Goal: Task Accomplishment & Management: Manage account settings

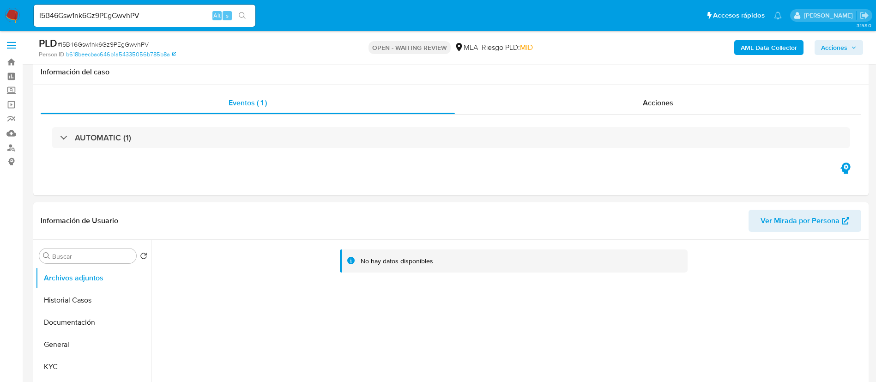
select select "10"
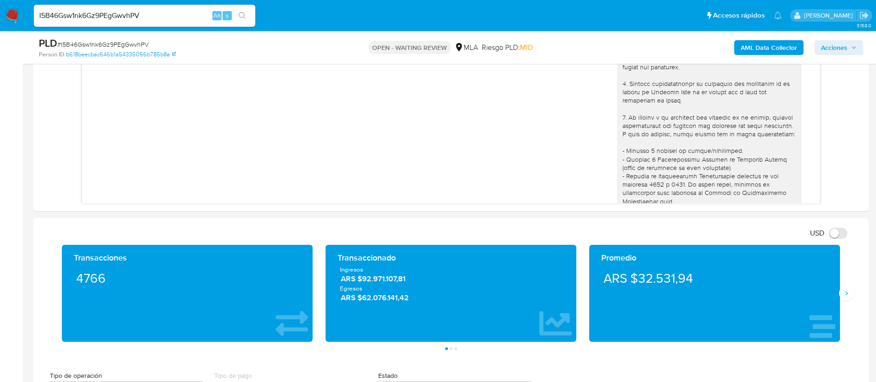
scroll to position [1050, 0]
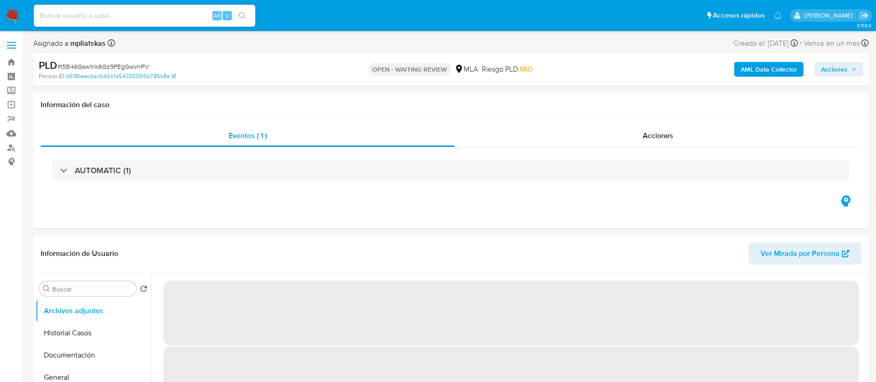
select select "10"
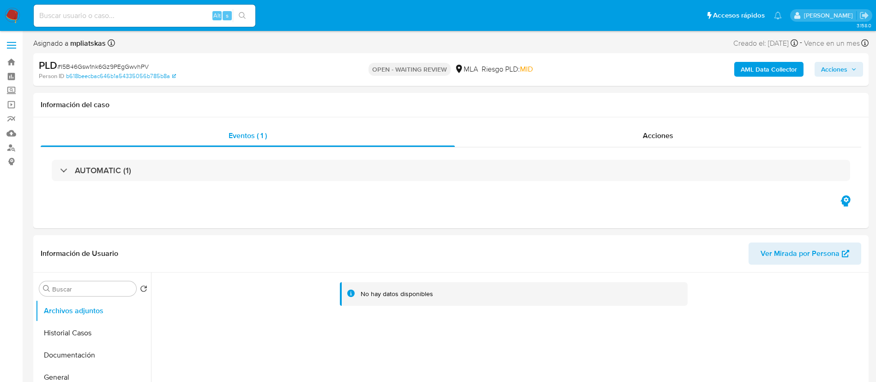
click at [207, 9] on div "Alt s" at bounding box center [145, 16] width 222 height 22
click at [200, 16] on input at bounding box center [145, 16] width 222 height 12
click at [200, 19] on input at bounding box center [145, 16] width 222 height 12
click at [204, 14] on input at bounding box center [145, 16] width 222 height 12
paste input "193170775"
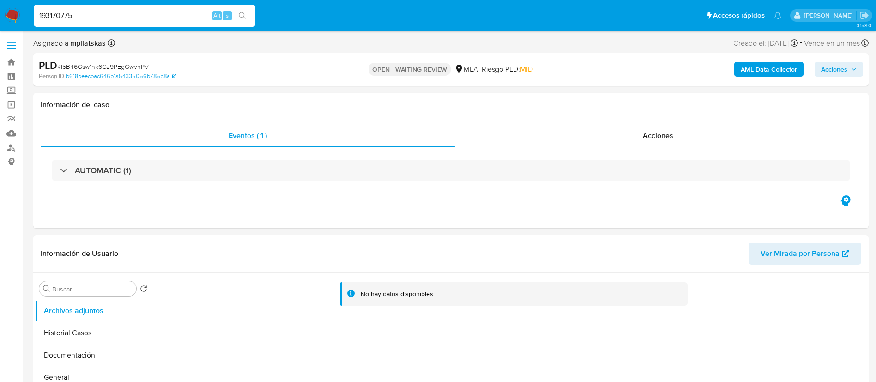
type input "193170775"
click at [238, 16] on button "search-icon" at bounding box center [242, 15] width 19 height 13
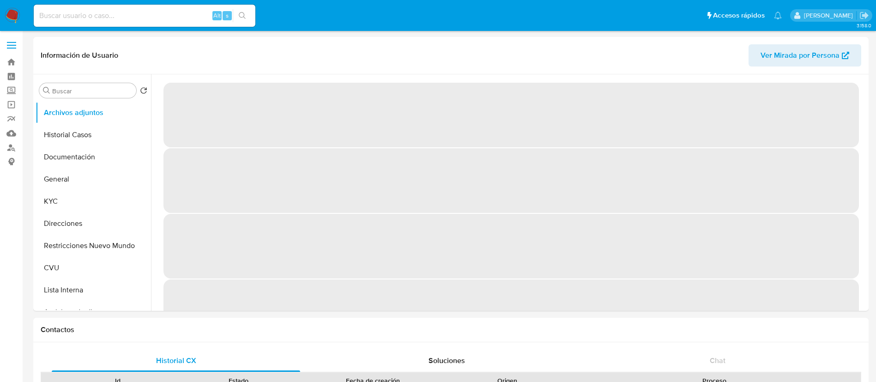
select select "10"
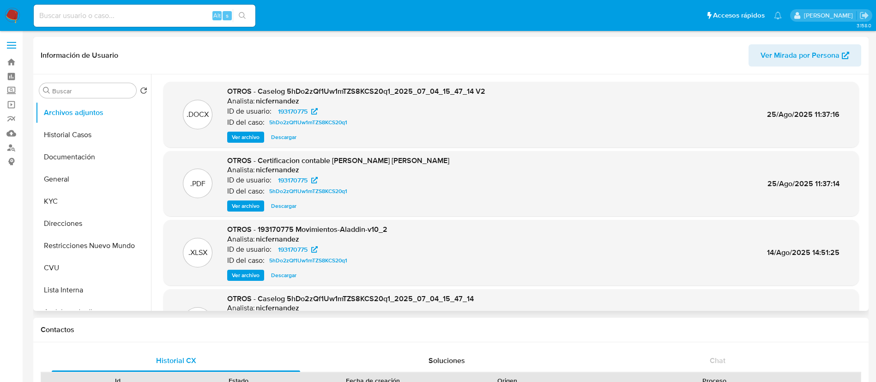
drag, startPoint x: 55, startPoint y: 0, endPoint x: 307, endPoint y: 47, distance: 256.5
click at [307, 47] on header "Información de Usuario Ver Mirada por Persona" at bounding box center [451, 55] width 821 height 22
click at [238, 135] on span "Ver archivo" at bounding box center [246, 137] width 28 height 9
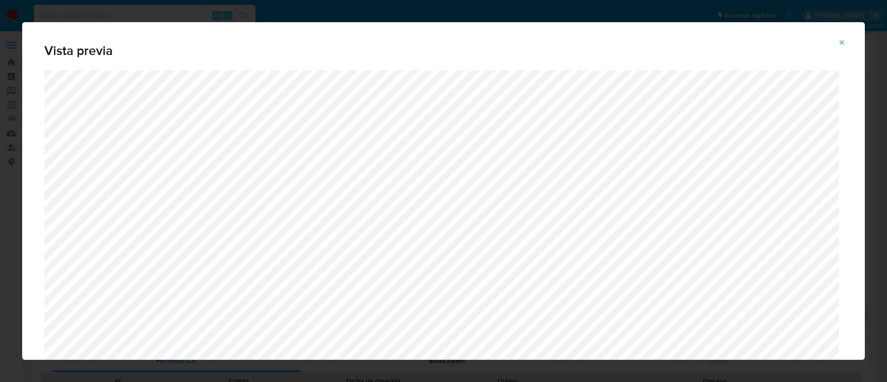
click at [843, 42] on icon "Attachment preview" at bounding box center [841, 42] width 7 height 7
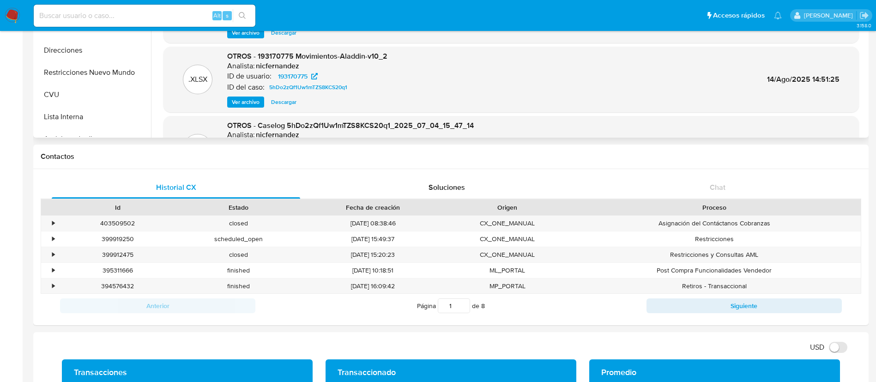
scroll to position [208, 0]
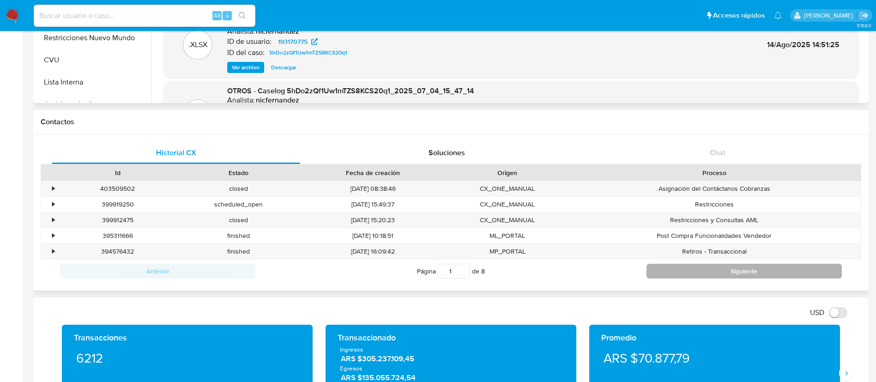
click at [713, 270] on button "Siguiente" at bounding box center [744, 271] width 195 height 15
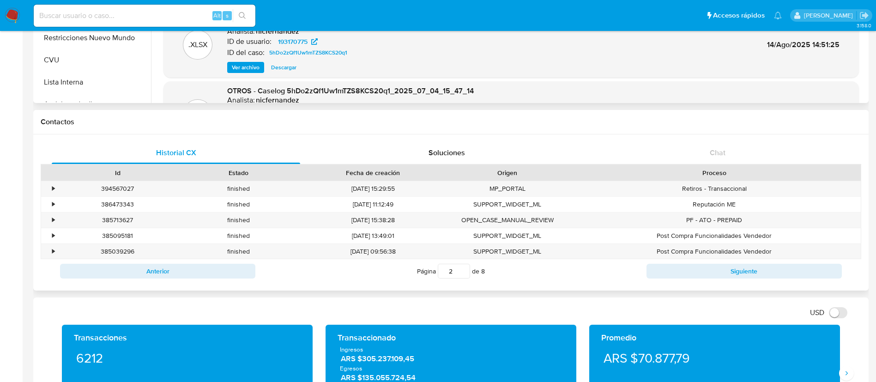
click at [258, 268] on div "Página 2 de 8" at bounding box center [450, 271] width 391 height 18
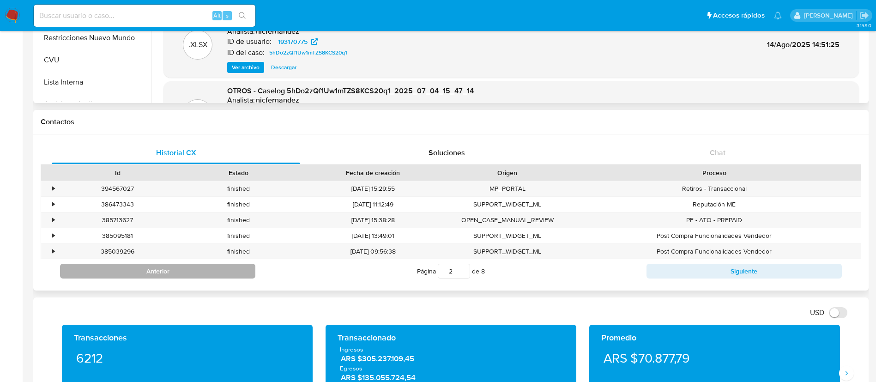
click at [216, 273] on button "Anterior" at bounding box center [157, 271] width 195 height 15
type input "1"
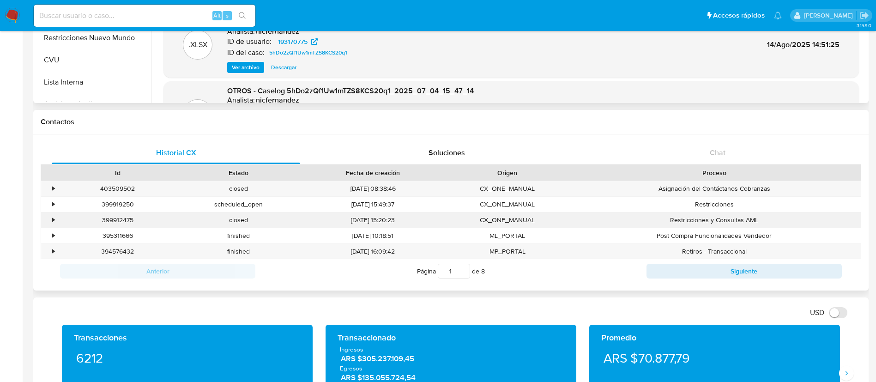
click at [127, 219] on div "399912475" at bounding box center [117, 219] width 121 height 15
copy div "399912475"
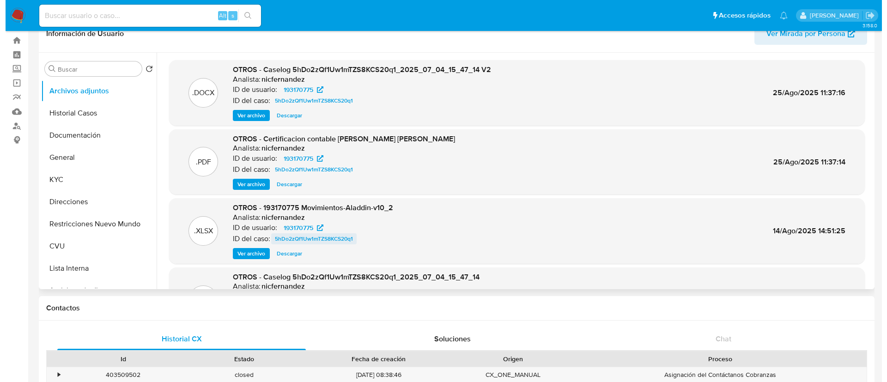
scroll to position [0, 0]
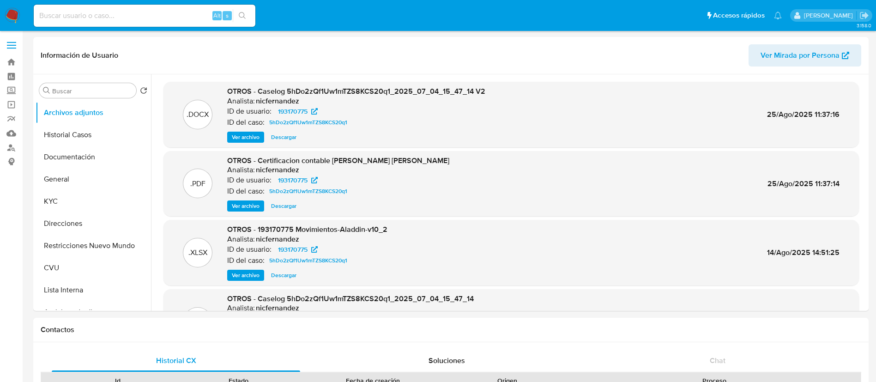
click at [253, 134] on span "Ver archivo" at bounding box center [246, 137] width 28 height 9
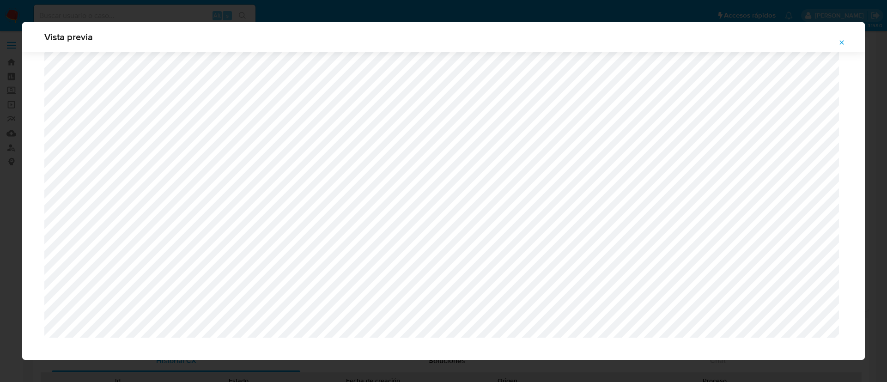
scroll to position [875, 0]
click at [838, 41] on icon "Attachment preview" at bounding box center [841, 42] width 7 height 7
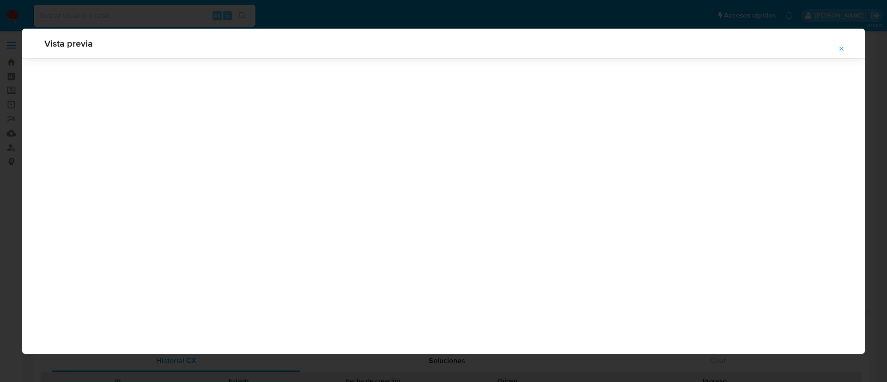
scroll to position [0, 0]
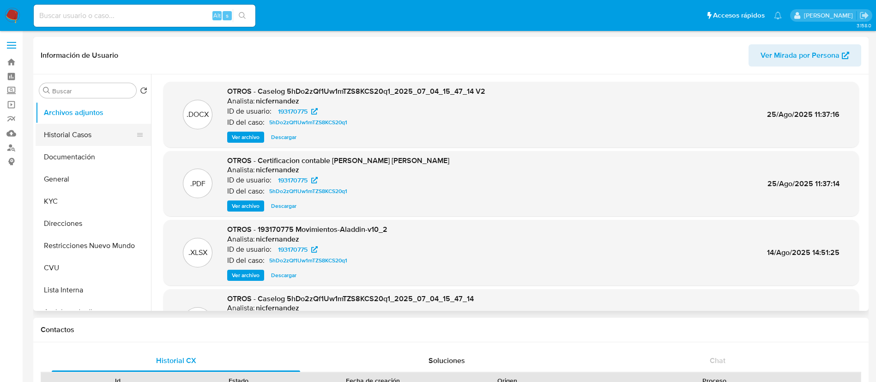
click at [104, 130] on button "Historial Casos" at bounding box center [90, 135] width 108 height 22
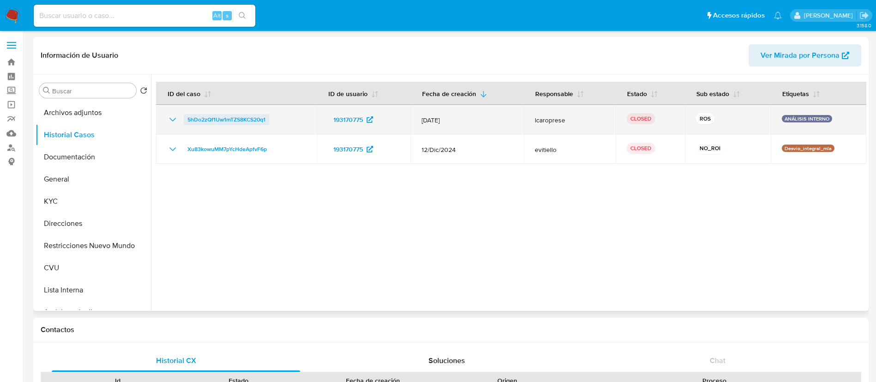
click at [219, 123] on span "5hDo2zQf1Uw1mTZS8KCS20q1" at bounding box center [227, 119] width 78 height 11
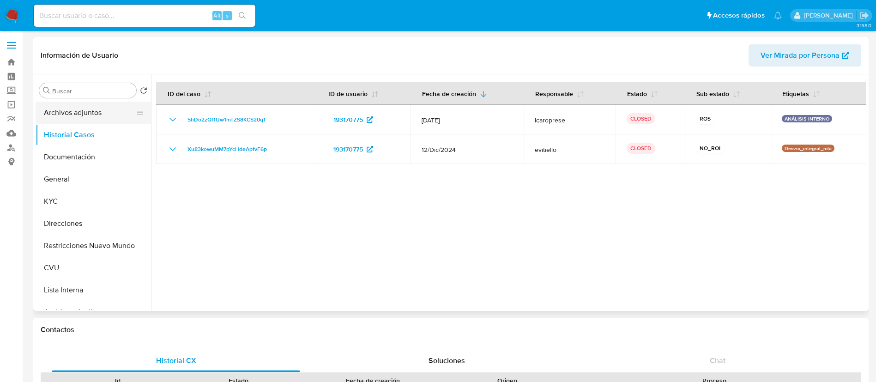
click at [72, 111] on button "Archivos adjuntos" at bounding box center [90, 113] width 108 height 22
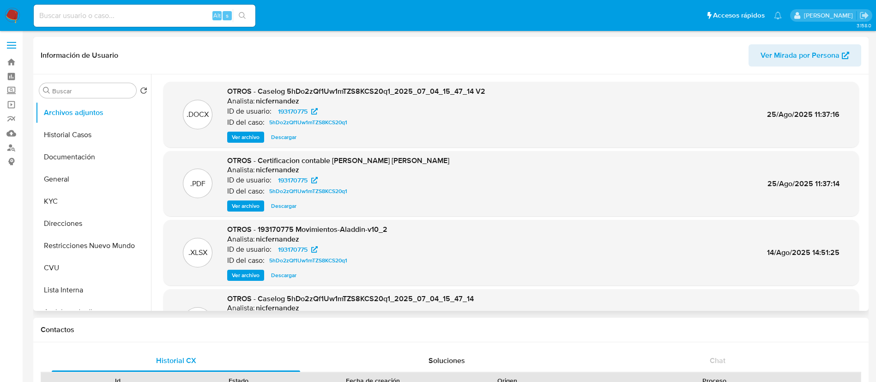
click at [241, 134] on span "Ver archivo" at bounding box center [246, 137] width 28 height 9
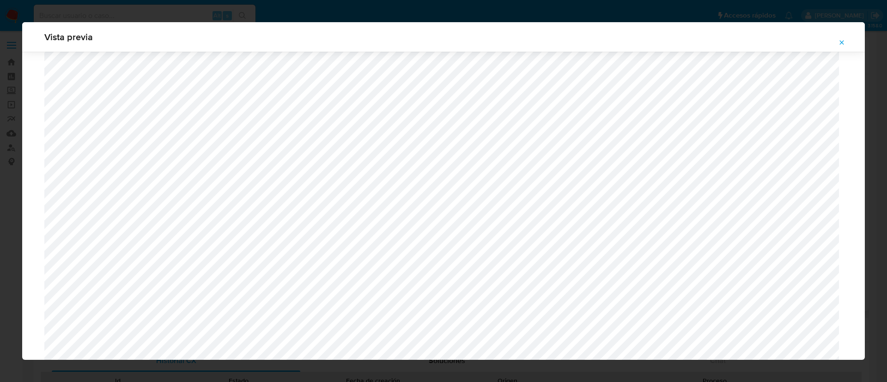
scroll to position [813, 0]
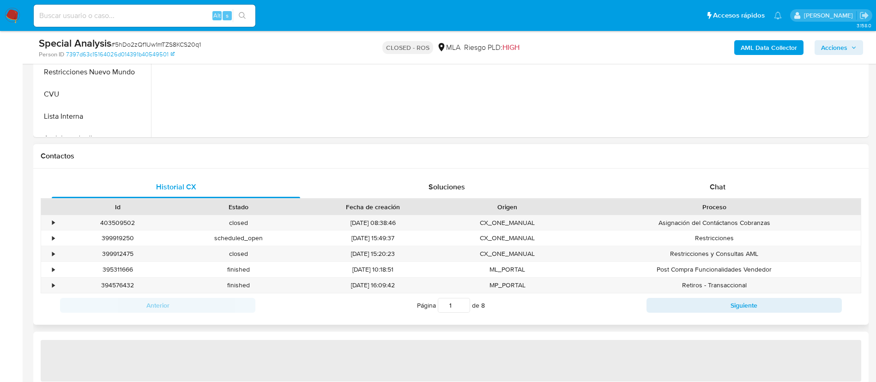
scroll to position [346, 0]
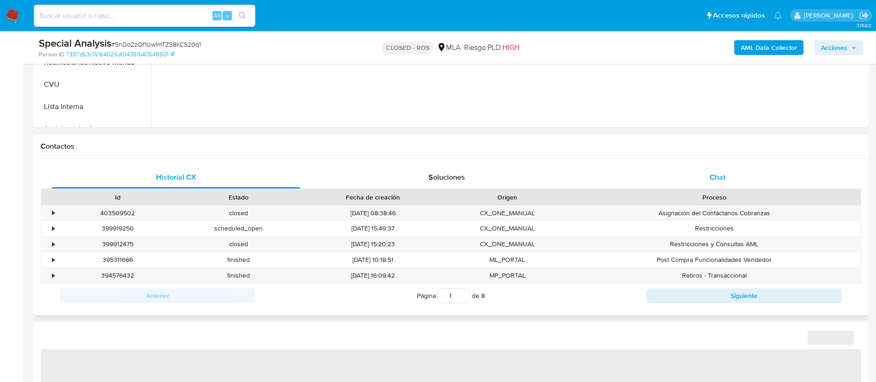
click at [681, 181] on div "Chat" at bounding box center [718, 177] width 248 height 22
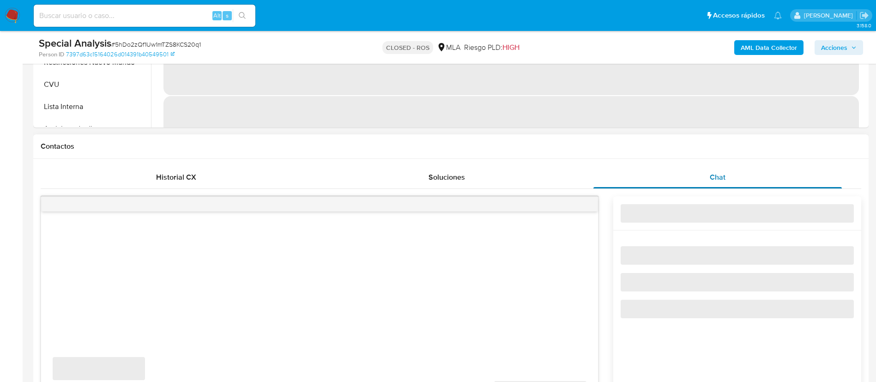
scroll to position [485, 0]
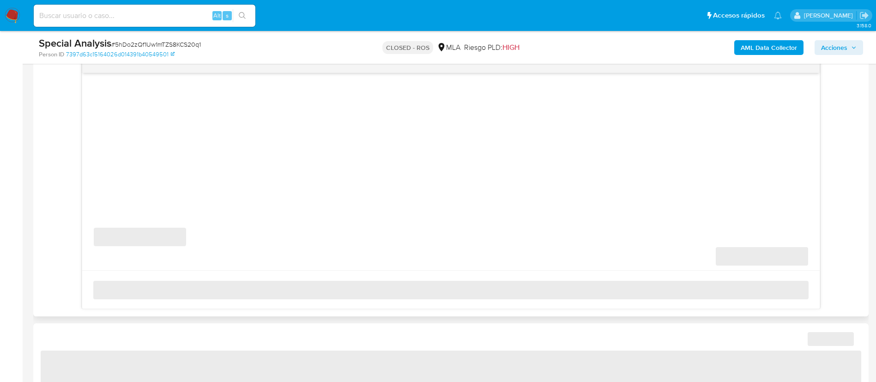
select select "10"
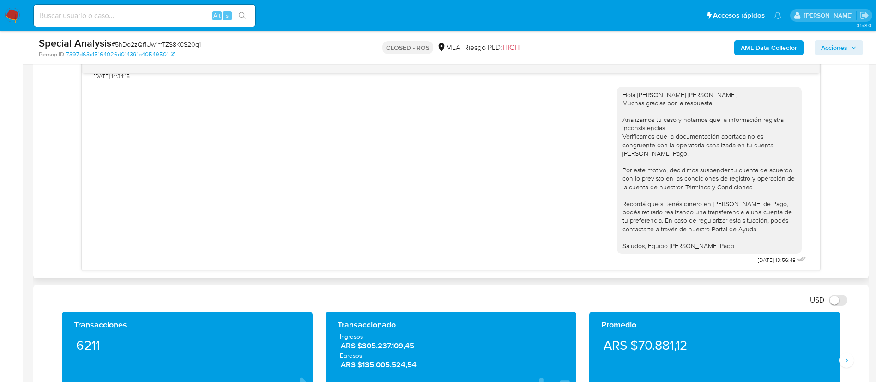
scroll to position [1358, 0]
click at [182, 11] on input at bounding box center [145, 16] width 222 height 12
paste input "2355741945"
type input "2355741945"
click at [236, 14] on button "search-icon" at bounding box center [242, 15] width 19 height 13
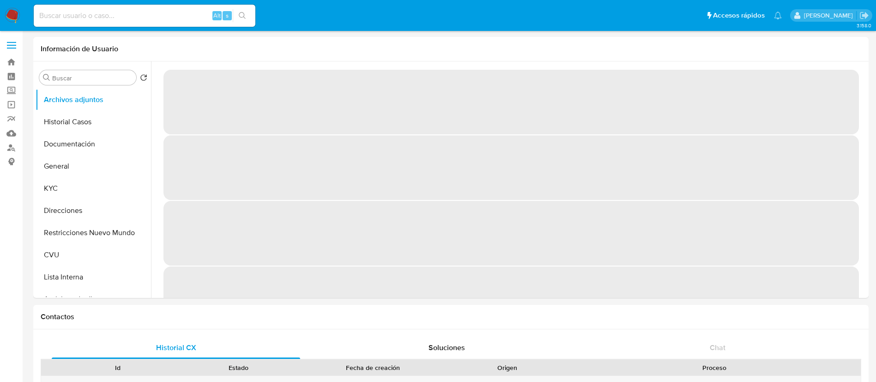
select select "10"
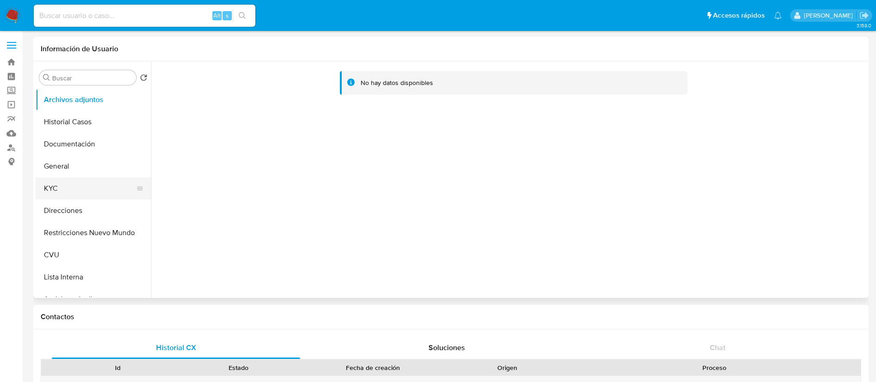
click at [67, 190] on button "KYC" at bounding box center [90, 188] width 108 height 22
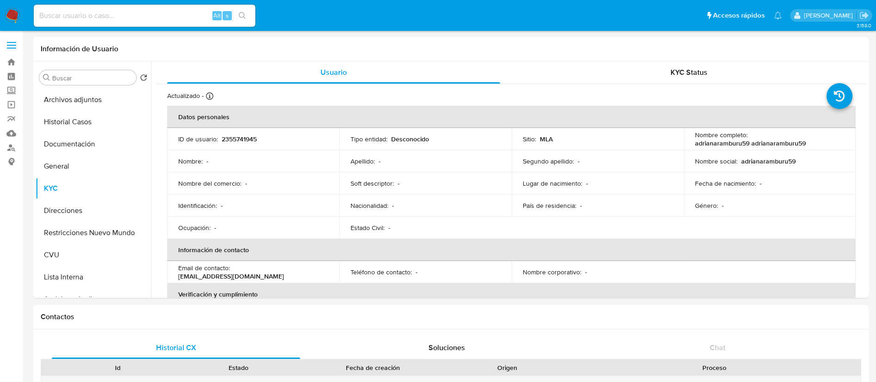
click at [166, 19] on input at bounding box center [145, 16] width 222 height 12
paste input "488481574"
type input "488481574"
click at [247, 15] on button "search-icon" at bounding box center [242, 15] width 19 height 13
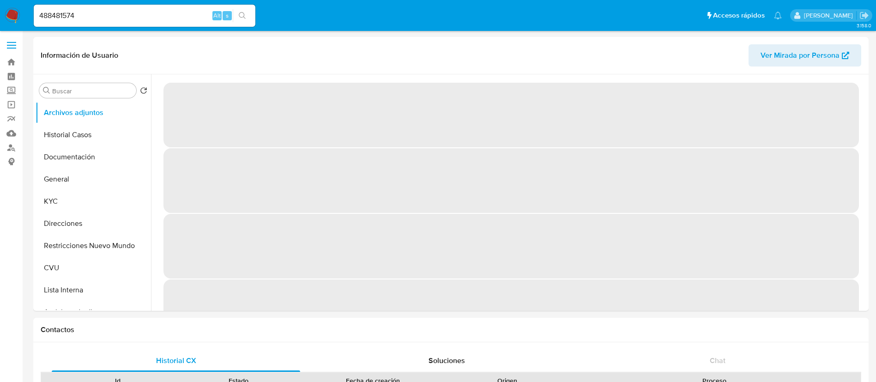
select select "10"
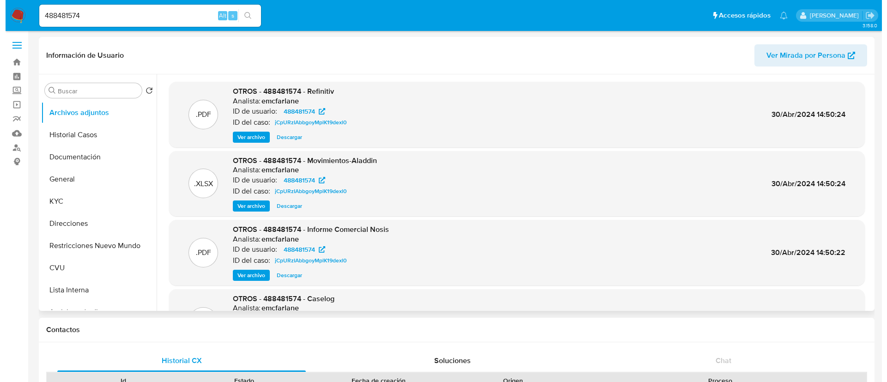
scroll to position [52, 0]
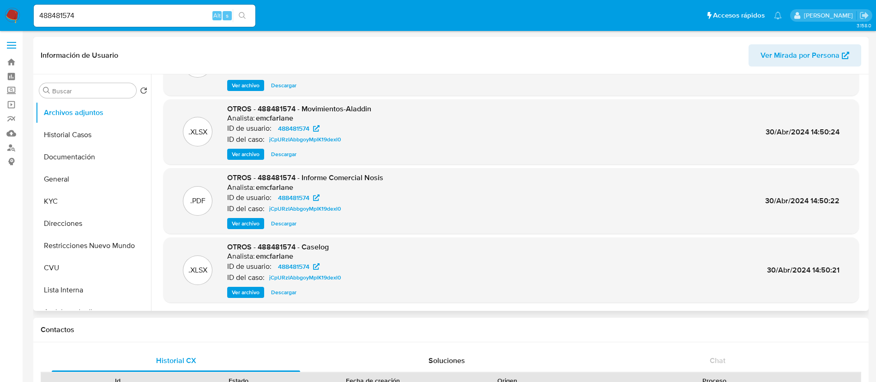
click at [258, 290] on span "Ver archivo" at bounding box center [246, 292] width 28 height 9
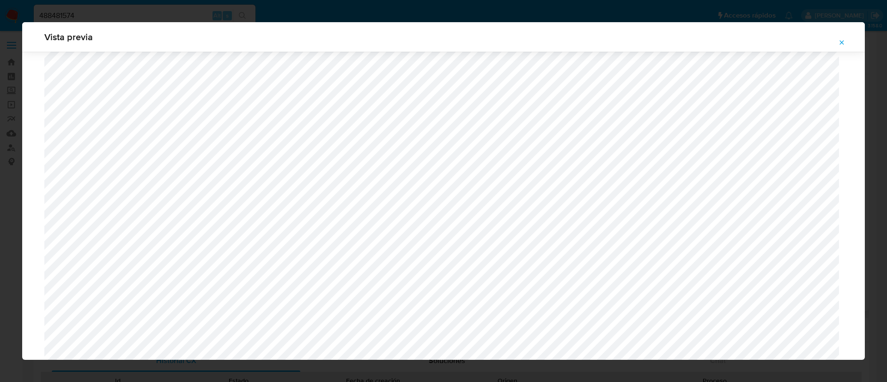
scroll to position [744, 0]
click at [198, 8] on div "Vista previa" at bounding box center [443, 191] width 887 height 382
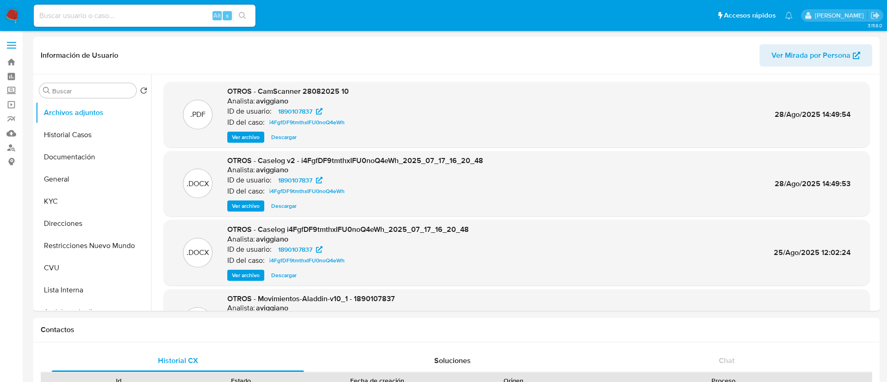
select select "10"
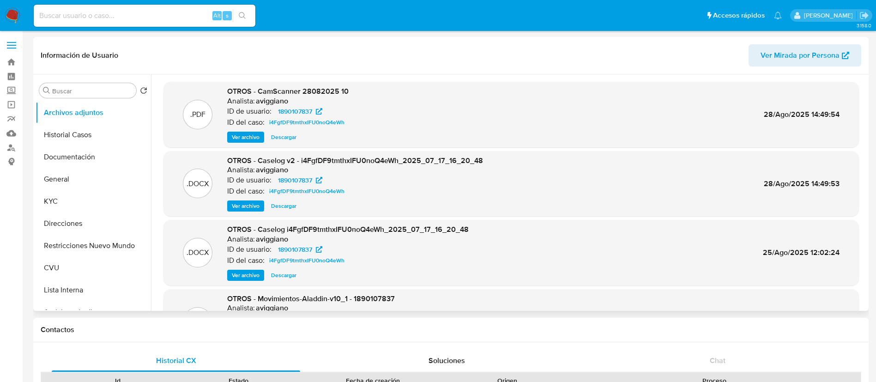
click at [245, 205] on span "Ver archivo" at bounding box center [246, 205] width 28 height 9
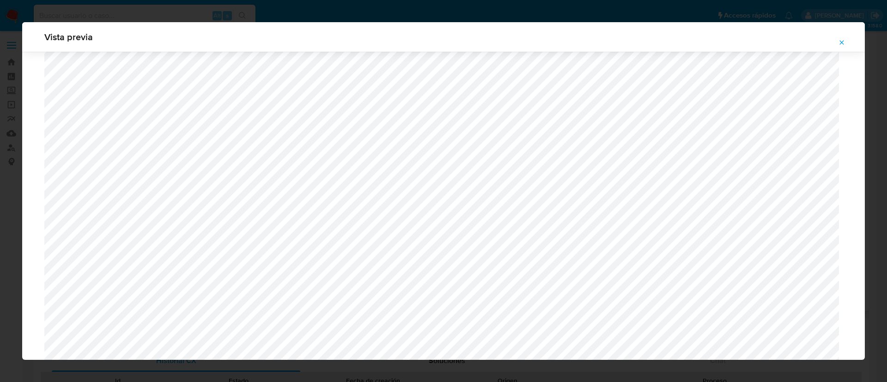
scroll to position [951, 0]
click at [841, 39] on icon "Attachment preview" at bounding box center [841, 42] width 7 height 7
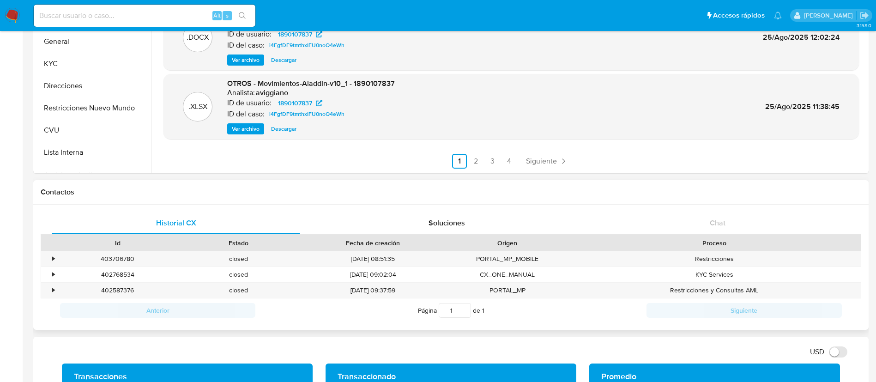
scroll to position [139, 0]
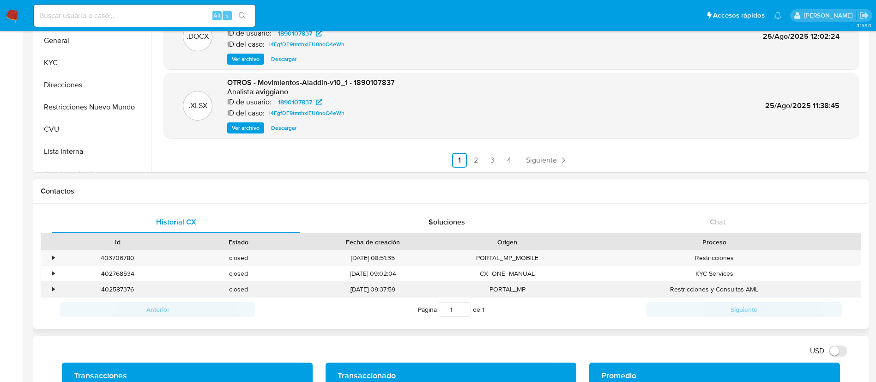
click at [127, 286] on div "402587376" at bounding box center [117, 289] width 121 height 15
copy div "402587376"
click at [197, 7] on div "Alt s" at bounding box center [145, 16] width 222 height 22
click at [197, 10] on input at bounding box center [145, 16] width 222 height 12
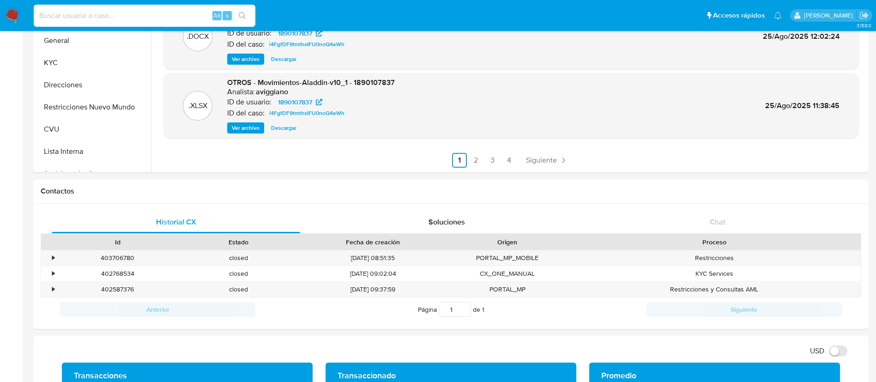
paste input "1xjDbYp86iJF81bl1qUFyIy7"
type input "1xjDbYp86iJF81bl1qUFyIy7"
click at [235, 9] on button "search-icon" at bounding box center [242, 15] width 19 height 13
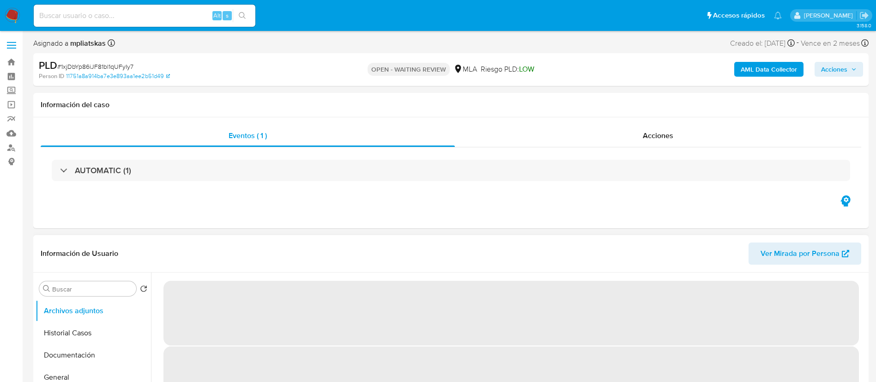
select select "10"
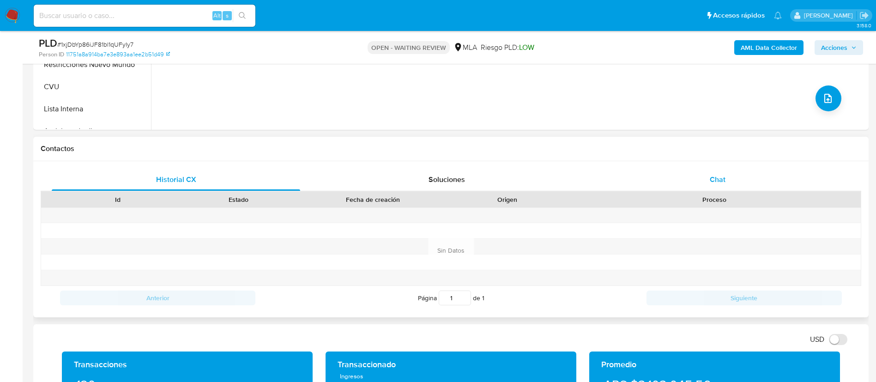
click at [685, 177] on div "Chat" at bounding box center [718, 180] width 248 height 22
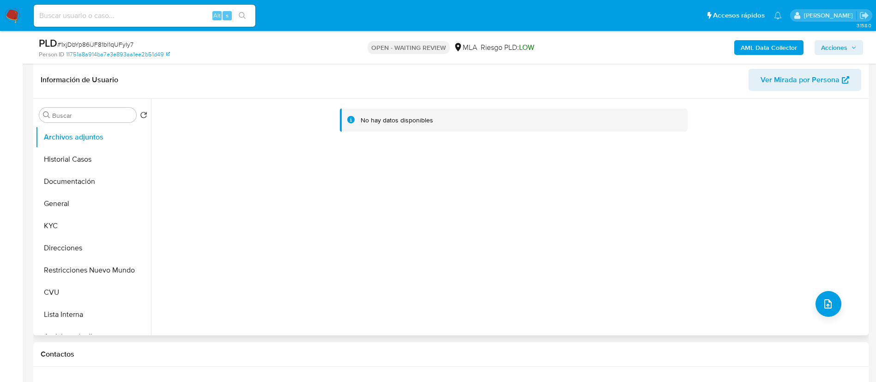
scroll to position [69, 0]
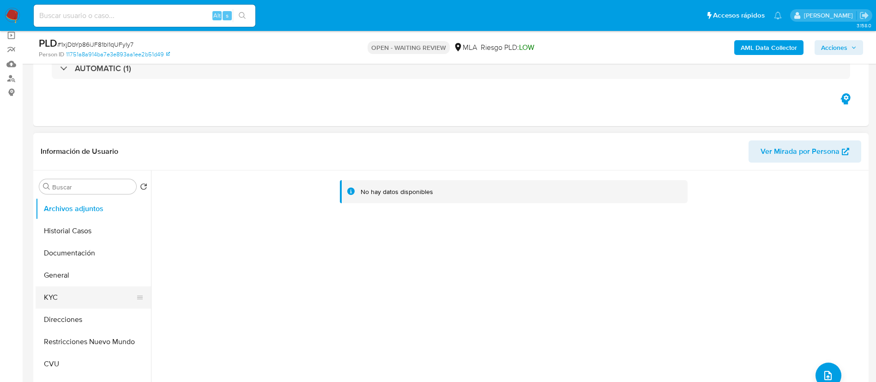
click at [80, 306] on button "KYC" at bounding box center [90, 297] width 108 height 22
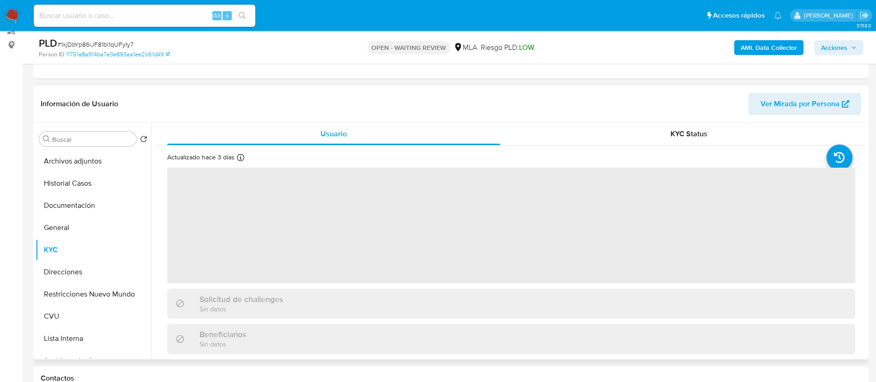
scroll to position [139, 0]
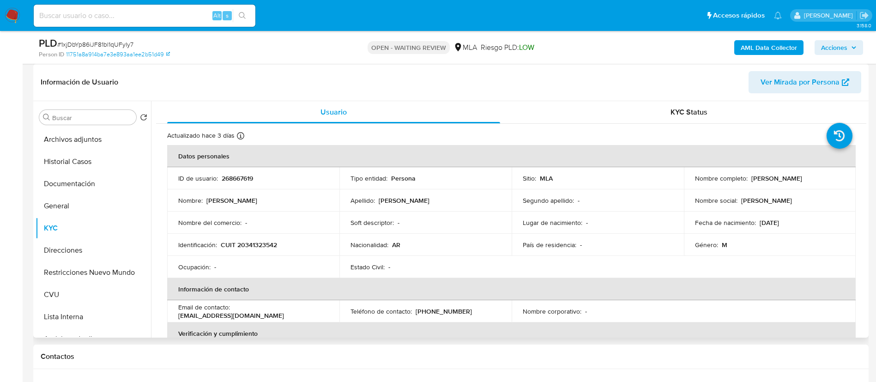
click at [243, 172] on td "ID de usuario : 268667619" at bounding box center [253, 178] width 172 height 22
click at [242, 175] on p "268667619" at bounding box center [237, 178] width 31 height 8
drag, startPoint x: 242, startPoint y: 175, endPoint x: 263, endPoint y: 36, distance: 140.6
click at [242, 175] on p "268667619" at bounding box center [237, 178] width 31 height 8
copy p "268667619"
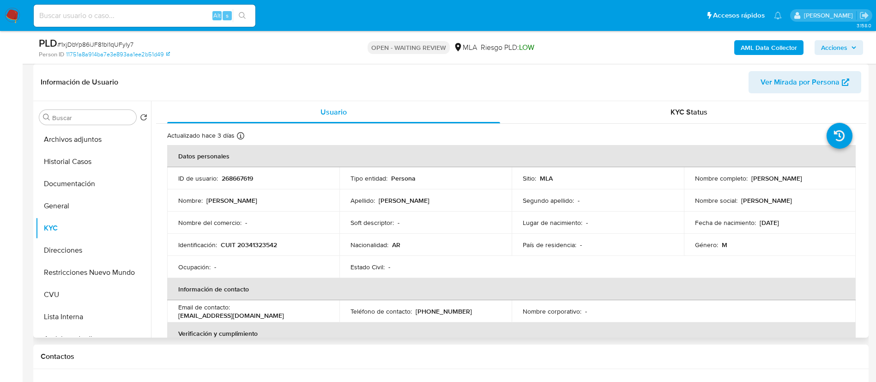
click at [254, 250] on td "Identificación : CUIT 20341323542" at bounding box center [253, 245] width 172 height 22
click at [249, 245] on p "CUIT 20341323542" at bounding box center [249, 245] width 56 height 8
copy p "20341323542"
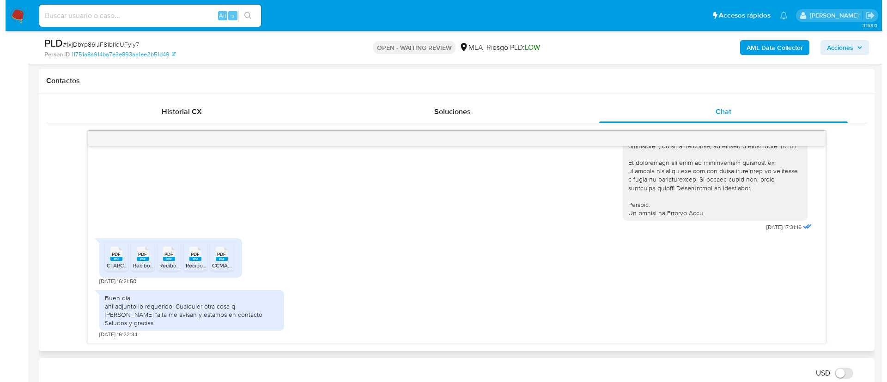
scroll to position [416, 0]
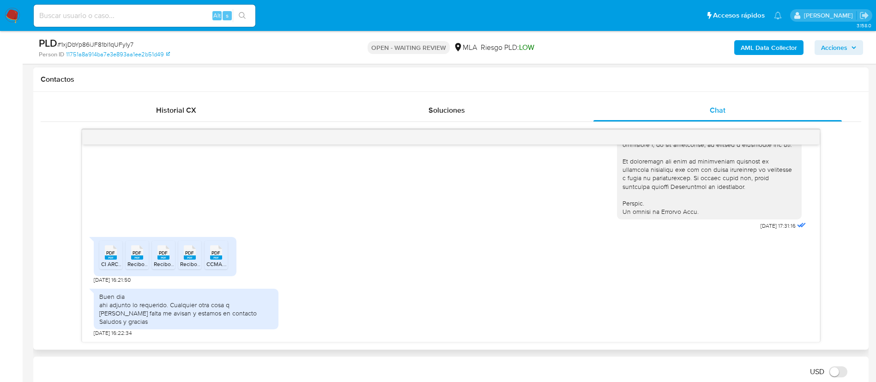
click at [110, 258] on rect at bounding box center [111, 257] width 12 height 4
click at [142, 266] on span "Recibo 062025.pdf" at bounding box center [150, 264] width 47 height 8
click at [162, 263] on span "Recibo 072025.pdf" at bounding box center [177, 264] width 47 height 8
click at [184, 262] on span "Recibo 052025.pdf" at bounding box center [203, 264] width 47 height 8
click at [208, 261] on div "PDF PDF" at bounding box center [215, 251] width 19 height 18
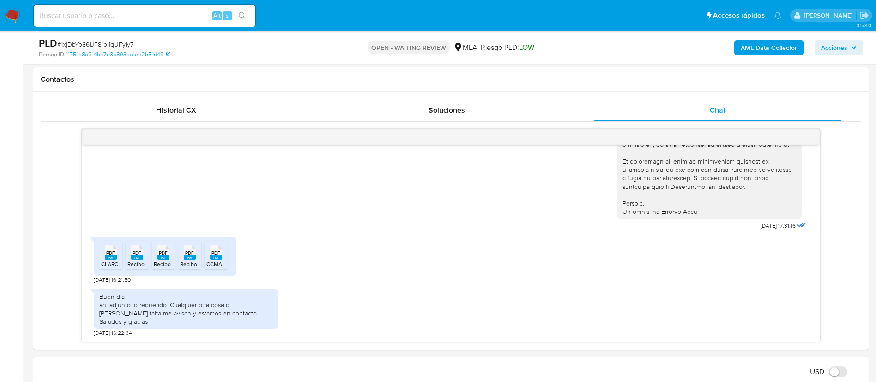
click at [749, 52] on b "AML Data Collector" at bounding box center [769, 47] width 56 height 15
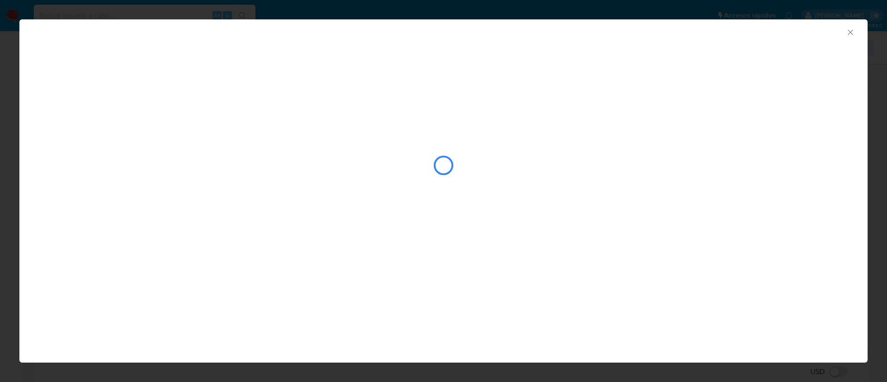
click at [193, 136] on div "closure-recommendation-modal" at bounding box center [443, 165] width 809 height 92
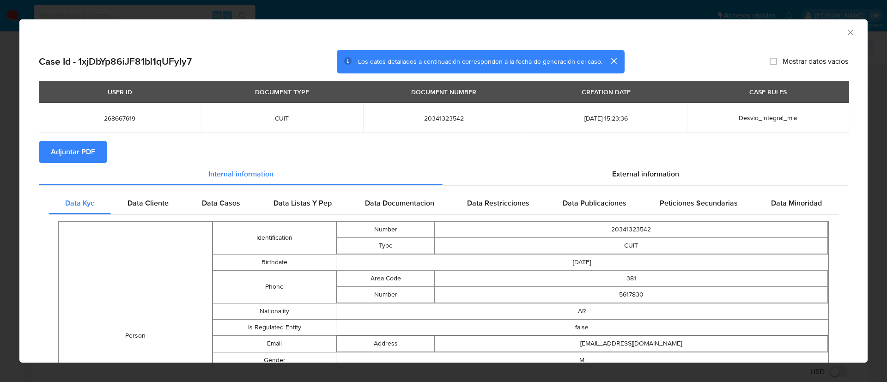
click at [82, 150] on span "Adjuntar PDF" at bounding box center [73, 152] width 44 height 20
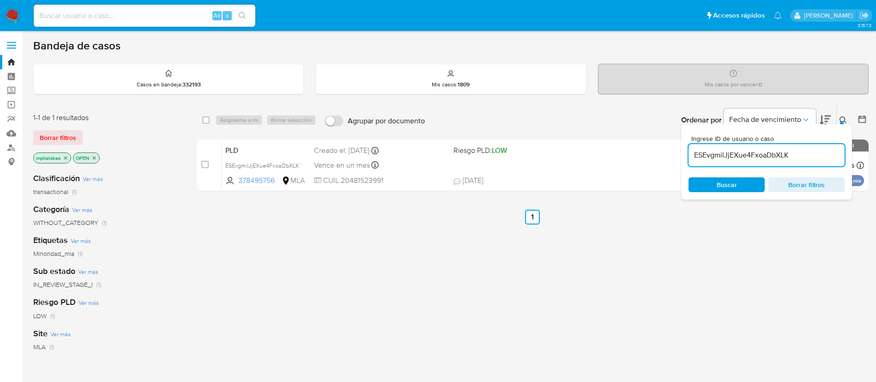
click at [725, 153] on input "ESEvgmilJjEXue4FxoaDbXLK" at bounding box center [767, 155] width 156 height 12
paste input "1xjDbYp86iJF81bl1qUFyIy7"
type input "1xjDbYp86iJF81bl1qUFyIy7"
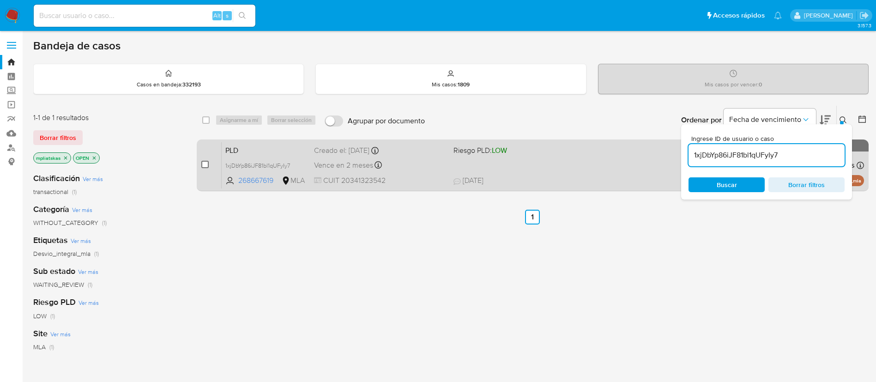
click at [205, 162] on input "checkbox" at bounding box center [204, 164] width 7 height 7
checkbox input "true"
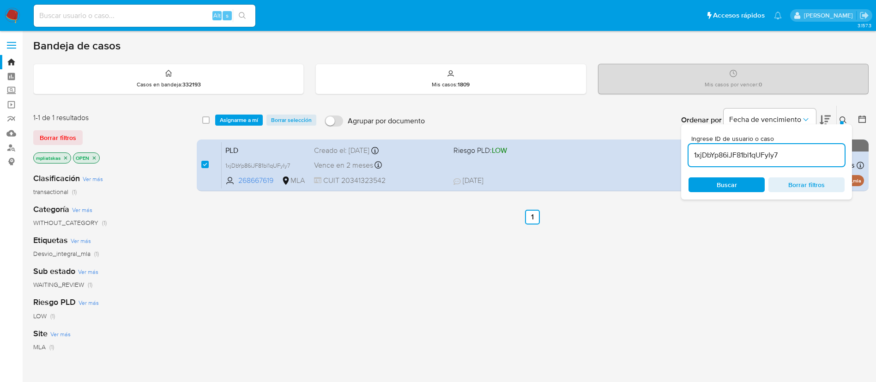
click at [251, 109] on div "select-all-cases-checkbox Asignarme a mí Borrar selección Agrupar por documento…" at bounding box center [533, 120] width 672 height 29
click at [246, 116] on span "Asignarme a mí" at bounding box center [239, 119] width 38 height 9
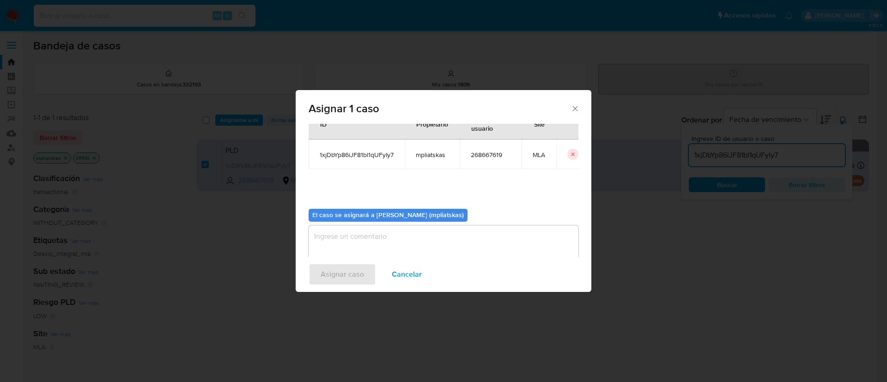
scroll to position [48, 0]
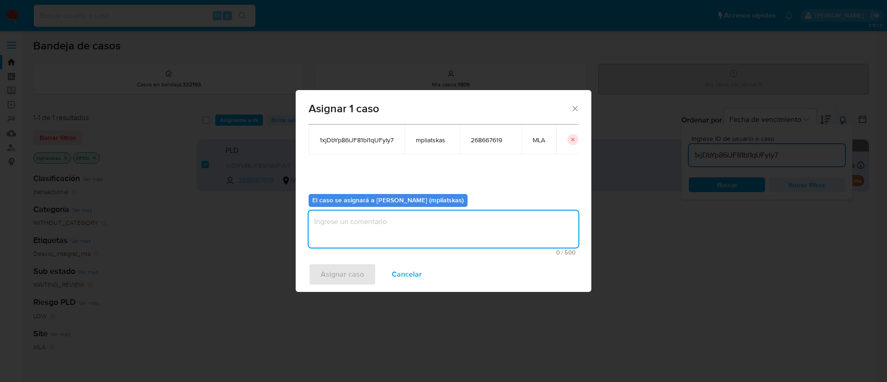
drag, startPoint x: 440, startPoint y: 242, endPoint x: 408, endPoint y: 251, distance: 33.2
click at [440, 241] on textarea "assign-modal" at bounding box center [444, 229] width 270 height 37
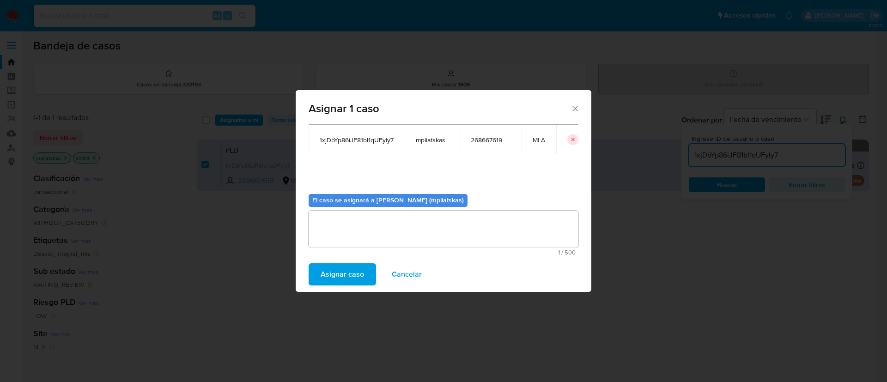
click at [351, 274] on span "Asignar caso" at bounding box center [342, 274] width 43 height 20
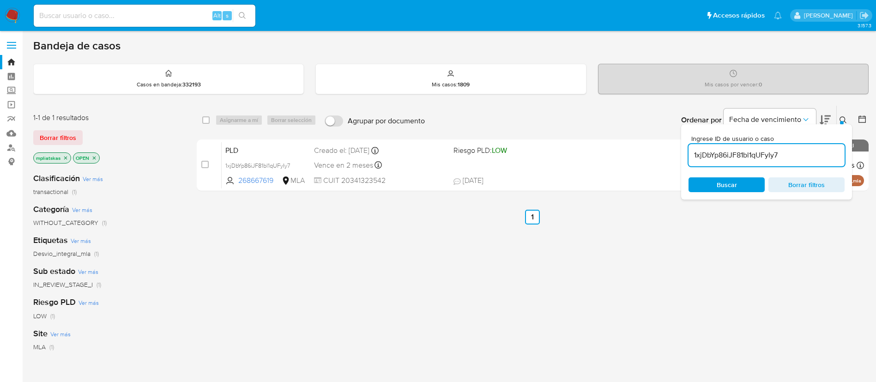
click at [747, 158] on input "1xjDbYp86iJF81bl1qUFyIy7" at bounding box center [767, 155] width 156 height 12
paste input "9IM9BYgbKROu1lZMV2azTJpX"
type input "9IM9BYgbKROu1lZMV2azTJpX"
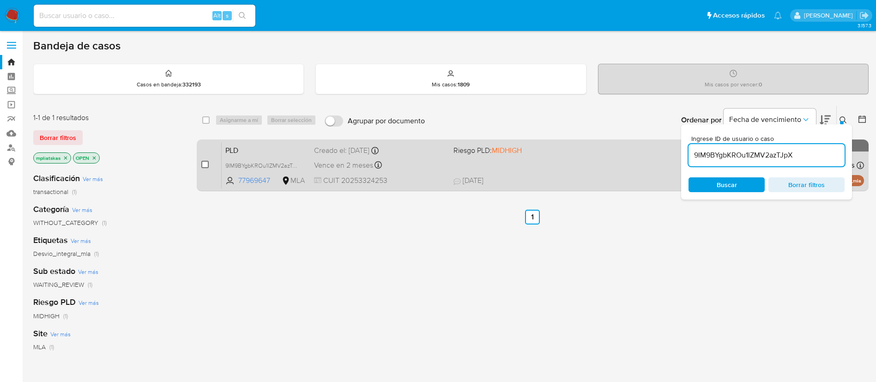
click at [205, 167] on input "checkbox" at bounding box center [204, 164] width 7 height 7
checkbox input "true"
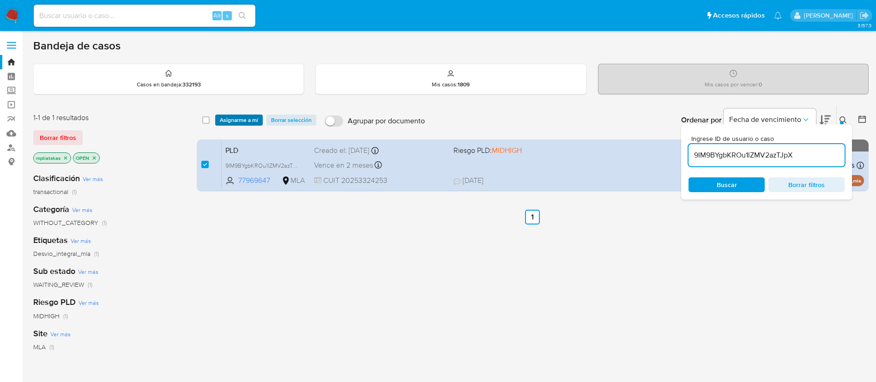
click at [236, 116] on span "Asignarme a mí" at bounding box center [239, 119] width 38 height 9
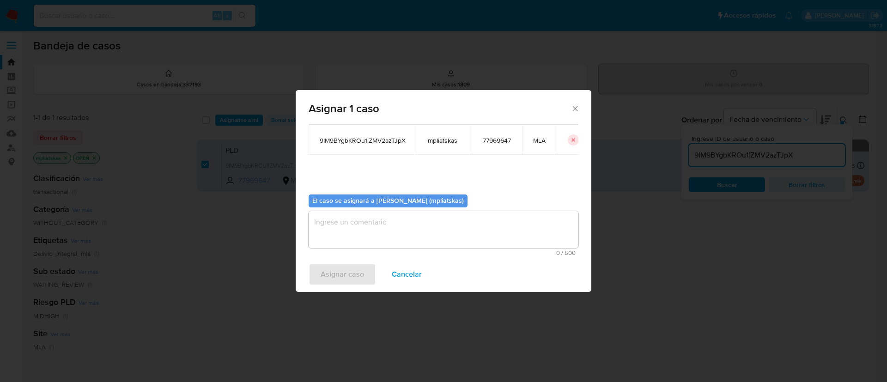
scroll to position [48, 0]
click at [410, 224] on textarea "assign-modal" at bounding box center [444, 229] width 270 height 37
click at [334, 274] on span "Asignar caso" at bounding box center [342, 274] width 43 height 20
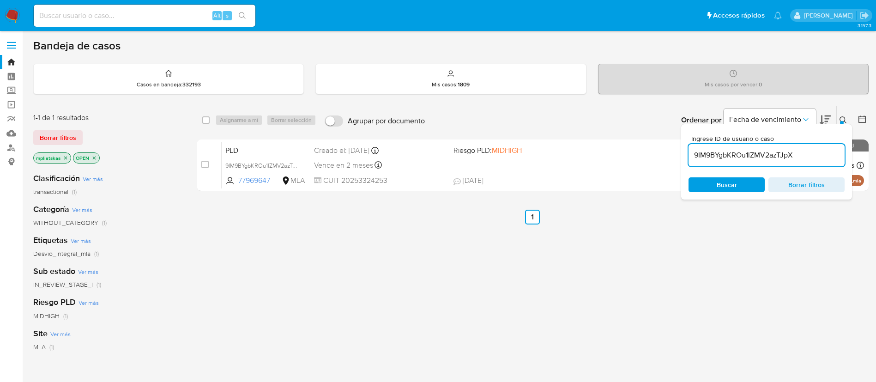
click at [716, 148] on div "9IM9BYgbKROu1lZMV2azTJpX" at bounding box center [767, 155] width 156 height 22
click at [715, 155] on input "9IM9BYgbKROu1lZMV2azTJpX" at bounding box center [767, 155] width 156 height 12
paste input "tvMG72dREhBZ6oEzZEUS66qp"
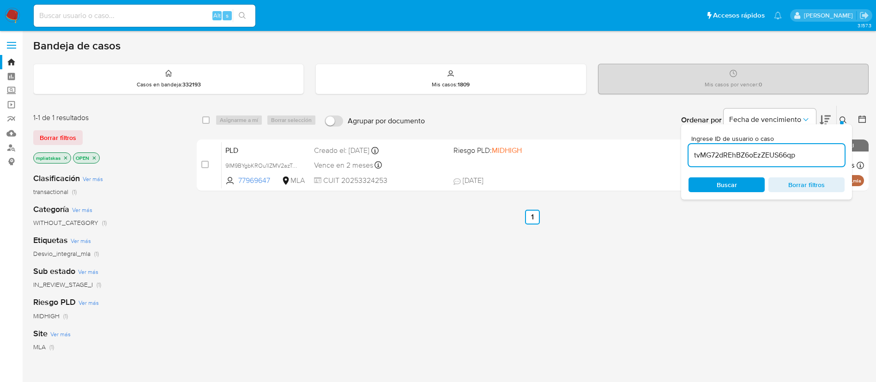
type input "tvMG72dREhBZ6oEzZEUS66qp"
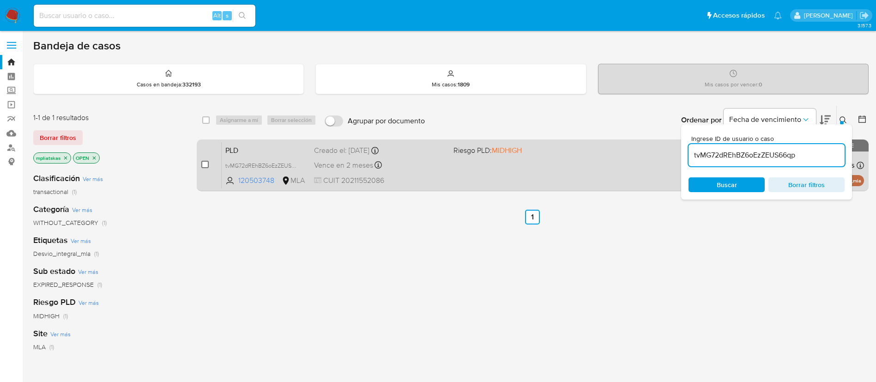
click at [207, 163] on input "checkbox" at bounding box center [204, 164] width 7 height 7
checkbox input "true"
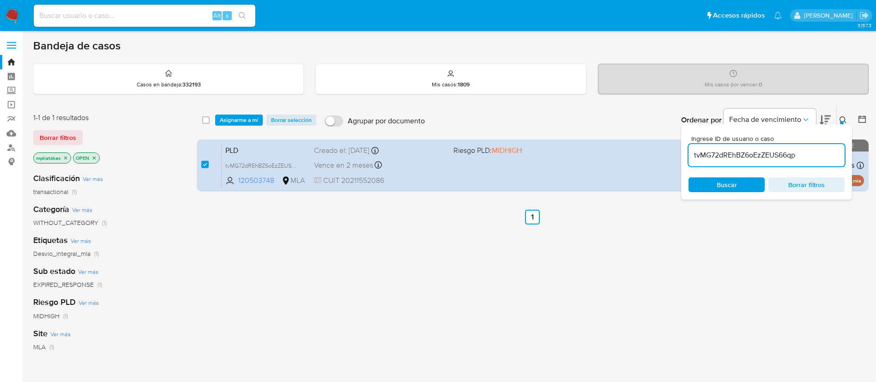
click at [228, 125] on span "Asignarme a mí" at bounding box center [239, 119] width 38 height 9
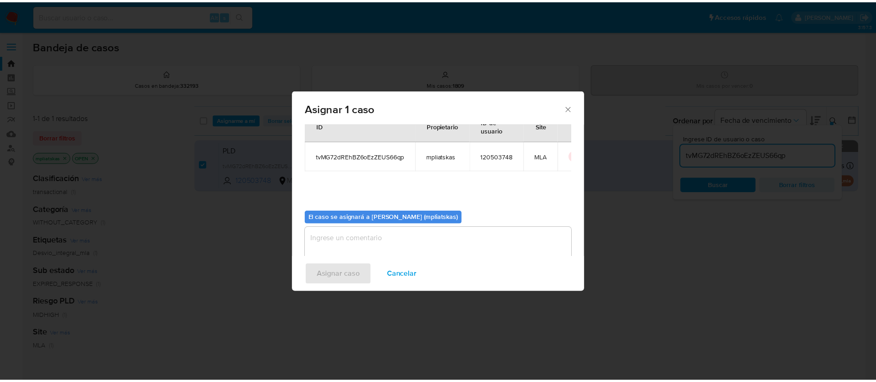
scroll to position [48, 0]
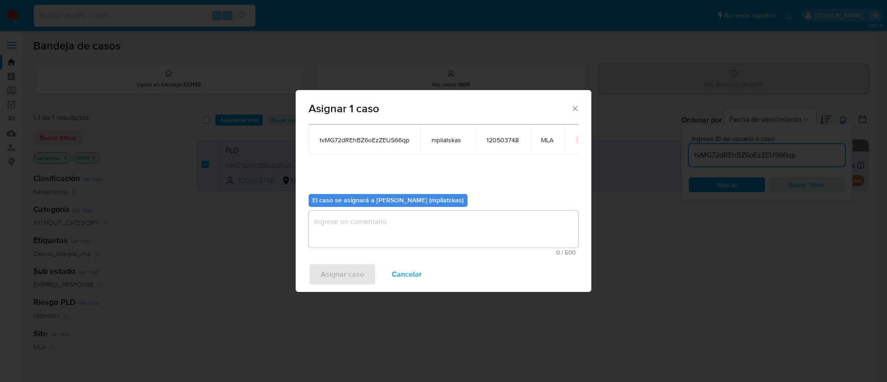
click at [407, 230] on textarea "assign-modal" at bounding box center [444, 229] width 270 height 37
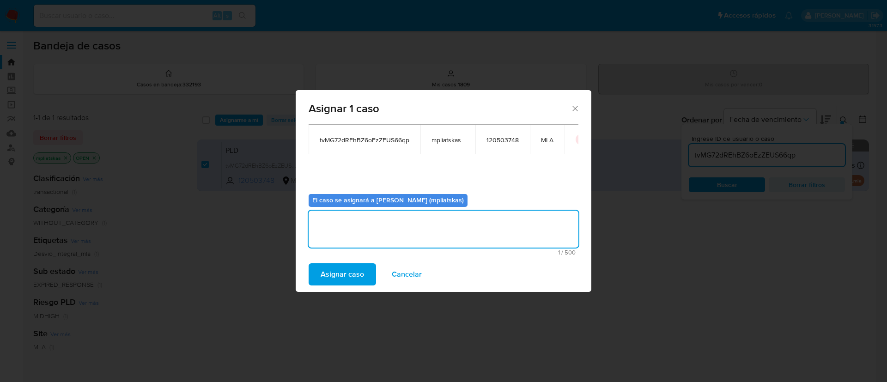
click at [352, 260] on div "Asignar caso Cancelar" at bounding box center [444, 274] width 296 height 35
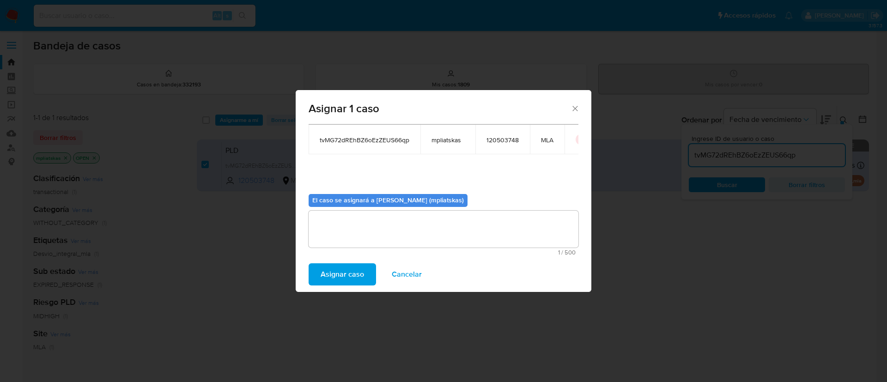
click at [343, 273] on span "Asignar caso" at bounding box center [342, 274] width 43 height 20
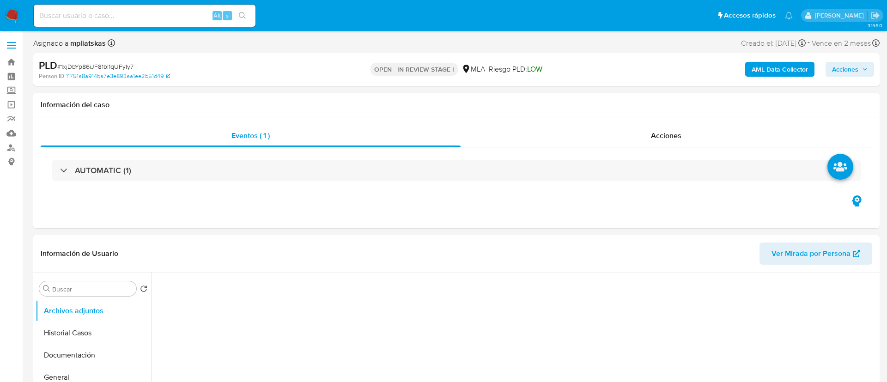
select select "10"
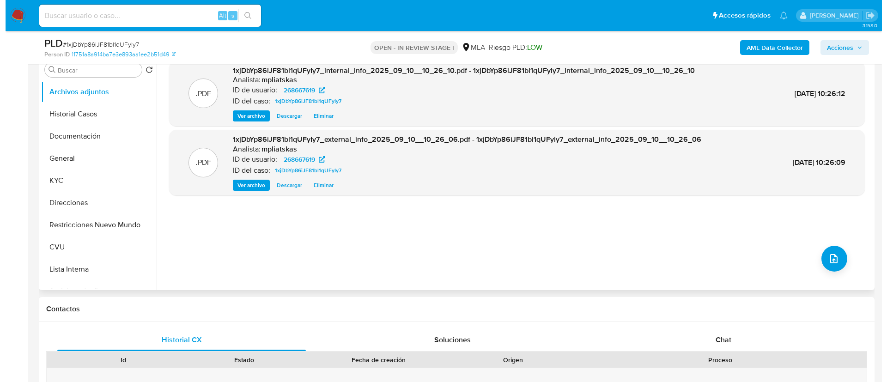
scroll to position [208, 0]
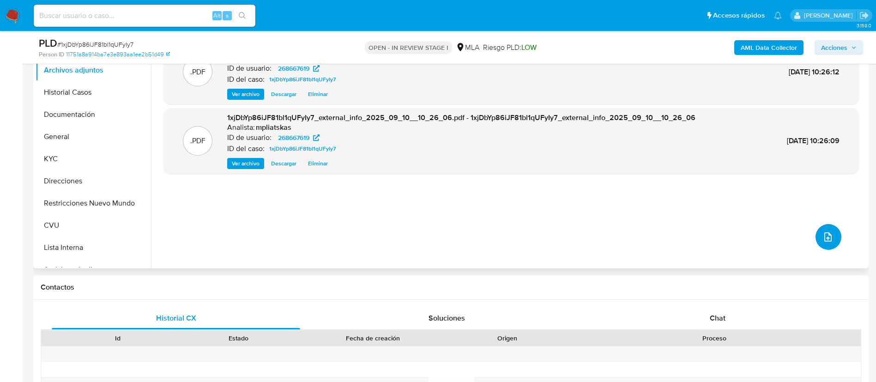
click at [824, 236] on icon "upload-file" at bounding box center [828, 236] width 11 height 11
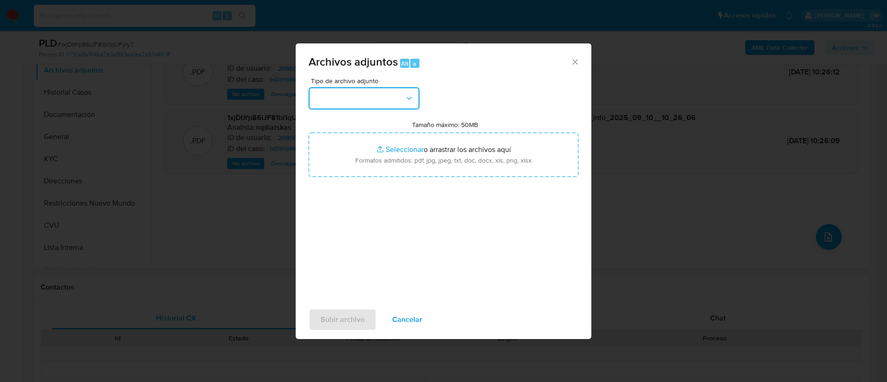
click at [347, 91] on button "button" at bounding box center [364, 98] width 111 height 22
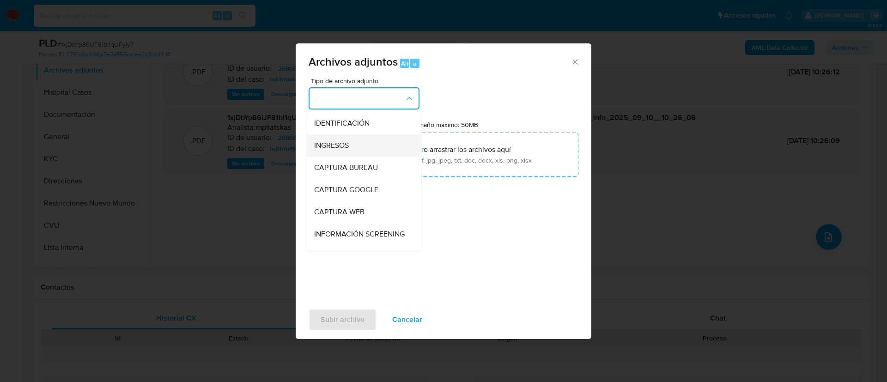
click at [348, 150] on span "INGRESOS" at bounding box center [331, 145] width 35 height 9
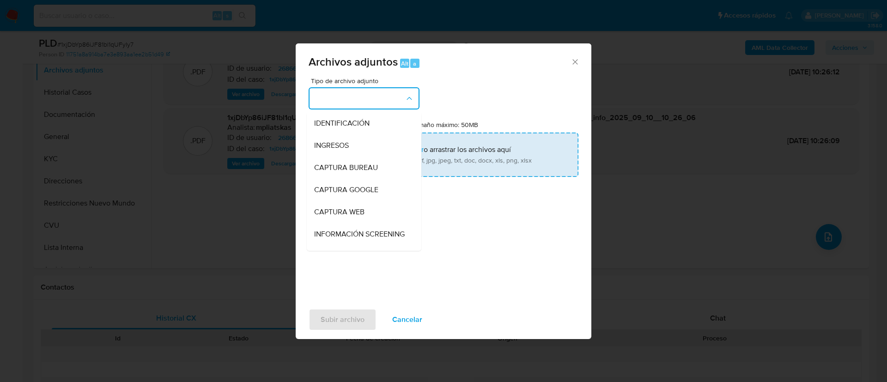
click at [348, 150] on input "Tamaño máximo: 50MB Seleccionar archivos" at bounding box center [444, 155] width 270 height 44
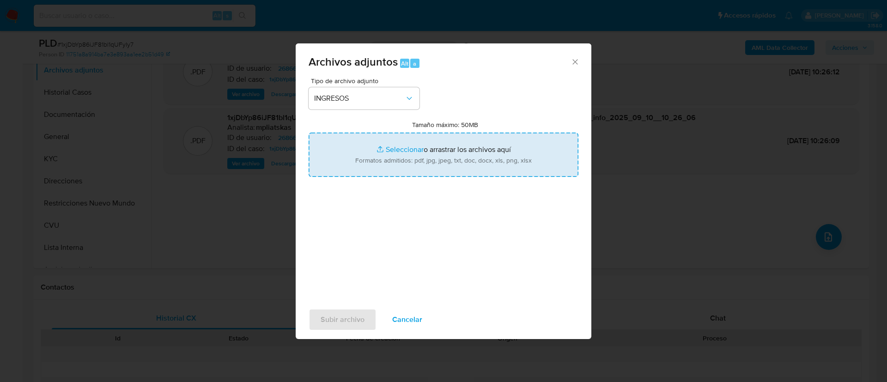
click at [378, 166] on input "Tamaño máximo: 50MB Seleccionar archivos" at bounding box center [444, 155] width 270 height 44
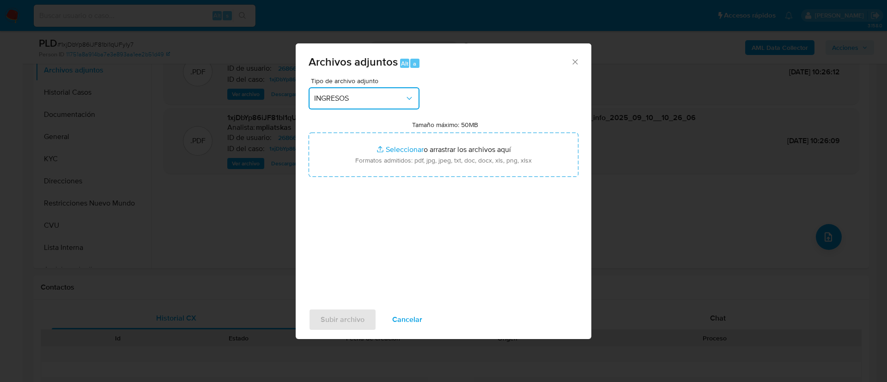
click at [382, 103] on button "INGRESOS" at bounding box center [364, 98] width 111 height 22
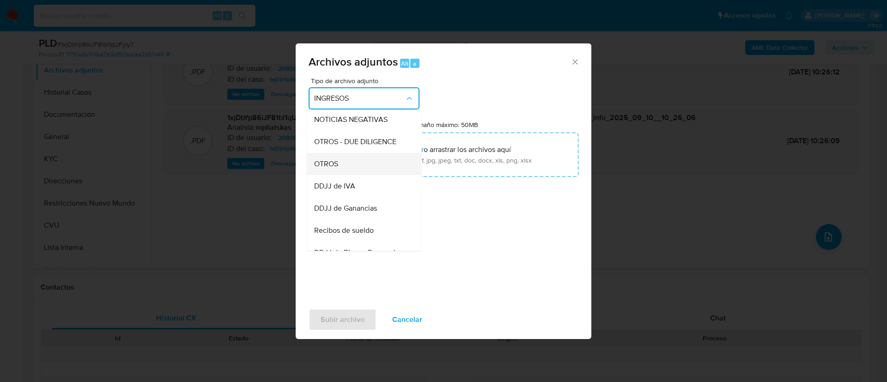
scroll to position [139, 0]
click at [370, 170] on div "OTROS" at bounding box center [361, 162] width 94 height 22
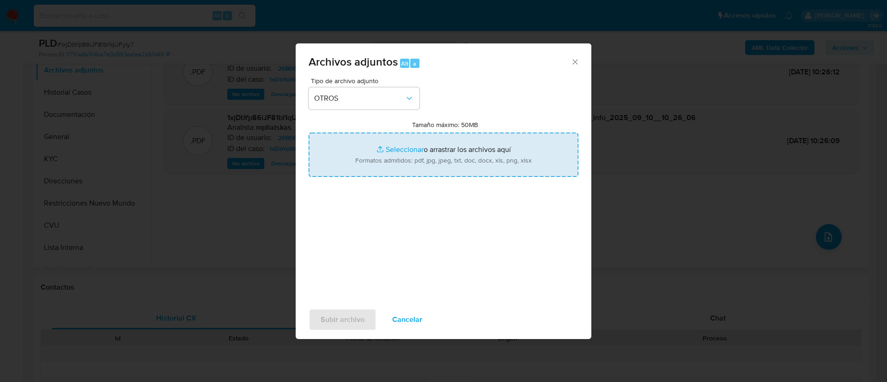
click at [397, 166] on input "Tamaño máximo: 50MB Seleccionar archivos" at bounding box center [444, 155] width 270 height 44
type input "C:\fakepath\268667619_02afbf83-05dc-4aad-b36c-afba63dd9555.pdf"
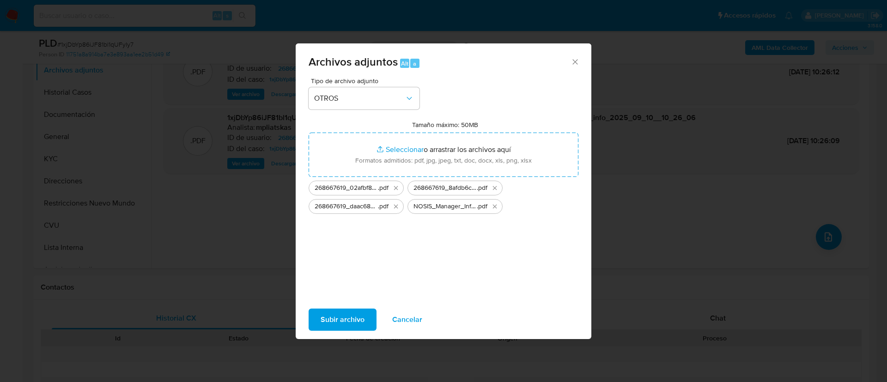
drag, startPoint x: 397, startPoint y: 166, endPoint x: 336, endPoint y: 323, distance: 168.3
click at [336, 323] on span "Subir archivo" at bounding box center [343, 319] width 44 height 20
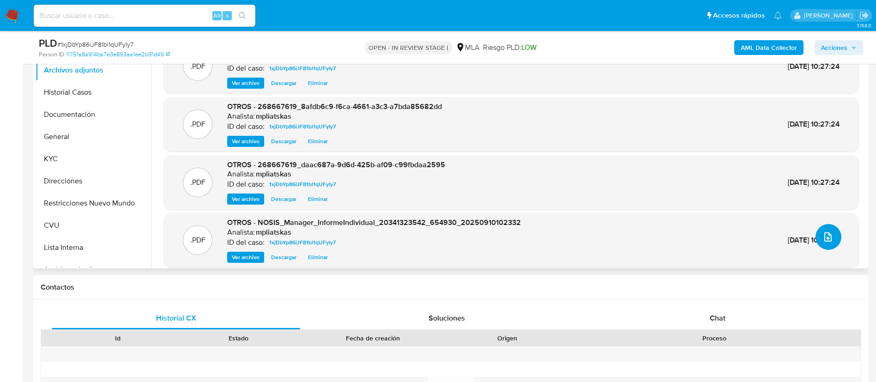
click at [831, 243] on button "upload-file" at bounding box center [829, 237] width 26 height 26
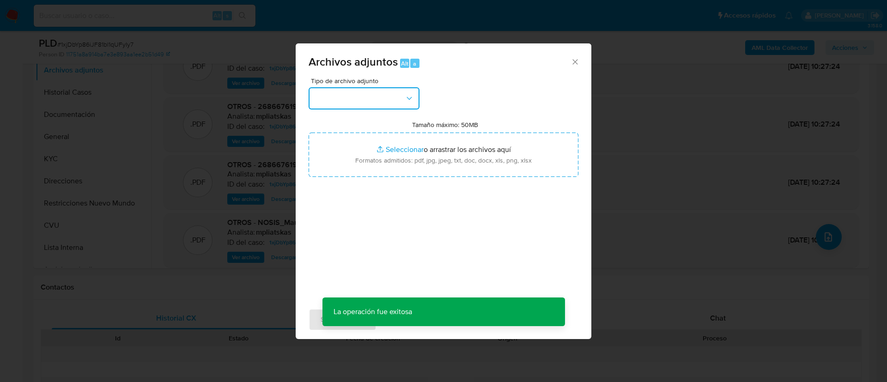
click at [345, 104] on button "button" at bounding box center [364, 98] width 111 height 22
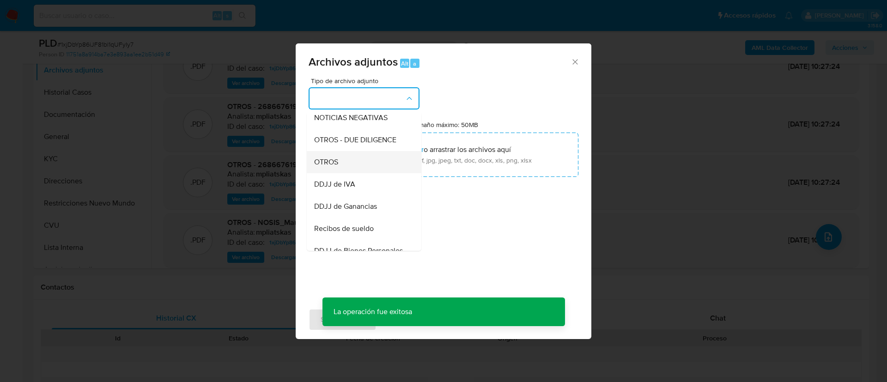
click at [374, 173] on div "OTROS" at bounding box center [361, 162] width 94 height 22
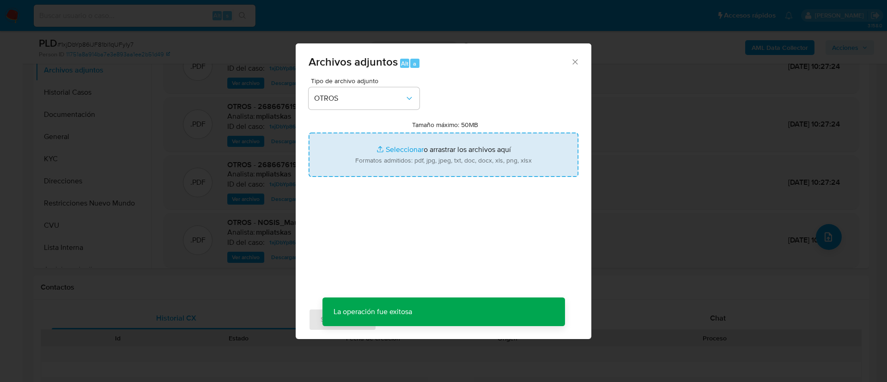
click at [418, 170] on input "Tamaño máximo: 50MB Seleccionar archivos" at bounding box center [444, 155] width 270 height 44
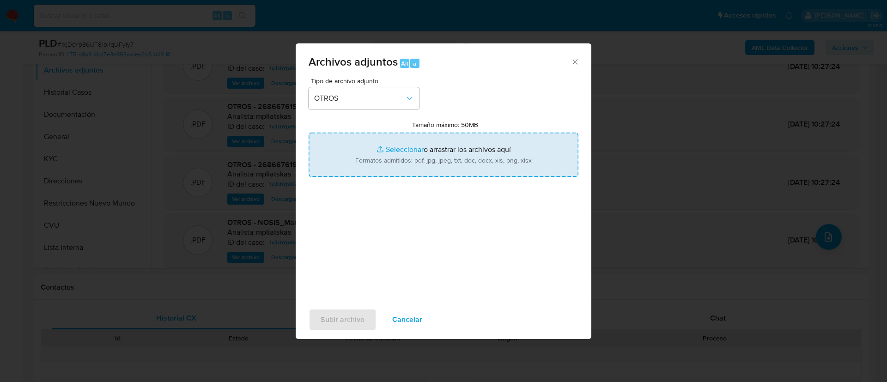
type input "C:\fakepath\268667619 Movimientos.xlsx"
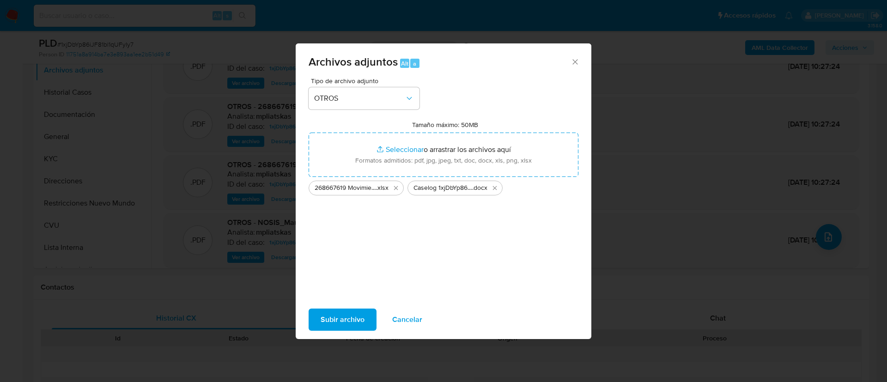
click at [360, 316] on span "Subir archivo" at bounding box center [343, 319] width 44 height 20
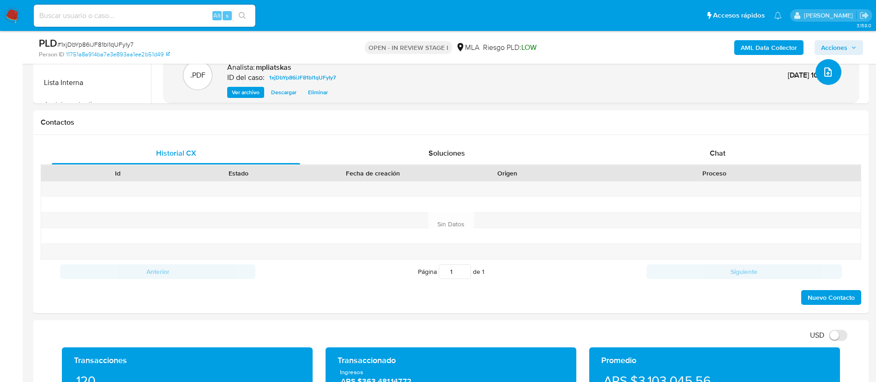
scroll to position [416, 0]
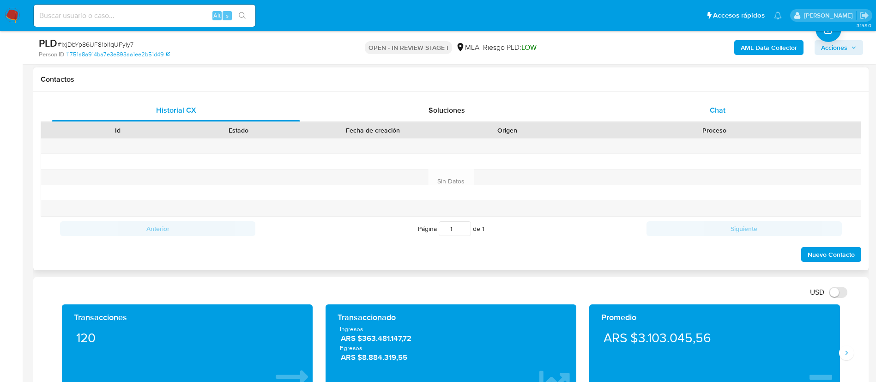
click at [689, 110] on div "Chat" at bounding box center [718, 110] width 248 height 22
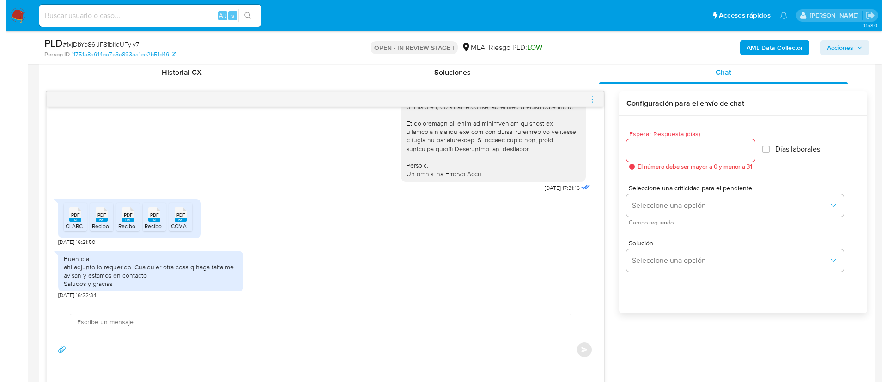
scroll to position [485, 0]
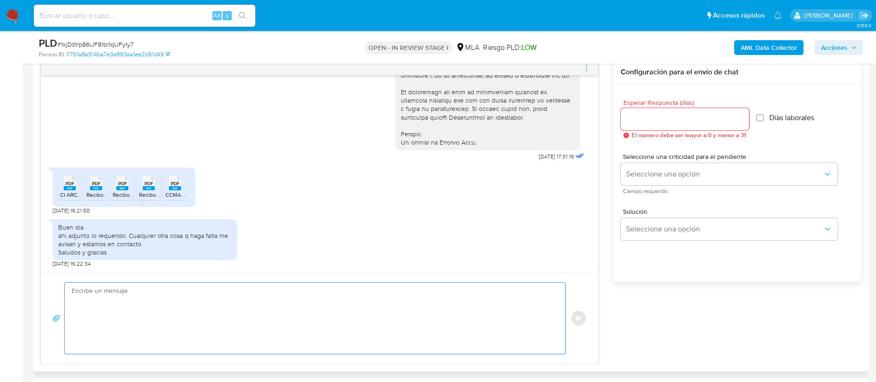
click at [385, 320] on textarea at bounding box center [313, 318] width 482 height 71
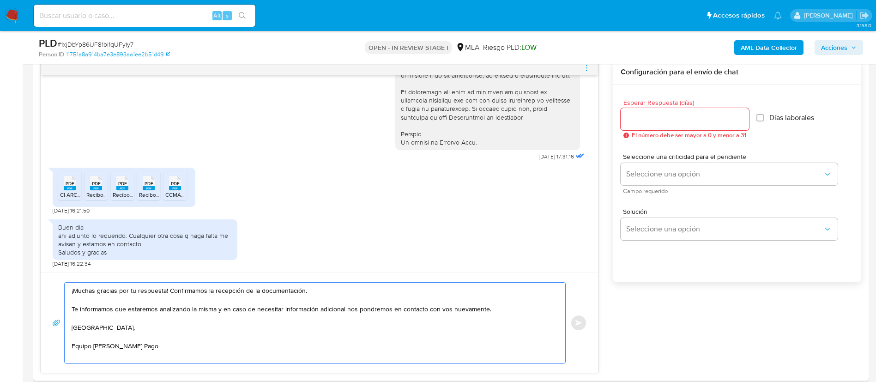
type textarea "¡Muchas gracias por tu respuesta! Confirmamos la recepción de la documentación.…"
click at [658, 115] on input "Esperar Respuesta (días)" at bounding box center [685, 119] width 128 height 12
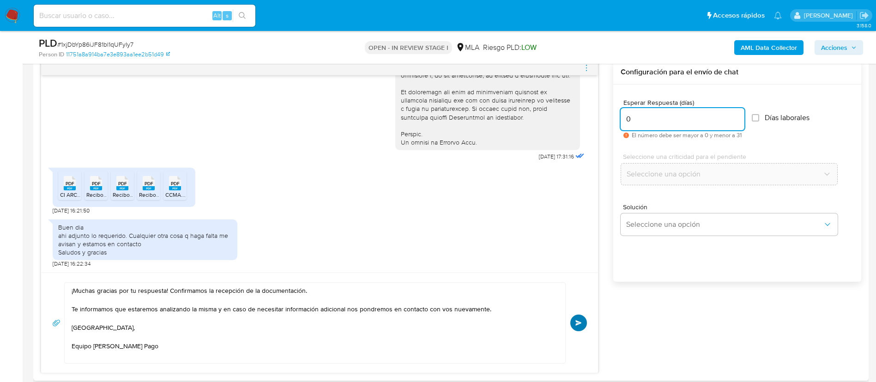
type input "0"
click at [580, 322] on span "Enviar" at bounding box center [579, 323] width 6 height 6
click at [586, 70] on icon "menu-action" at bounding box center [586, 68] width 8 height 8
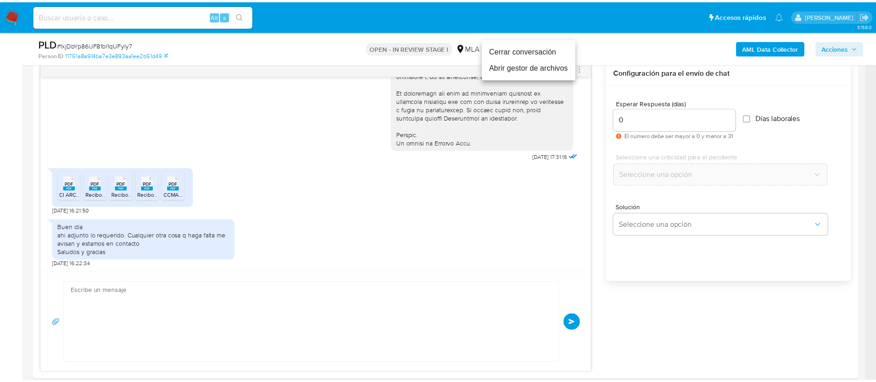
scroll to position [550, 0]
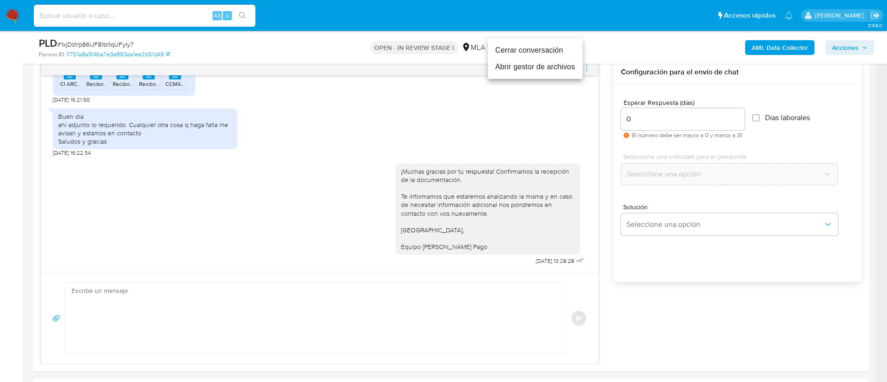
click at [541, 52] on li "Cerrar conversación" at bounding box center [535, 50] width 95 height 17
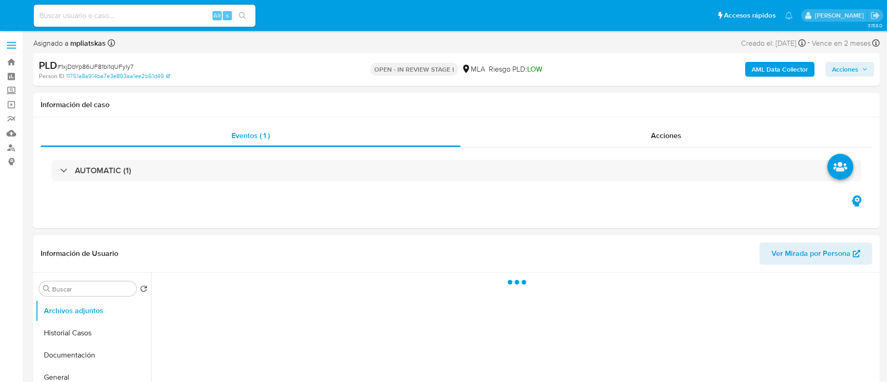
select select "10"
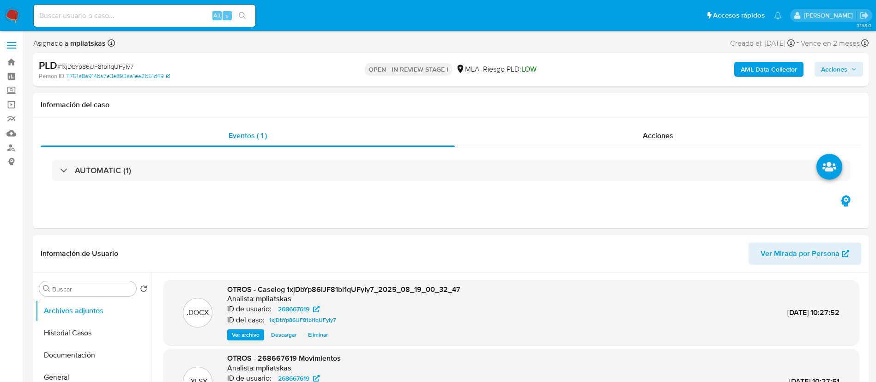
click at [182, 11] on input at bounding box center [145, 16] width 222 height 12
paste input "9IM9BYgbKROu1lZMV2azTJpX"
type input "9IM9BYgbKROu1lZMV2azTJpX"
click at [236, 15] on button "search-icon" at bounding box center [242, 15] width 19 height 13
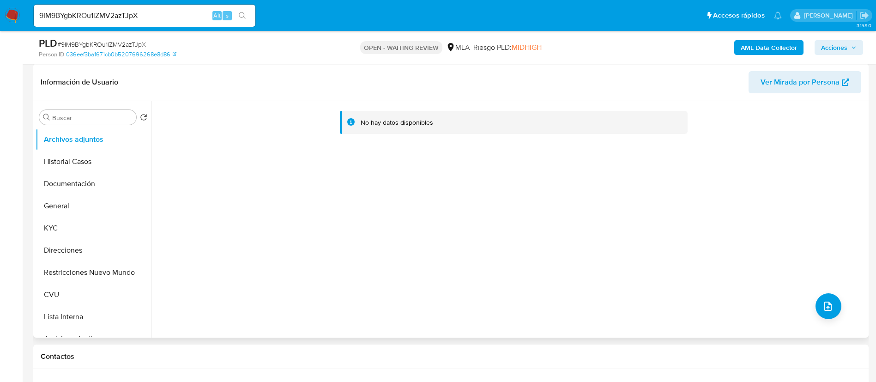
select select "10"
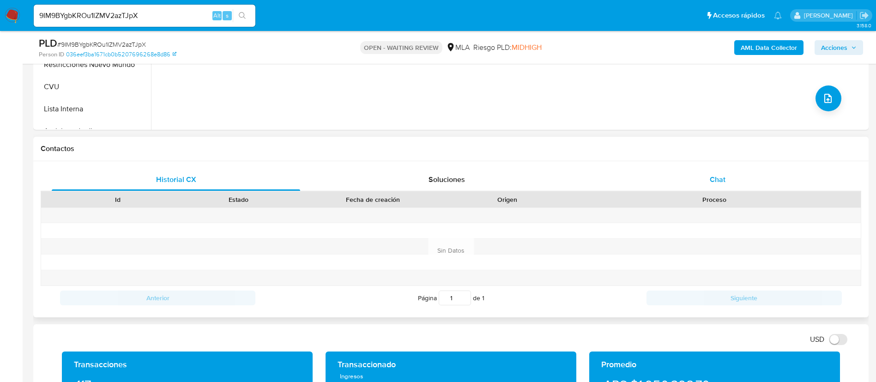
click at [738, 184] on div "Chat" at bounding box center [718, 180] width 248 height 22
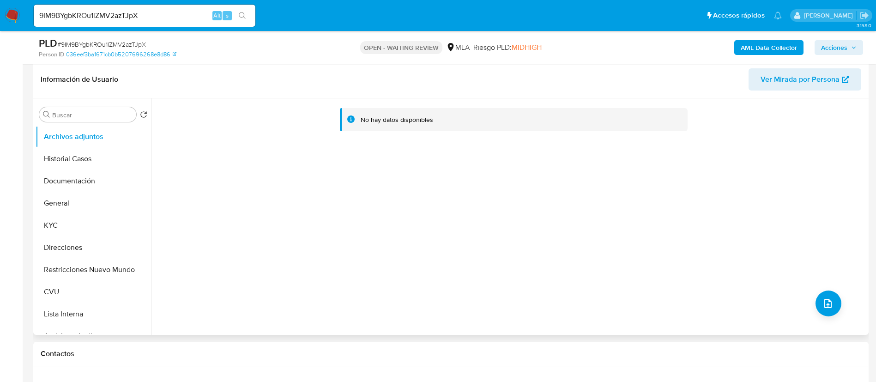
scroll to position [139, 0]
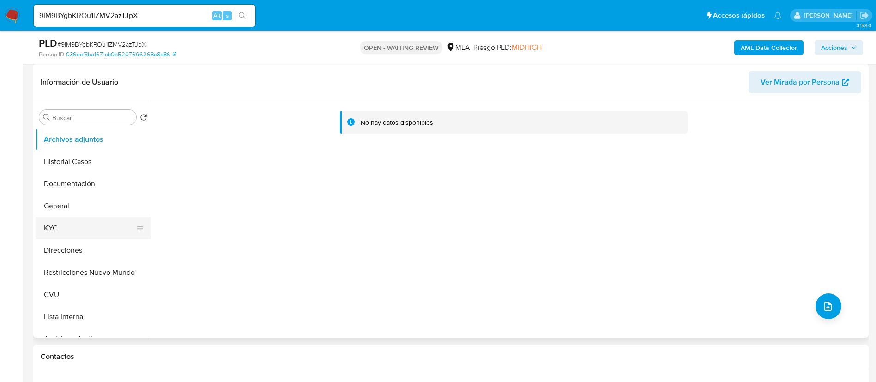
click at [94, 229] on button "KYC" at bounding box center [90, 228] width 108 height 22
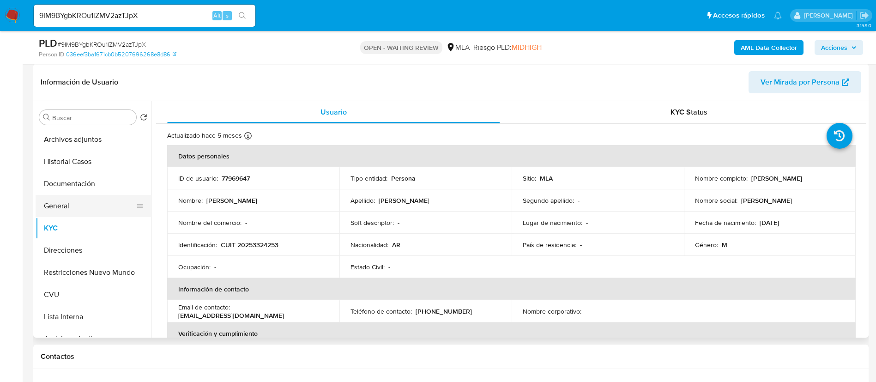
click at [78, 203] on button "General" at bounding box center [90, 206] width 108 height 22
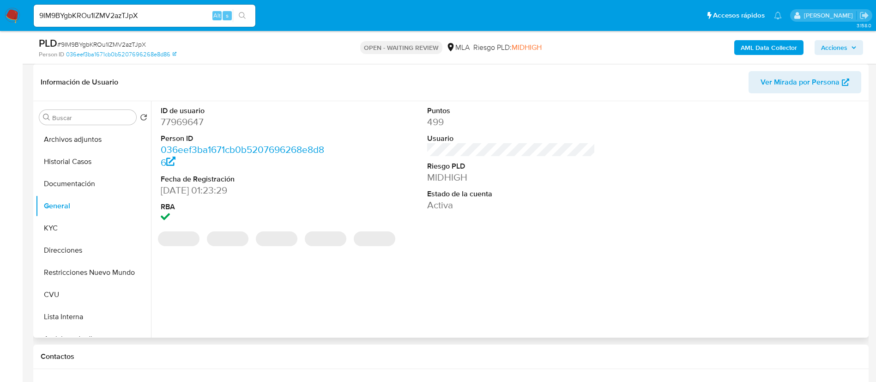
click at [185, 121] on dd "77969647" at bounding box center [245, 121] width 169 height 13
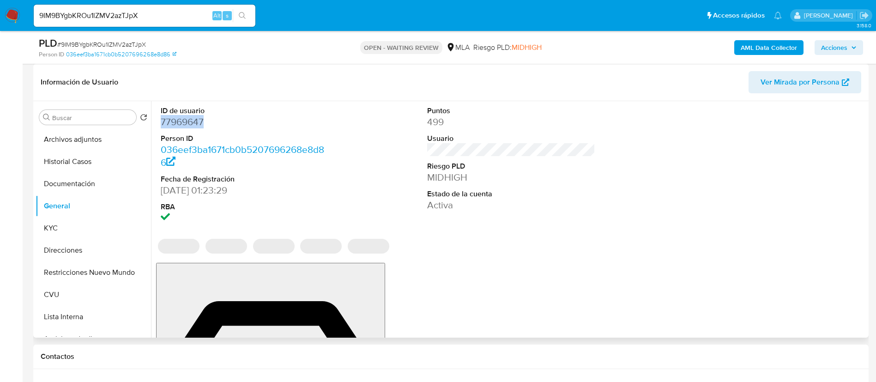
copy dd "77969647"
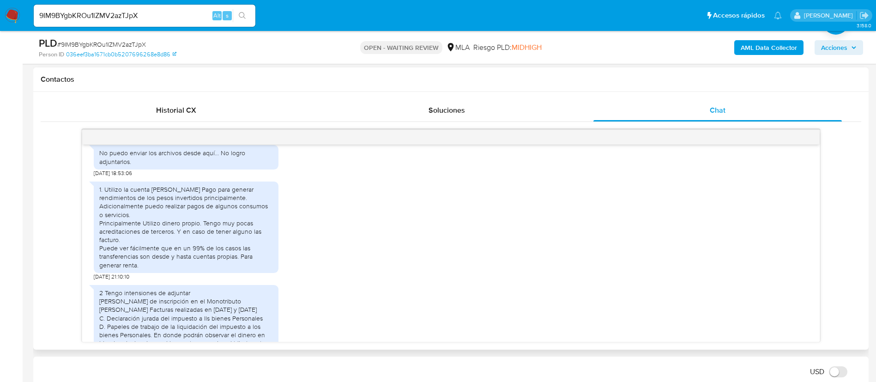
scroll to position [583, 0]
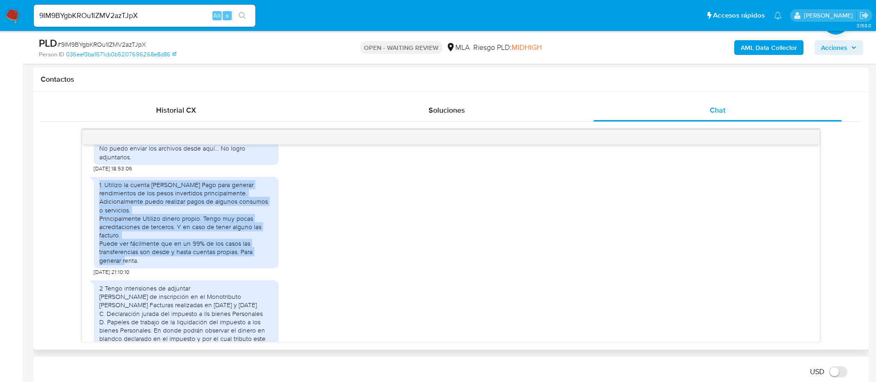
drag, startPoint x: 135, startPoint y: 277, endPoint x: 99, endPoint y: 204, distance: 81.4
click at [99, 204] on div "1. Utilizo la cuenta de Mercado Pago para generar rendimientos de los pesos inv…" at bounding box center [186, 223] width 174 height 84
copy div "1. Utilizo la cuenta de Mercado Pago para generar rendimientos de los pesos inv…"
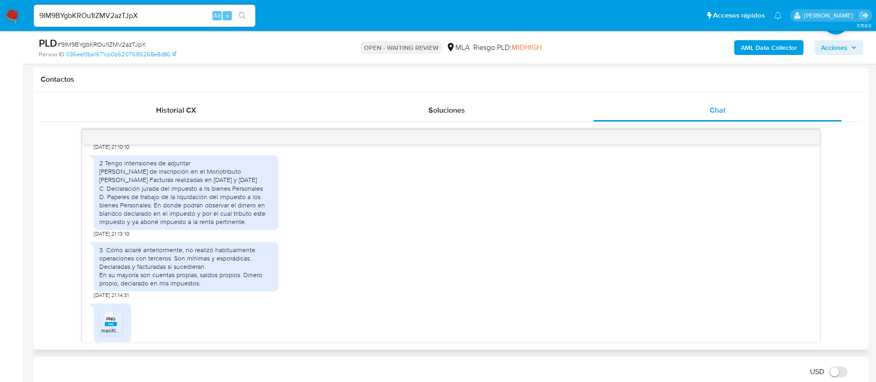
scroll to position [791, 0]
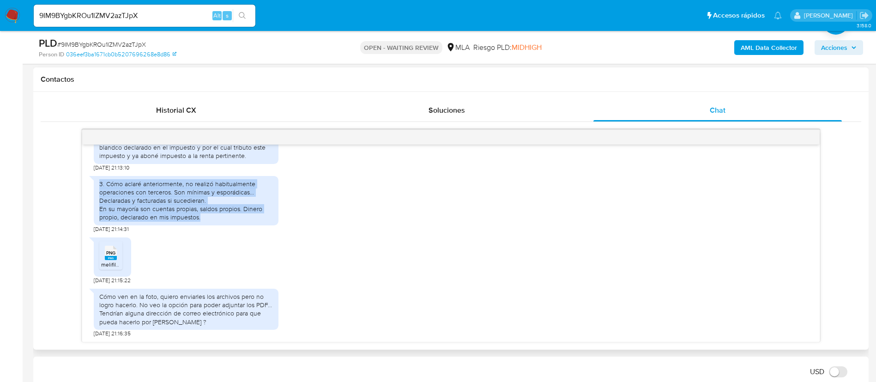
drag, startPoint x: 205, startPoint y: 217, endPoint x: 91, endPoint y: 187, distance: 117.6
click at [91, 187] on div "18/08/2025 17:35:16 Hola Luego les envío la documentación y les responderé. Gra…" at bounding box center [451, 243] width 738 height 197
copy div "3. Cómo aclaré anteriormente, no realizó habitualmente operaciones con terceros…"
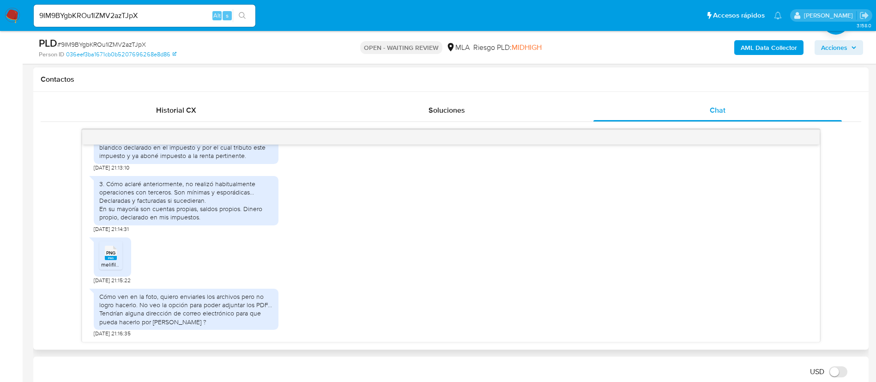
click at [113, 257] on rect at bounding box center [111, 258] width 12 height 4
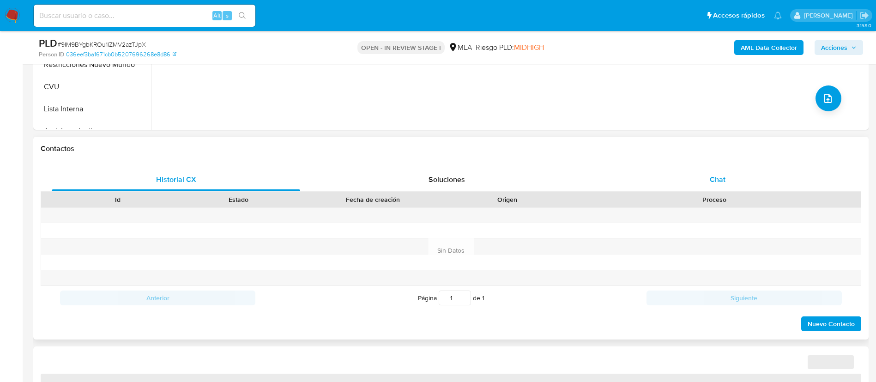
click at [748, 185] on div "Chat" at bounding box center [718, 180] width 248 height 22
select select "10"
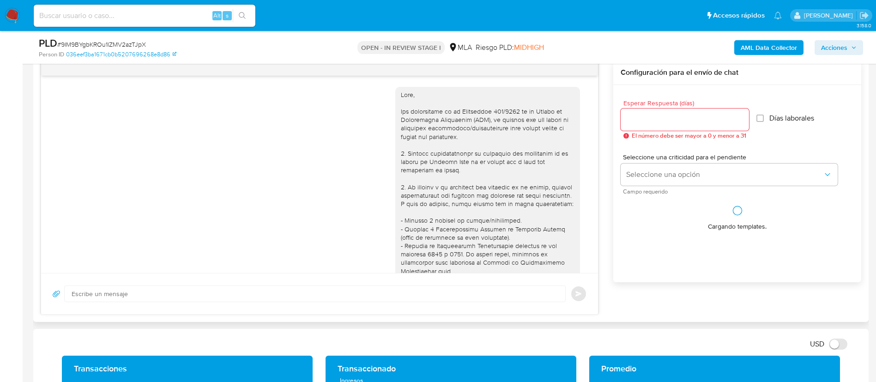
scroll to position [791, 0]
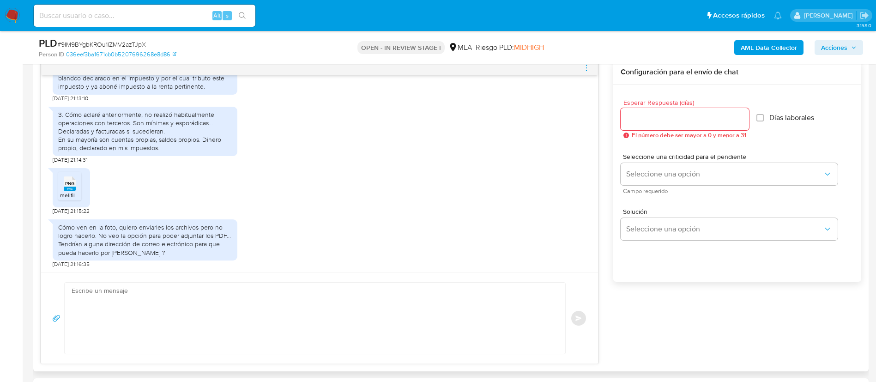
click at [297, 355] on div "Enviar" at bounding box center [319, 318] width 557 height 91
click at [299, 328] on textarea at bounding box center [313, 318] width 482 height 71
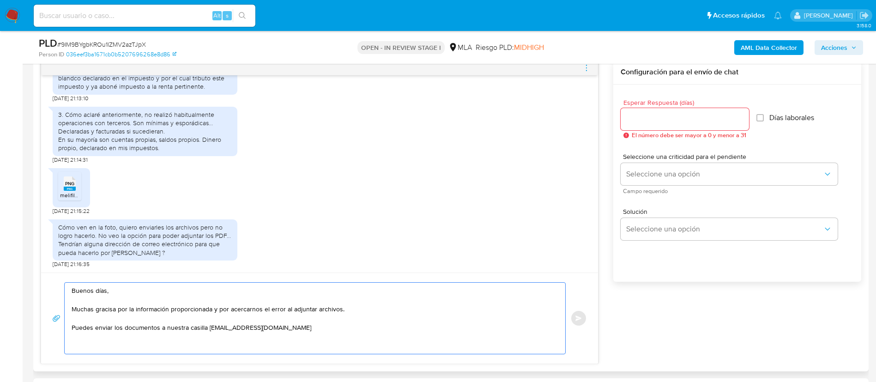
click at [102, 314] on textarea "Buenos días, Muchas gracisa por la información proporcionada y por acercarnos e…" at bounding box center [313, 318] width 482 height 71
click at [103, 311] on textarea "Buenos días, Muchas gracisa por la información proporcionada y por acercarnos e…" at bounding box center [313, 318] width 482 height 71
click at [0, 0] on lt-span "gracias" at bounding box center [0, 0] width 0 height 0
click at [343, 328] on textarea "Buenos días, Muchas gracias por la información proporcionada y por acercarnos e…" at bounding box center [313, 318] width 482 height 71
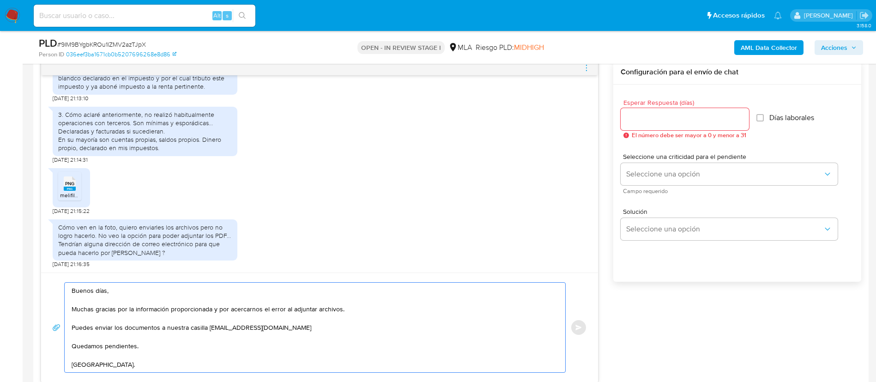
type textarea "Buenos días, Muchas gracias por la información proporcionada y por acercarnos e…"
click at [689, 121] on input "Esperar Respuesta (días)" at bounding box center [685, 119] width 128 height 12
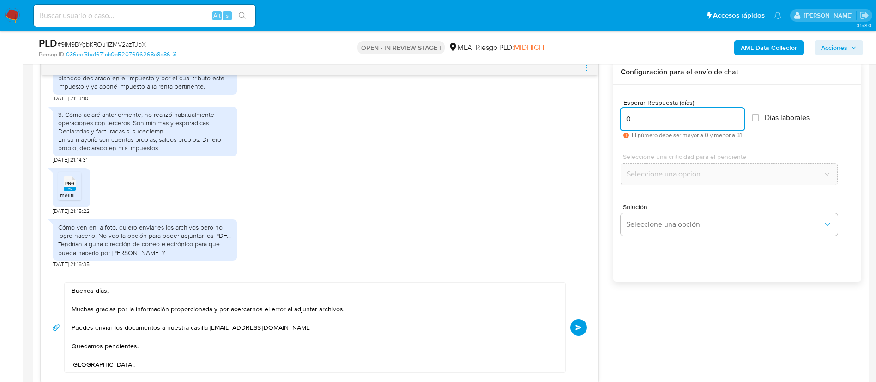
type input "0"
drag, startPoint x: 588, startPoint y: 320, endPoint x: 579, endPoint y: 328, distance: 12.4
click at [587, 320] on div "Buenos días, Muchas gracias por la información proporcionada y por acercarnos e…" at bounding box center [319, 327] width 557 height 109
drag, startPoint x: 579, startPoint y: 328, endPoint x: 490, endPoint y: 371, distance: 98.3
click at [579, 329] on span "Enviar" at bounding box center [579, 328] width 6 height 6
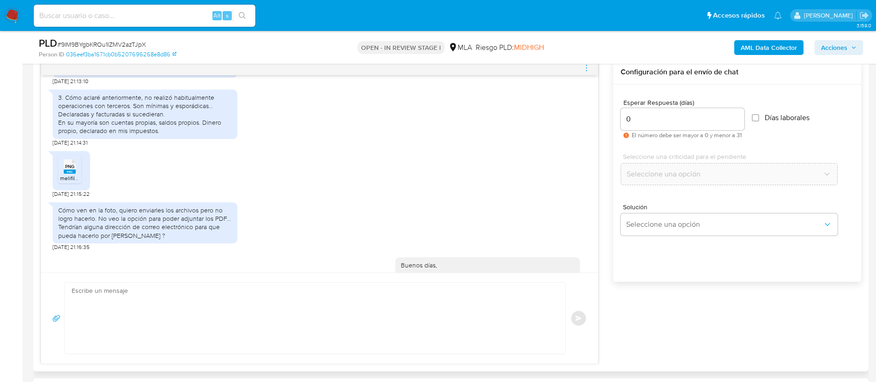
scroll to position [910, 0]
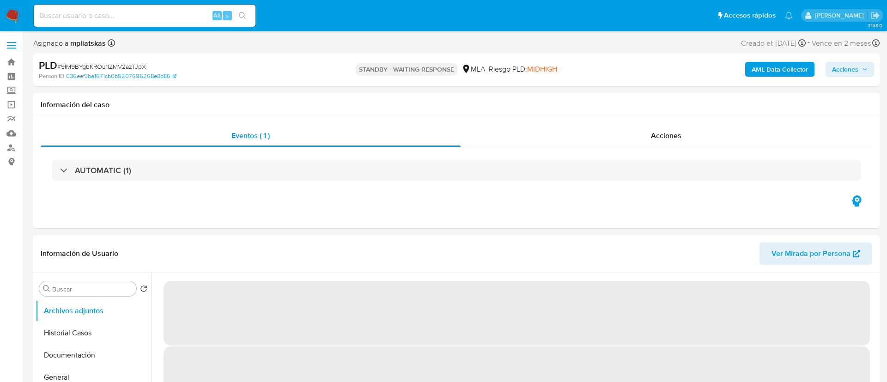
select select "10"
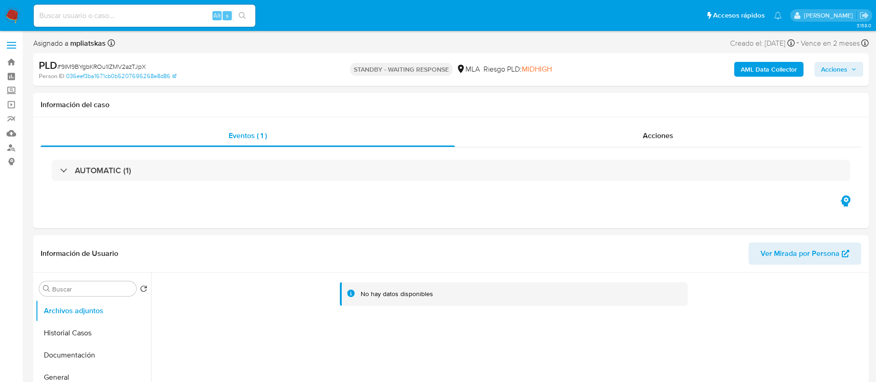
click at [193, 13] on input at bounding box center [145, 16] width 222 height 12
paste input "tvMG72dREhBZ6oEzZEUS66qp"
type input "tvMG72dREhBZ6oEzZEUS66qp"
click at [250, 11] on button "search-icon" at bounding box center [242, 15] width 19 height 13
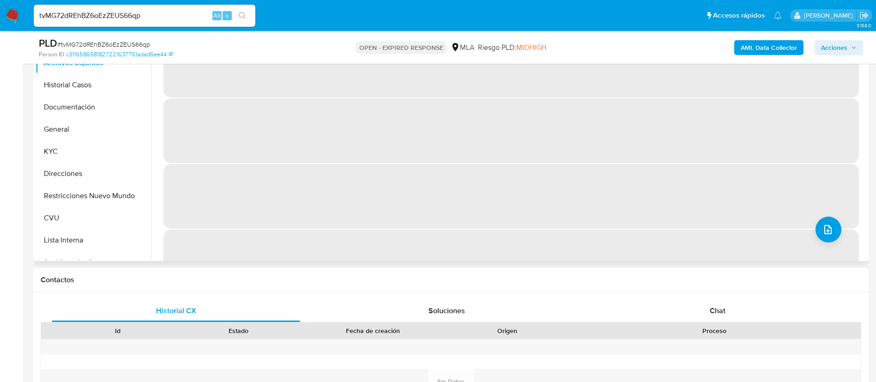
scroll to position [139, 0]
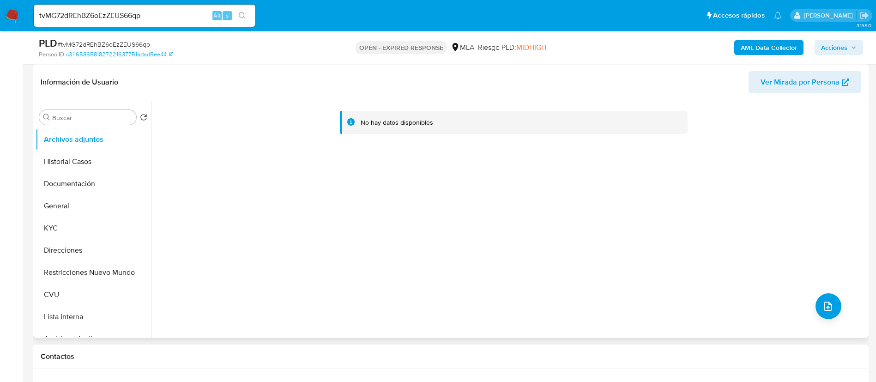
select select "10"
click at [65, 230] on button "KYC" at bounding box center [90, 228] width 108 height 22
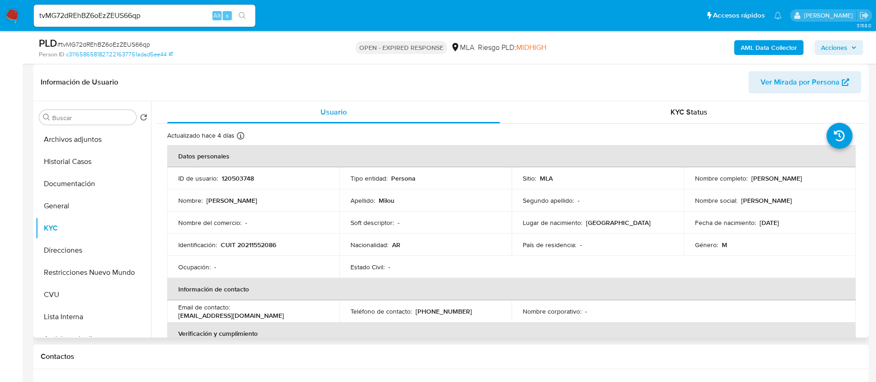
click at [226, 182] on p "120503748" at bounding box center [238, 178] width 32 height 8
copy p "120503748"
click at [243, 242] on p "CUIT 20211552086" at bounding box center [248, 245] width 55 height 8
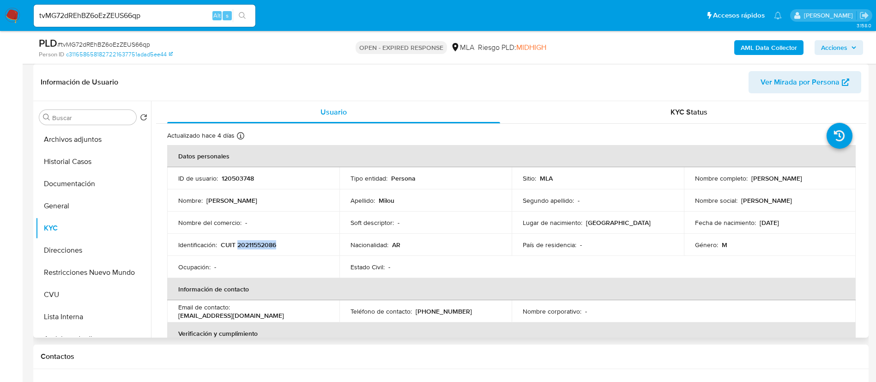
click at [243, 242] on p "CUIT 20211552086" at bounding box center [248, 245] width 55 height 8
copy p "20211552086"
click at [268, 241] on p "CUIT 20211552086" at bounding box center [248, 245] width 55 height 8
copy p "20211552086"
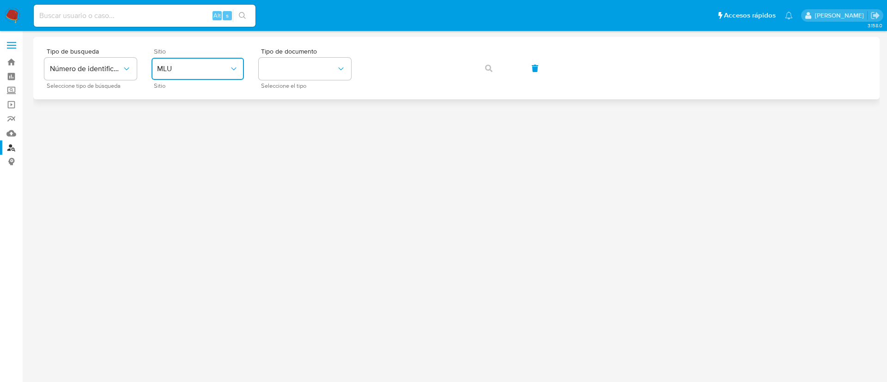
click at [208, 69] on span "MLU" at bounding box center [193, 68] width 72 height 9
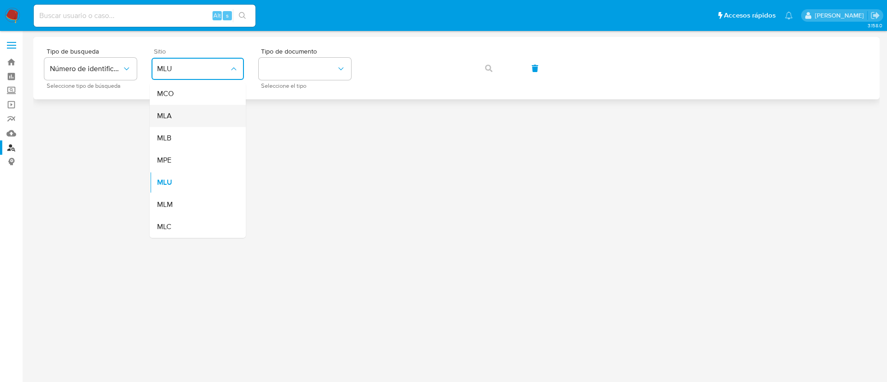
click at [206, 107] on div "MLA" at bounding box center [195, 116] width 76 height 22
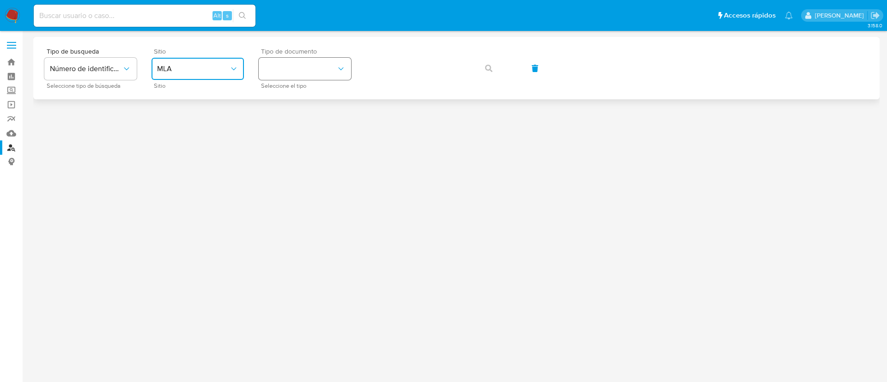
click at [287, 76] on button "identificationType" at bounding box center [305, 69] width 92 height 22
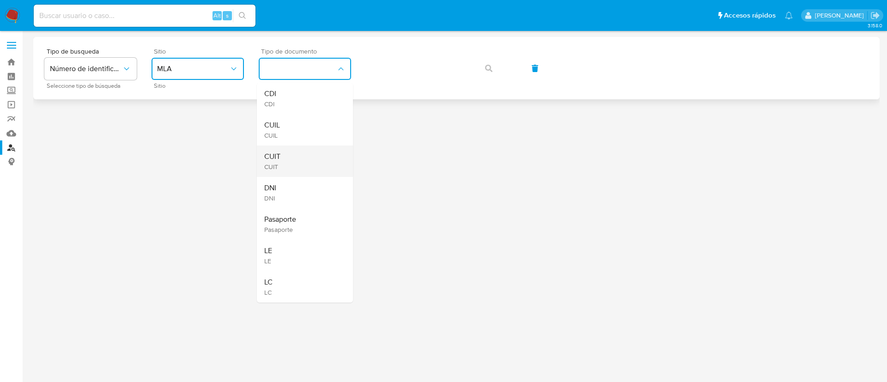
click at [292, 145] on div "CUIT CUIT" at bounding box center [302, 160] width 76 height 31
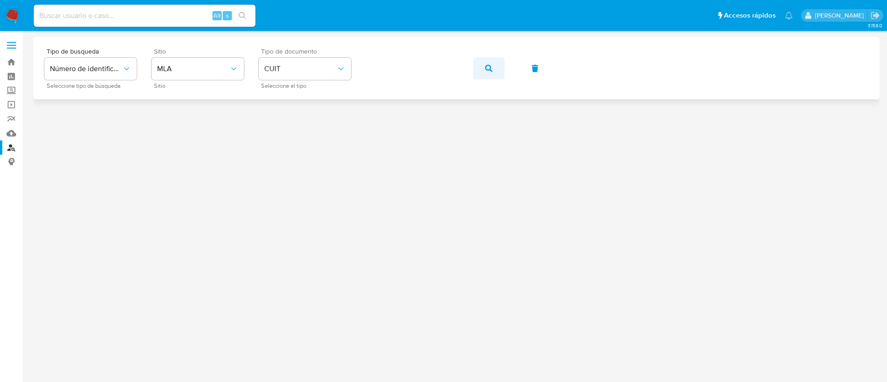
click at [475, 68] on button "button" at bounding box center [488, 68] width 31 height 22
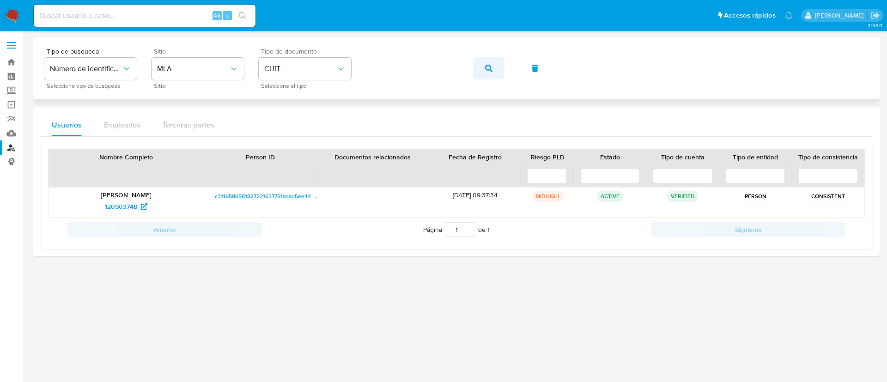
click at [476, 65] on button "button" at bounding box center [488, 68] width 31 height 22
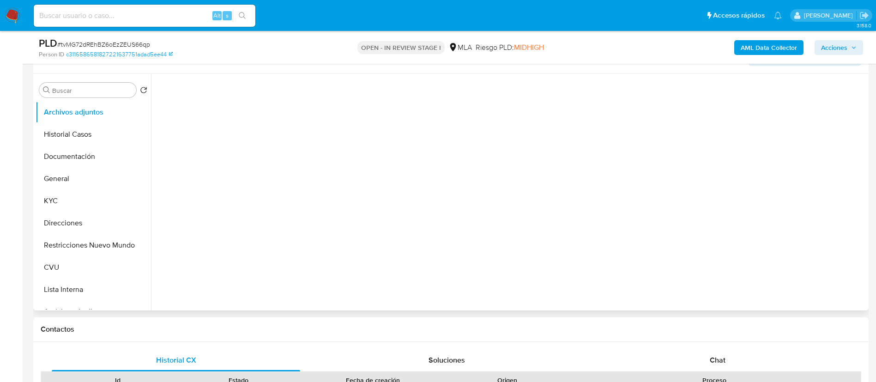
scroll to position [277, 0]
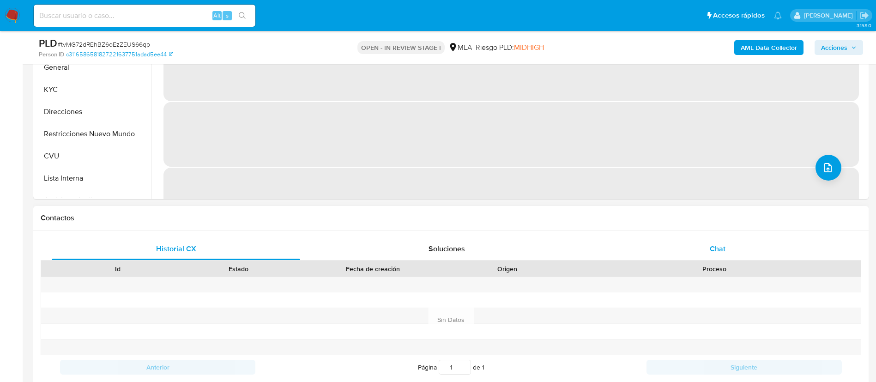
click at [676, 244] on div "Chat" at bounding box center [718, 249] width 248 height 22
select select "10"
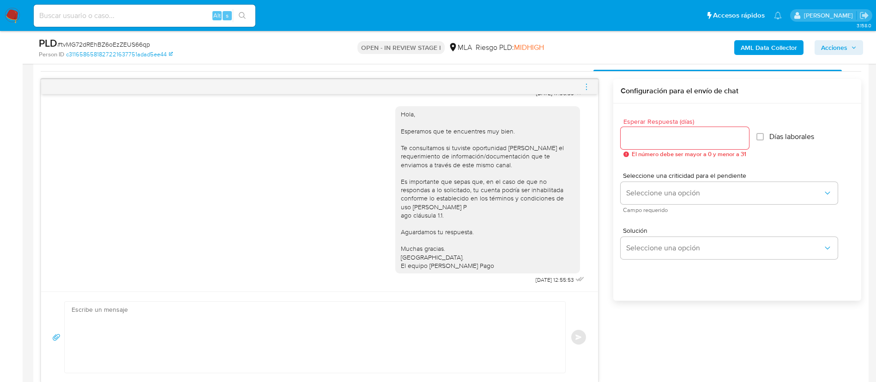
scroll to position [485, 0]
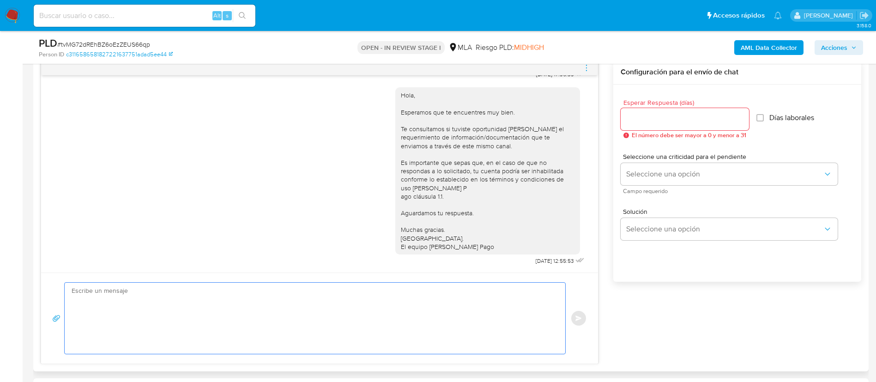
click at [547, 314] on textarea at bounding box center [313, 318] width 482 height 71
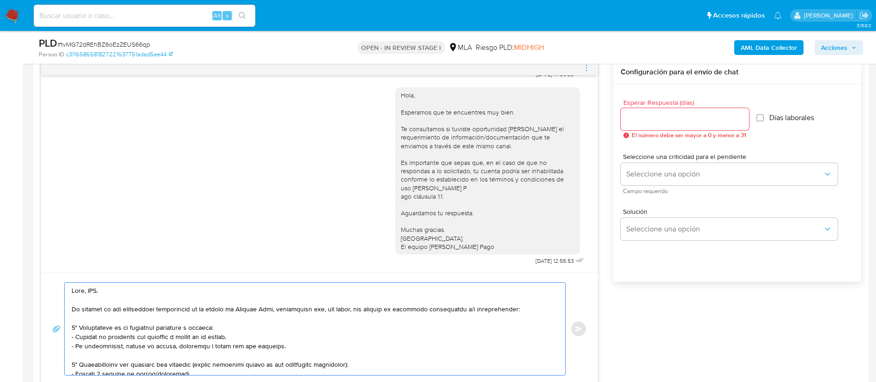
scroll to position [69, 0]
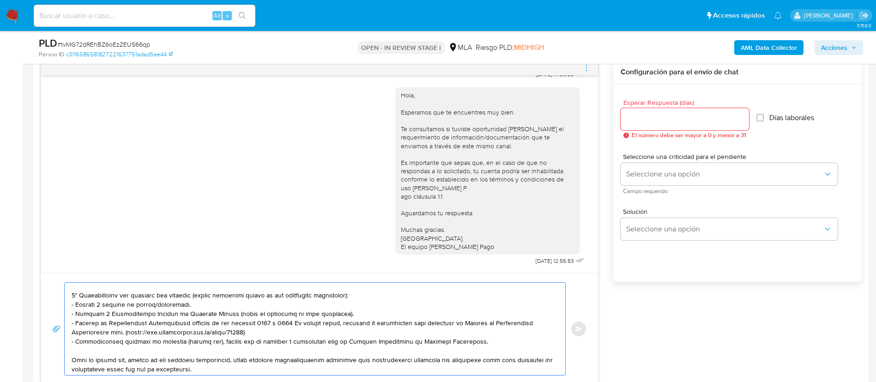
click at [166, 303] on textarea at bounding box center [313, 329] width 482 height 92
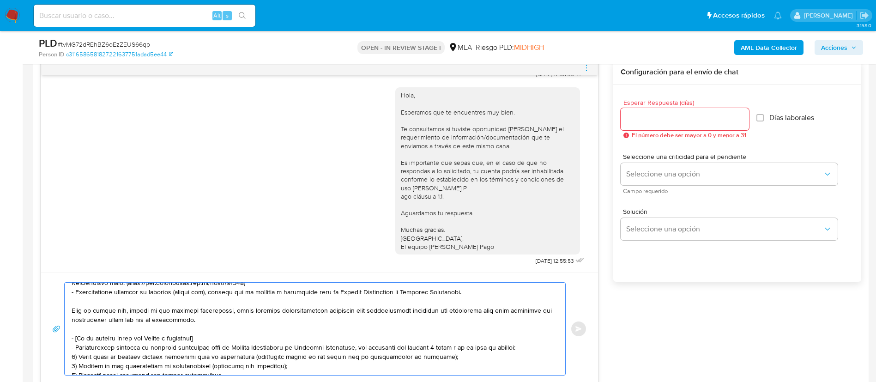
scroll to position [139, 0]
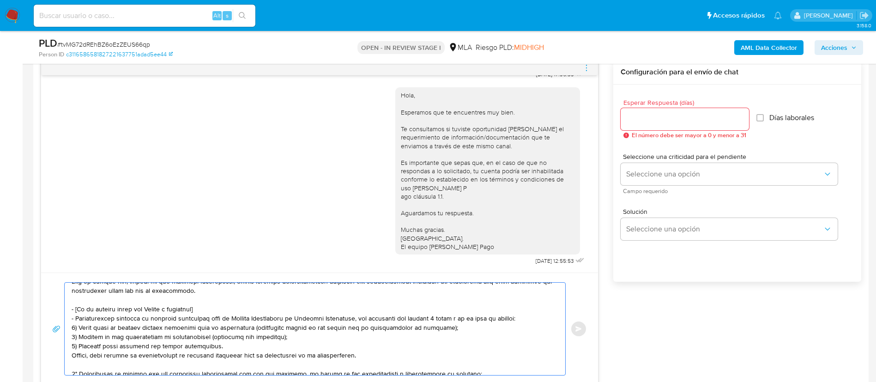
drag, startPoint x: 71, startPoint y: 306, endPoint x: 358, endPoint y: 357, distance: 291.3
click at [358, 357] on div at bounding box center [313, 329] width 496 height 92
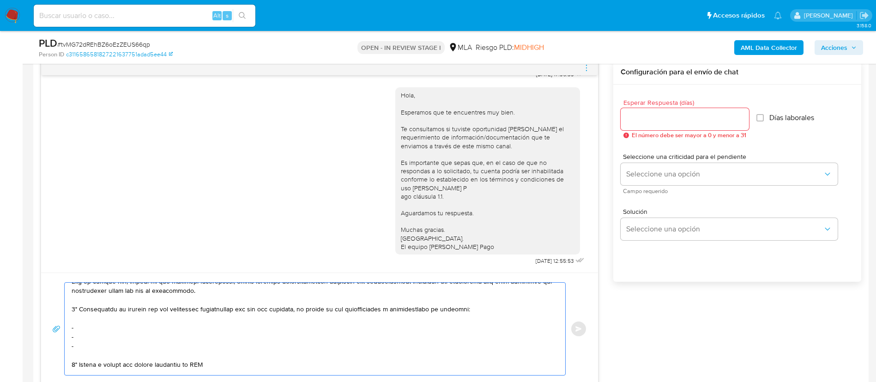
scroll to position [129, 0]
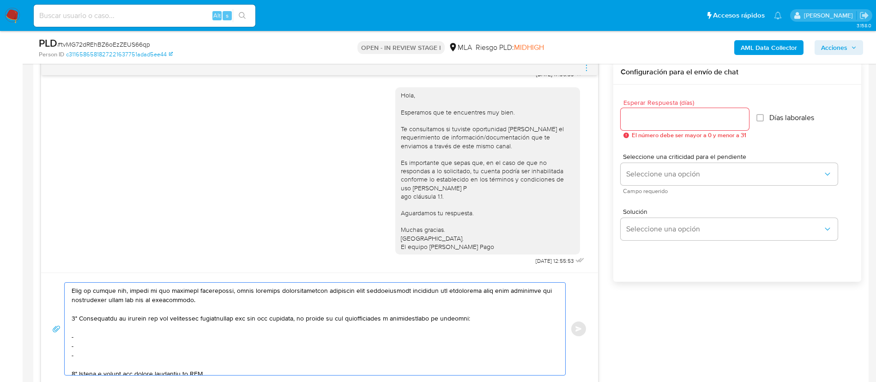
click at [206, 332] on textarea at bounding box center [313, 329] width 482 height 92
paste textarea "Tux Sa - CUIT 30714347159"
click at [126, 347] on textarea at bounding box center [313, 329] width 482 height 92
paste textarea "Cobro Express Buenos Aires Sa - CUIT 30716054566"
click at [117, 352] on textarea at bounding box center [313, 329] width 482 height 92
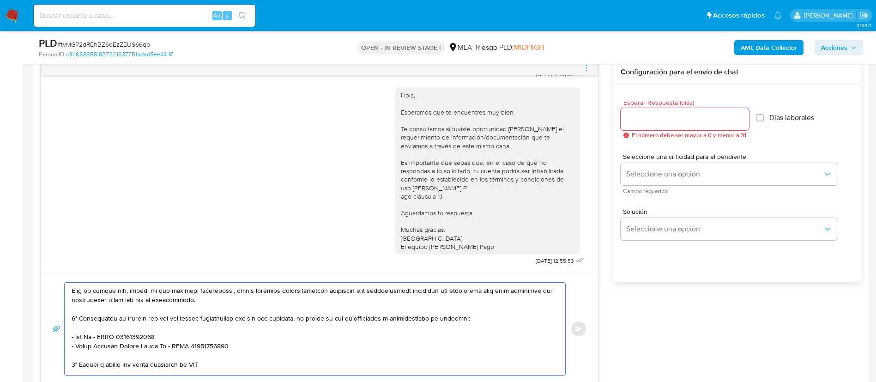
click at [122, 364] on textarea at bounding box center [313, 329] width 482 height 92
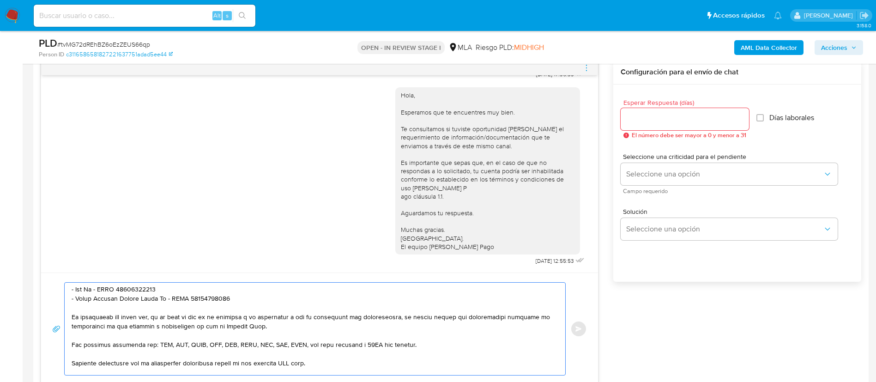
scroll to position [199, 0]
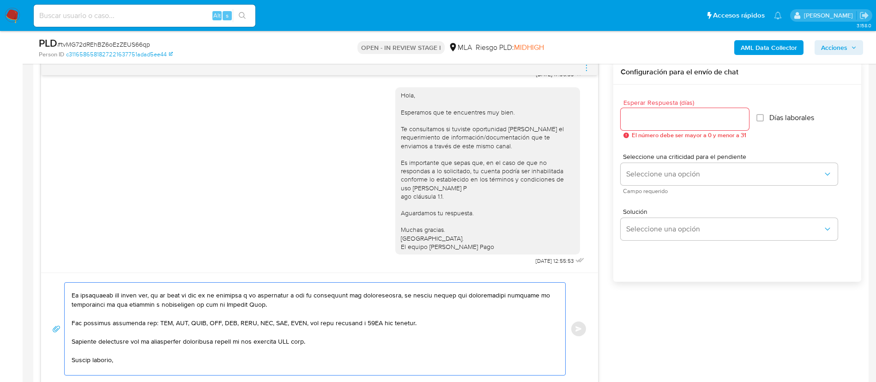
click at [293, 345] on textarea at bounding box center [313, 329] width 482 height 92
type textarea "Hola, XXX. En función de las operaciones registradas en tu cuenta de Mercado Pa…"
click at [699, 125] on input "Esperar Respuesta (días)" at bounding box center [685, 119] width 128 height 12
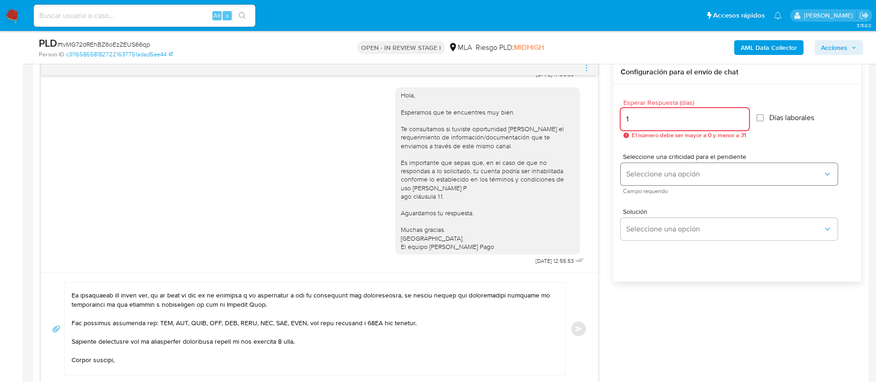
type input "1"
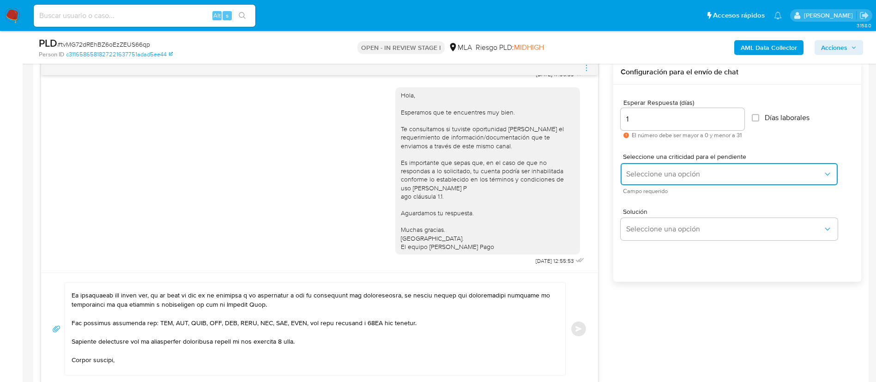
click at [691, 172] on span "Seleccione una opción" at bounding box center [724, 174] width 197 height 9
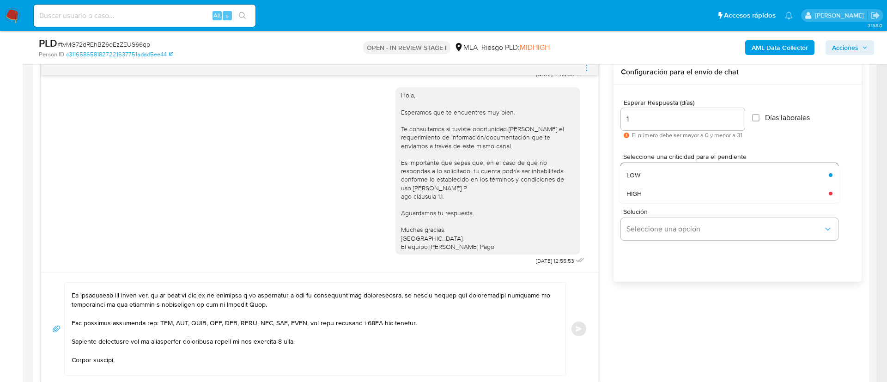
click at [691, 176] on div "LOW" at bounding box center [724, 175] width 197 height 18
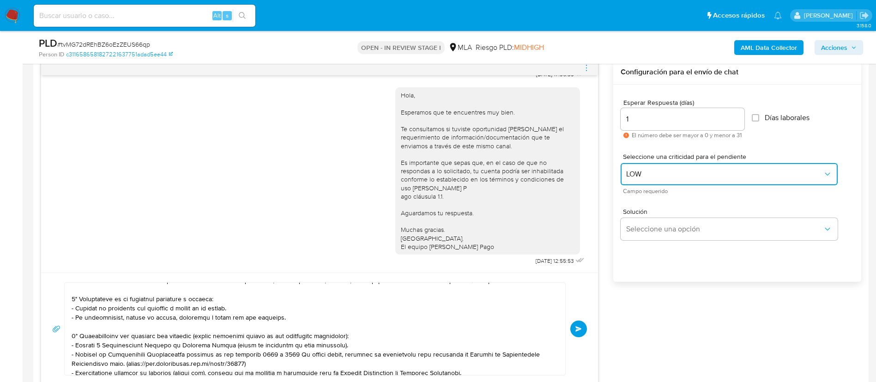
scroll to position [0, 0]
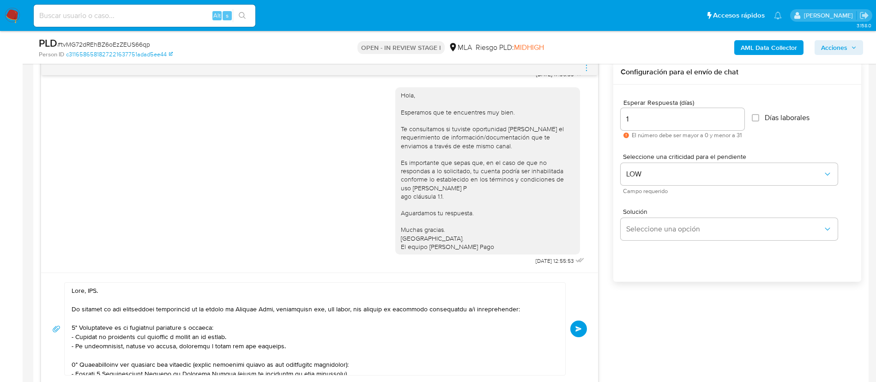
click at [94, 292] on textarea at bounding box center [313, 329] width 482 height 92
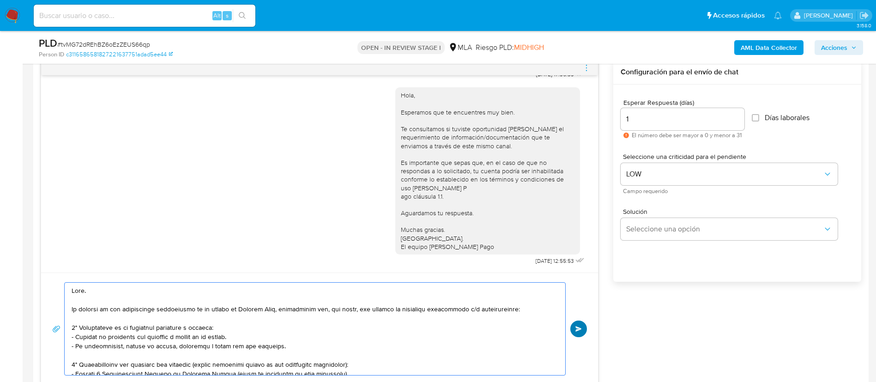
type textarea "Hola. En función de las operaciones registradas en tu cuenta de Mercado Pago, n…"
click at [582, 327] on button "Enviar" at bounding box center [578, 329] width 17 height 17
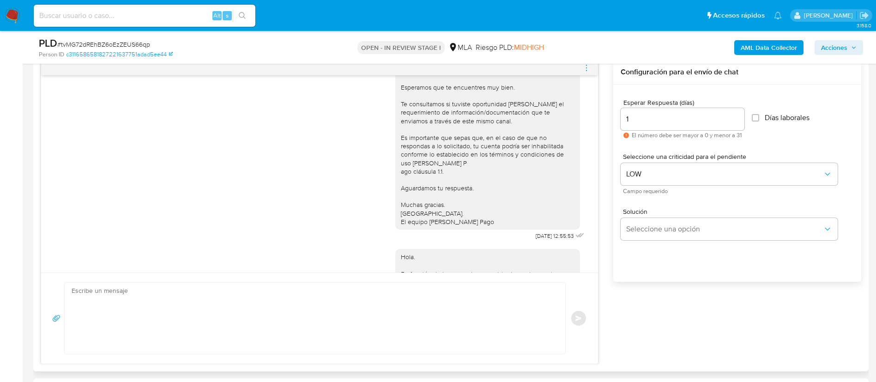
scroll to position [976, 0]
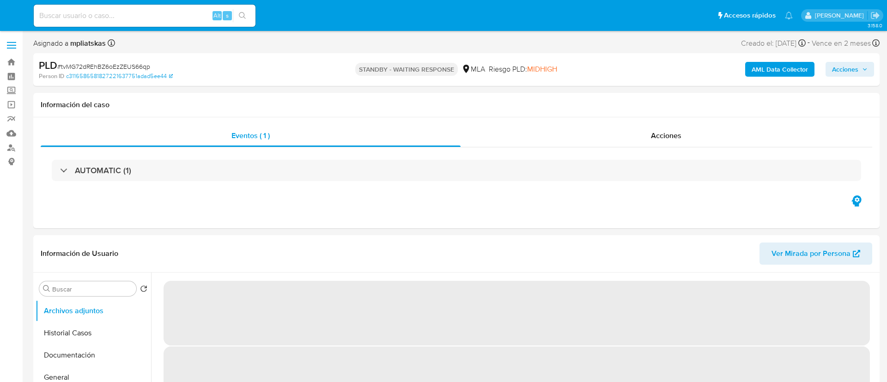
select select "10"
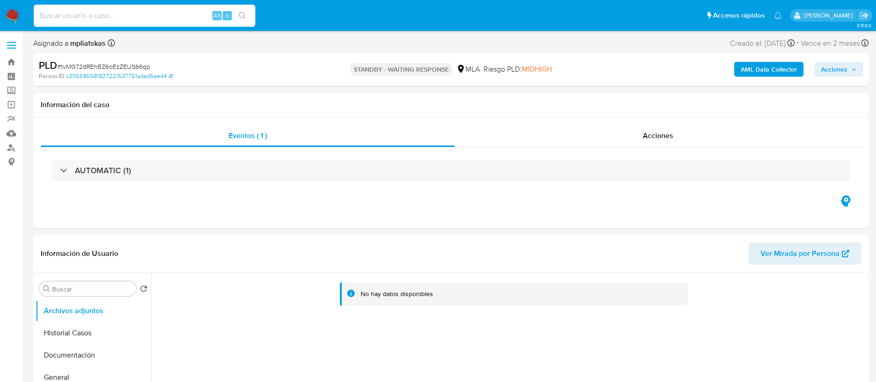
click at [140, 12] on input at bounding box center [145, 16] width 222 height 12
paste input "AeR62W2TITV5YSoprYWTKhL5"
type input "AeR62W2TITV5YSoprYWTKhL5"
click at [236, 21] on button "search-icon" at bounding box center [242, 15] width 19 height 13
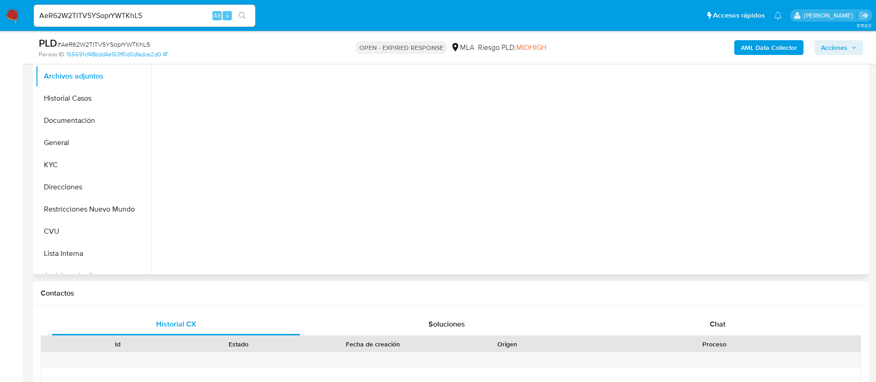
scroll to position [208, 0]
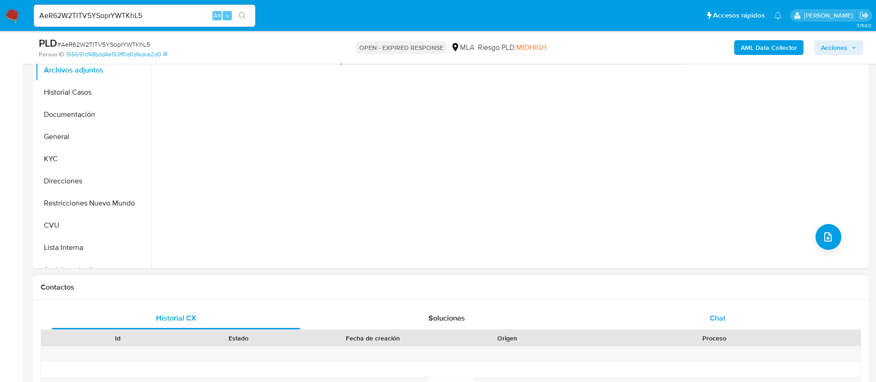
select select "10"
click at [648, 307] on div "Chat" at bounding box center [718, 318] width 248 height 22
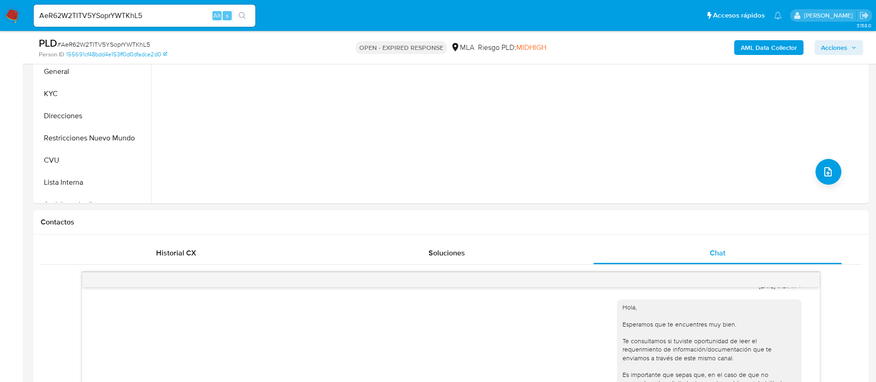
scroll to position [139, 0]
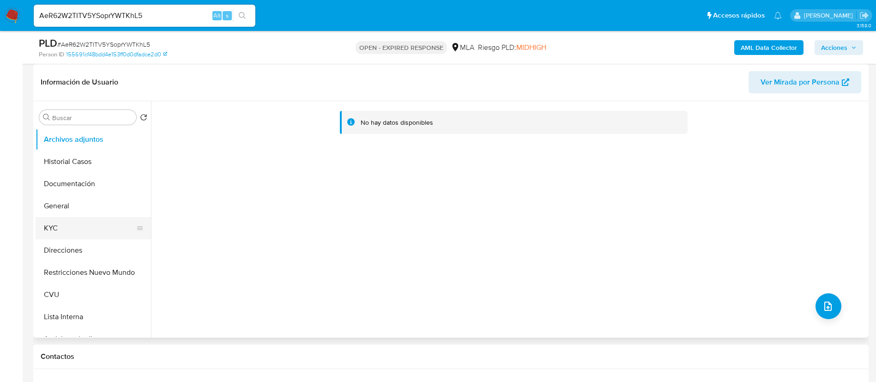
click at [80, 221] on button "KYC" at bounding box center [90, 228] width 108 height 22
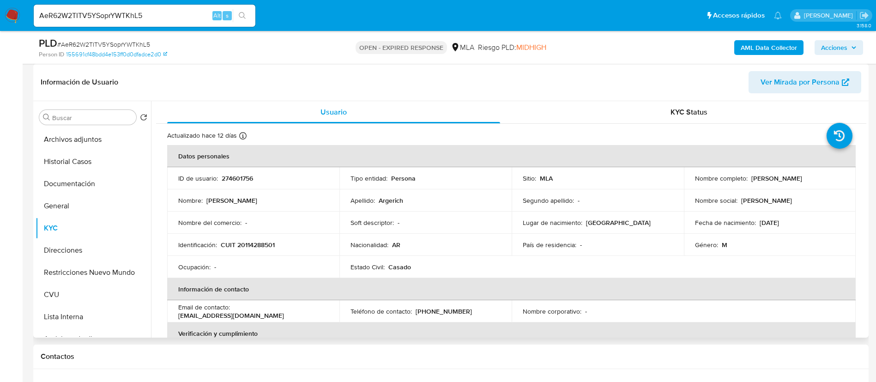
click at [253, 182] on p "274601756" at bounding box center [237, 178] width 31 height 8
click at [250, 180] on p "274601756" at bounding box center [237, 178] width 31 height 8
copy p "274601756"
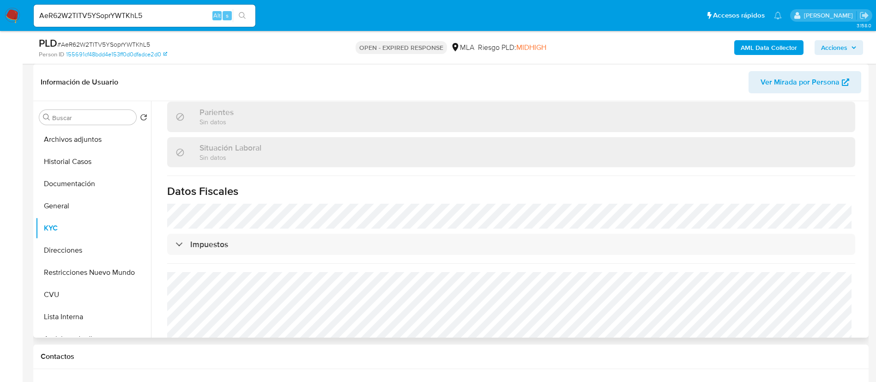
scroll to position [460, 0]
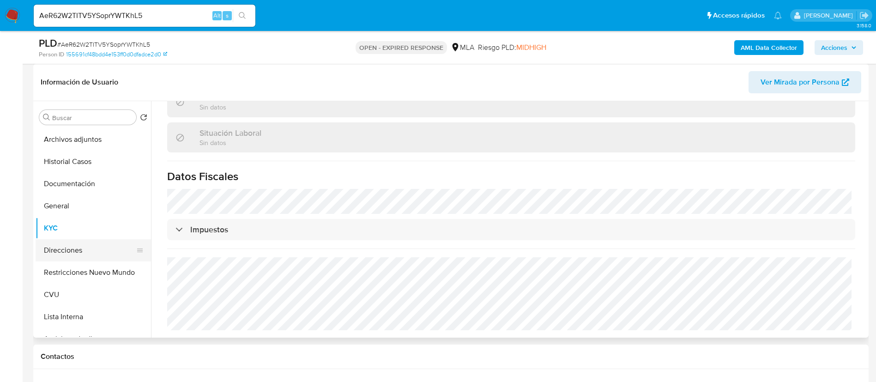
click at [79, 250] on button "Direcciones" at bounding box center [90, 250] width 108 height 22
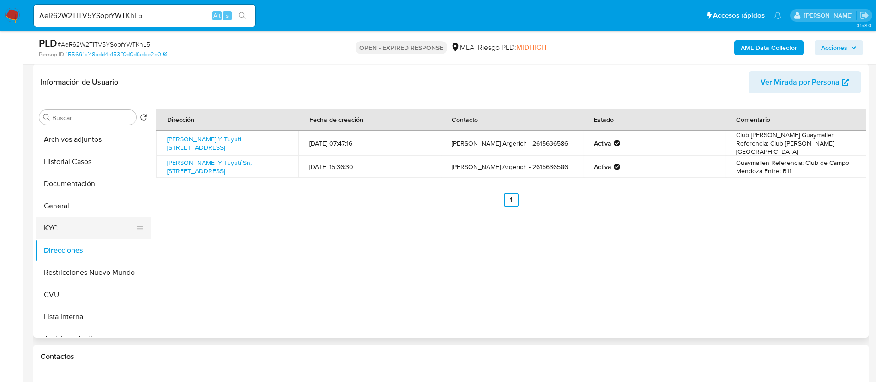
click at [87, 232] on button "KYC" at bounding box center [90, 228] width 108 height 22
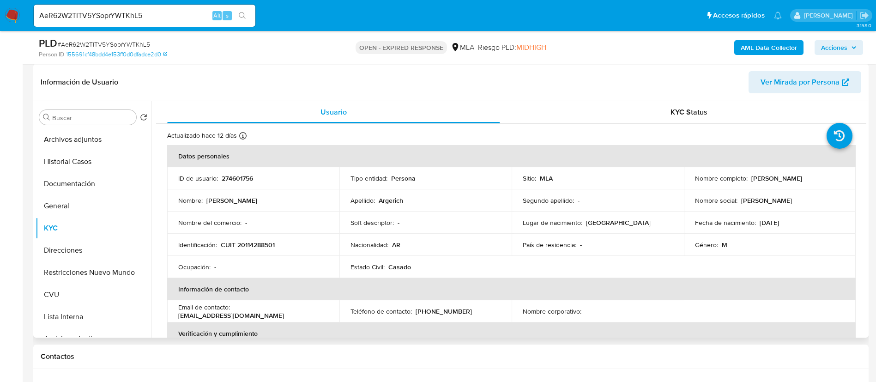
drag, startPoint x: 388, startPoint y: 1, endPoint x: 259, endPoint y: 243, distance: 274.8
click at [259, 243] on p "CUIT 20114288501" at bounding box center [248, 245] width 54 height 8
copy p "20114288501"
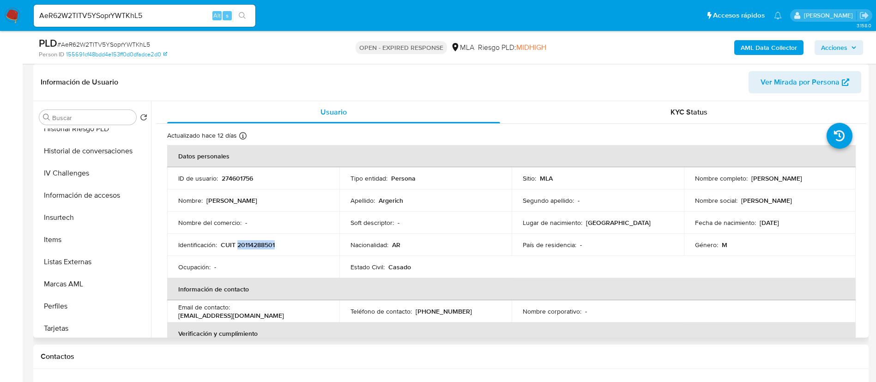
scroll to position [416, 0]
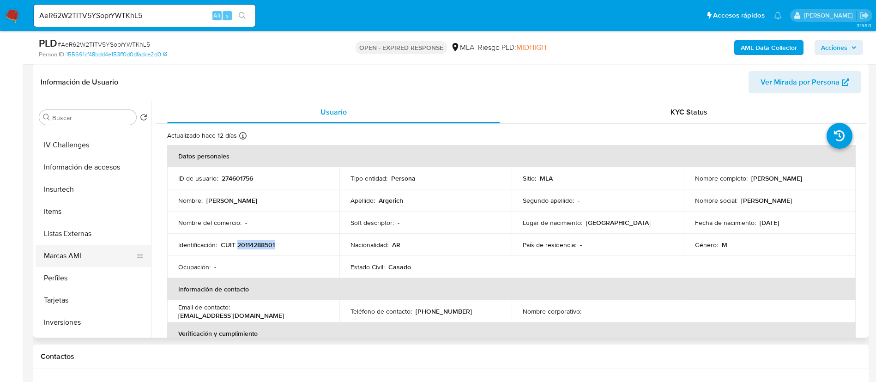
click at [76, 250] on button "Marcas AML" at bounding box center [90, 256] width 108 height 22
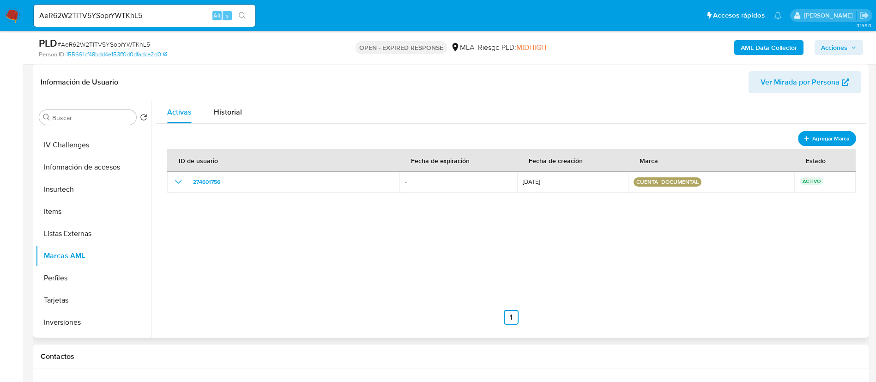
click at [849, 139] on button "Agregar Marca" at bounding box center [827, 138] width 58 height 15
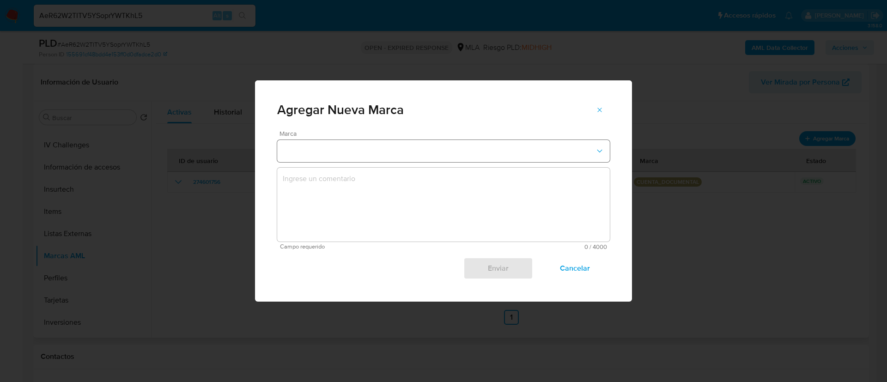
click at [563, 148] on button "marks-modal" at bounding box center [443, 151] width 333 height 22
click at [549, 124] on div "Agregar Nueva Marca" at bounding box center [443, 105] width 377 height 50
click at [576, 264] on span "Cancelar" at bounding box center [574, 268] width 45 height 20
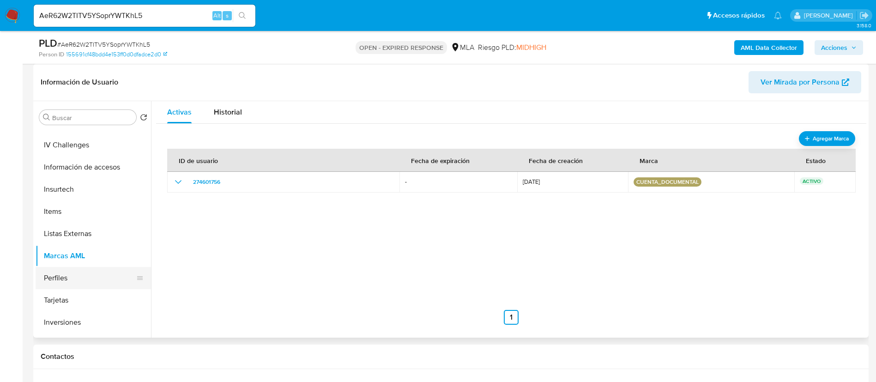
click at [89, 274] on button "Perfiles" at bounding box center [90, 278] width 108 height 22
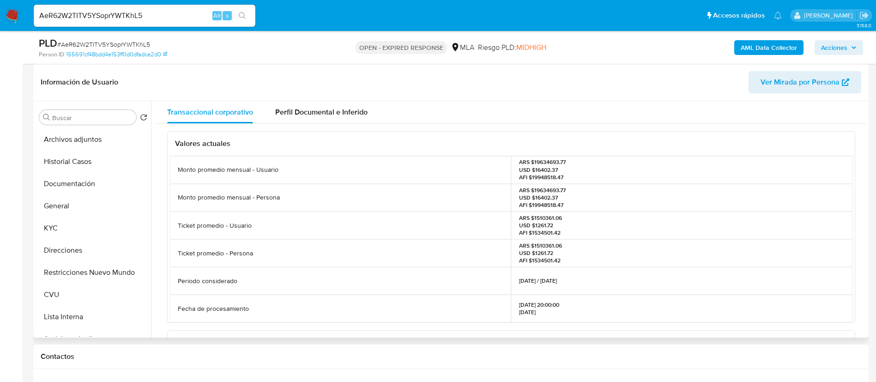
scroll to position [69, 0]
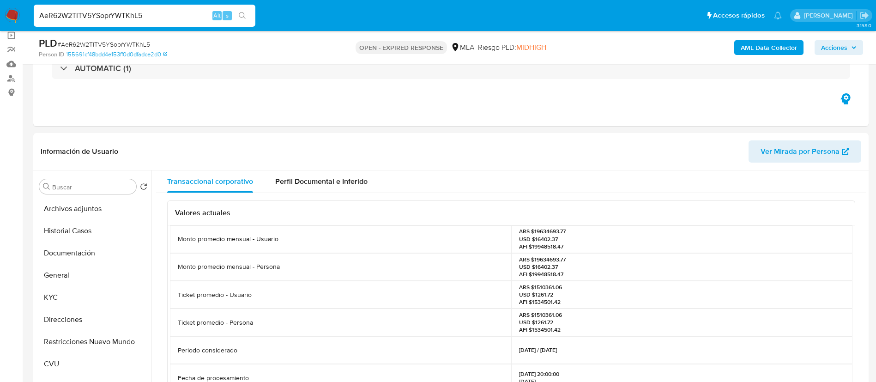
click at [172, 12] on input "AeR62W2TITV5YSoprYWTKhL5" at bounding box center [145, 16] width 222 height 12
paste input "bljXjKjQ32nyiWZOvxd9miXL"
type input "bljXjKjQ32nyiWZOvxd9miXL"
click at [232, 15] on div "bljXjKjQ32nyiWZOvxd9miXL Alt s" at bounding box center [145, 16] width 222 height 22
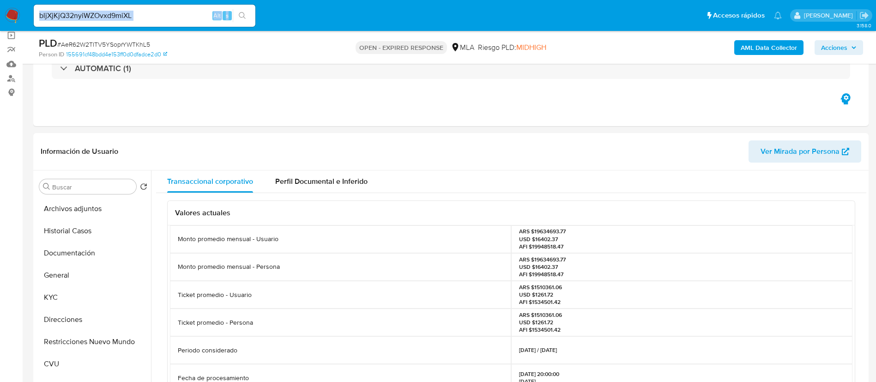
click at [234, 15] on button "search-icon" at bounding box center [242, 15] width 19 height 13
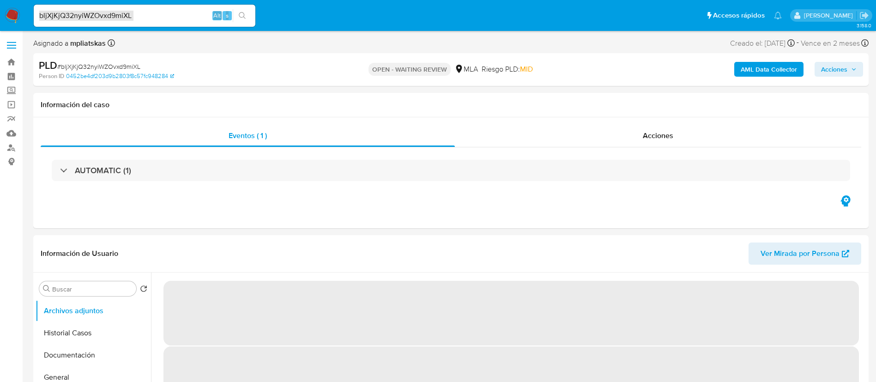
select select "10"
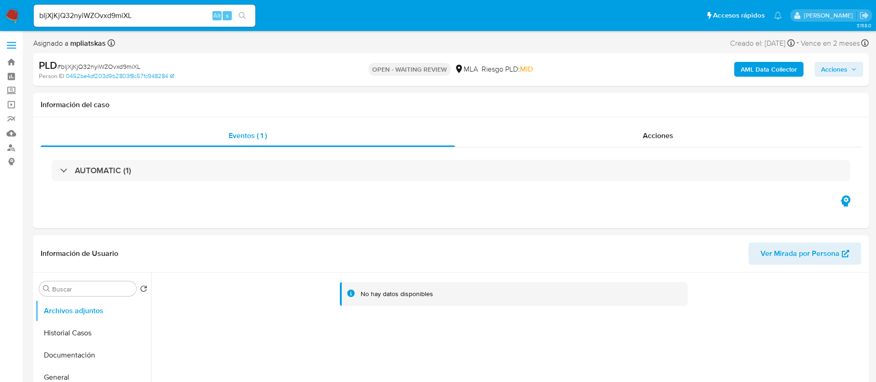
click at [194, 14] on input "bljXjKjQ32nyiWZOvxd9miXL" at bounding box center [145, 16] width 222 height 12
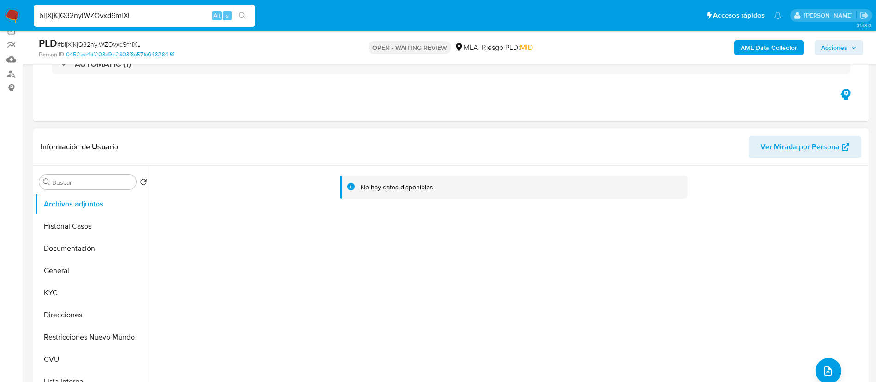
scroll to position [139, 0]
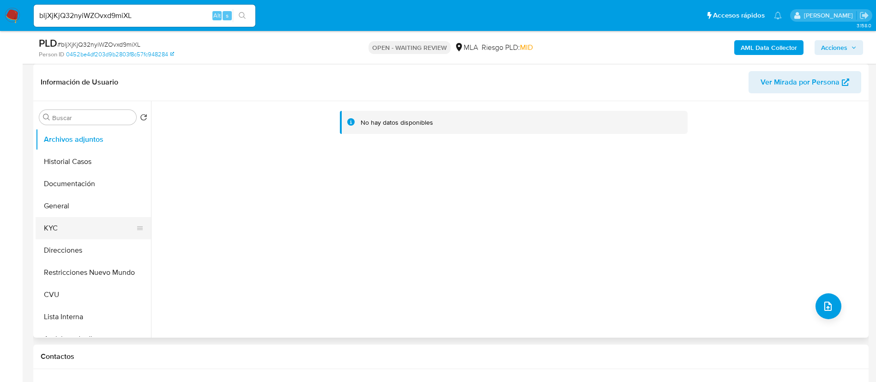
click at [79, 223] on button "KYC" at bounding box center [90, 228] width 108 height 22
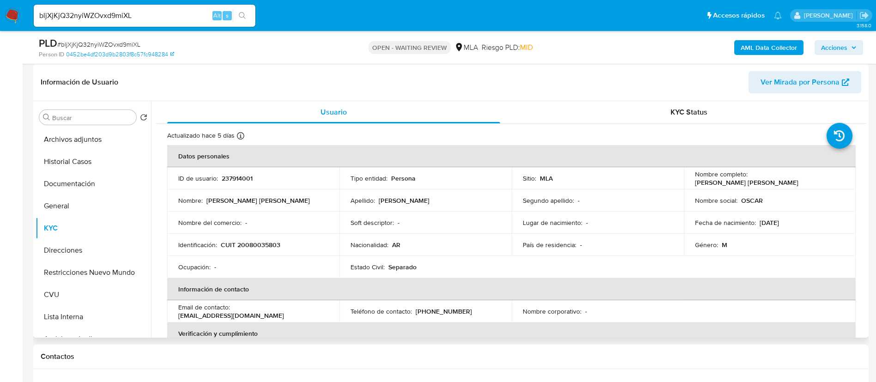
click at [245, 177] on p "237914001" at bounding box center [237, 178] width 31 height 8
copy p "237914001"
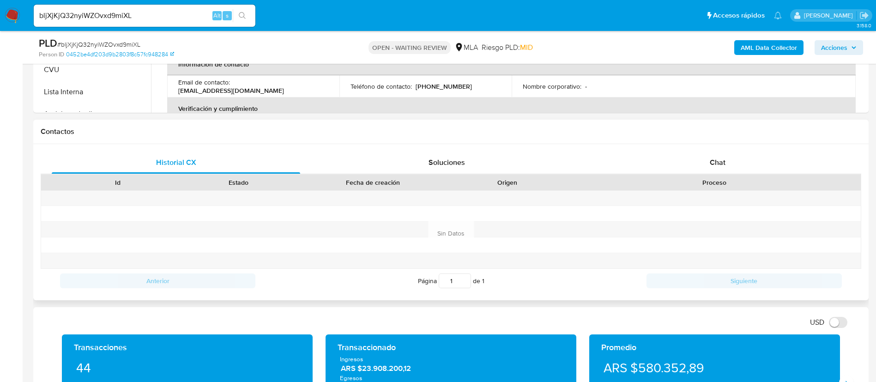
scroll to position [416, 0]
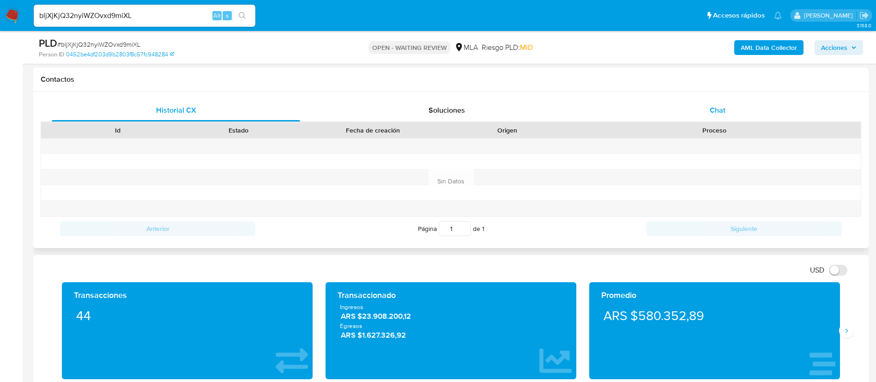
click at [682, 109] on div "Chat" at bounding box center [718, 110] width 248 height 22
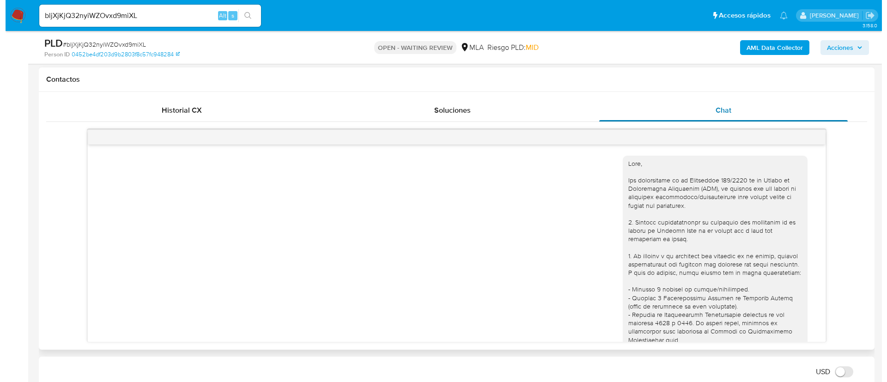
scroll to position [371, 0]
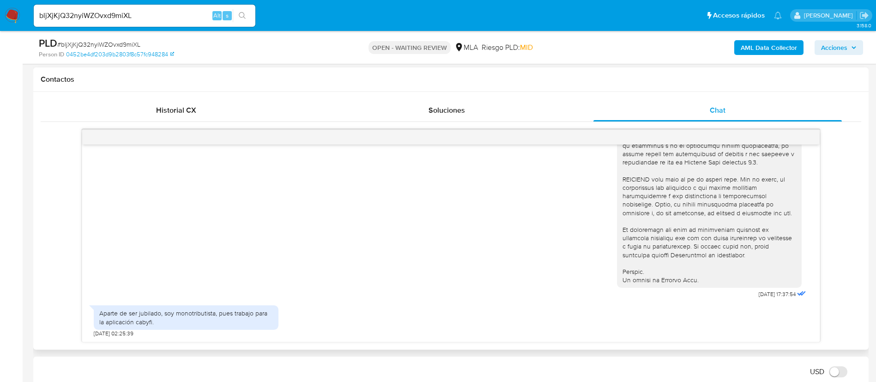
click at [151, 312] on div "Aparte de ser jubilado, soy monotributista, pues trabajo para la aplicación cab…" at bounding box center [186, 317] width 174 height 17
click at [151, 311] on div "Aparte de ser jubilado, soy monotributista, pues trabajo para la aplicación cab…" at bounding box center [186, 317] width 174 height 17
copy div "Aparte de ser jubilado, soy monotributista, pues trabajo para la aplicación cab…"
click at [798, 48] on button "AML Data Collector" at bounding box center [768, 47] width 69 height 15
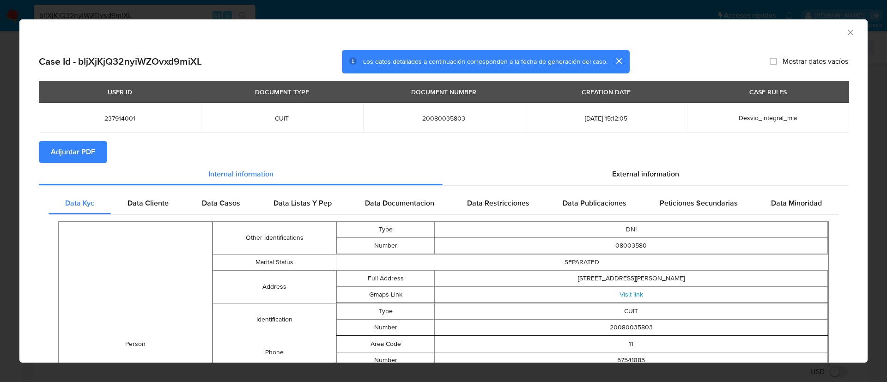
click at [65, 151] on span "Adjuntar PDF" at bounding box center [73, 152] width 44 height 20
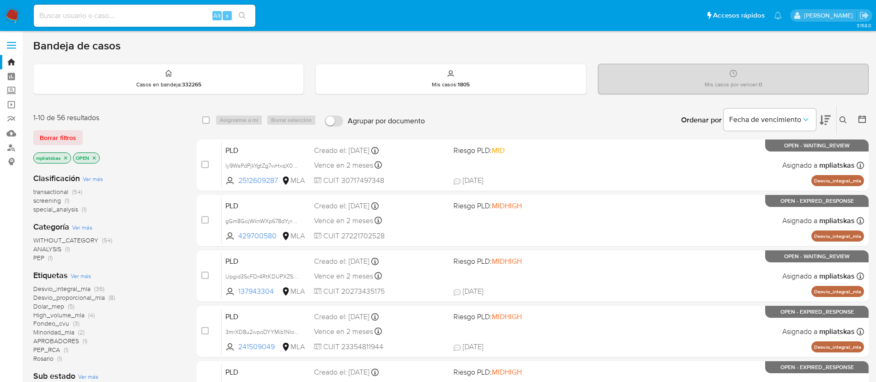
click at [180, 17] on input at bounding box center [145, 16] width 222 height 12
paste input "CkEoRmVmbelz7E1GHHOCHOUj"
type input "CkEoRmVmbelz7E1GHHOCHOUj"
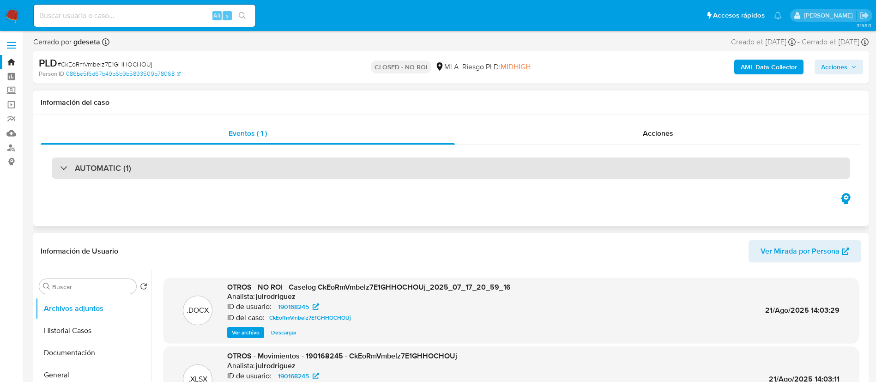
select select "10"
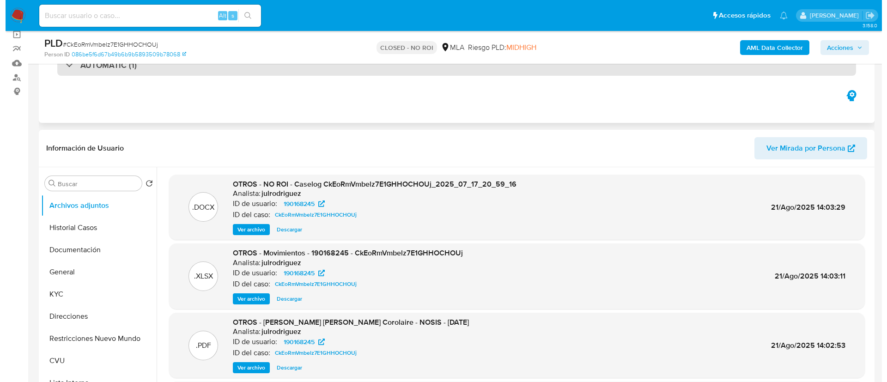
scroll to position [139, 0]
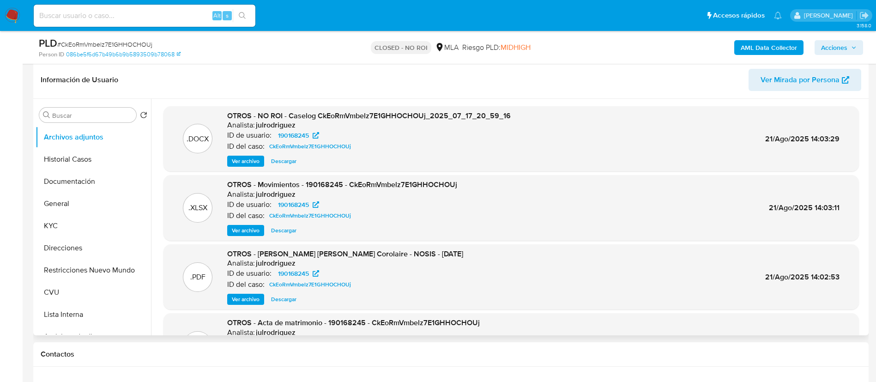
click at [248, 163] on span "Ver archivo" at bounding box center [246, 161] width 28 height 9
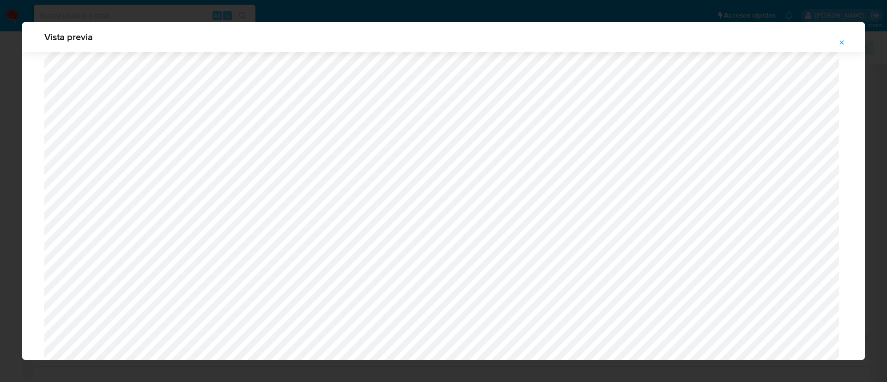
scroll to position [641, 0]
click at [841, 43] on icon "Attachment preview" at bounding box center [841, 42] width 7 height 7
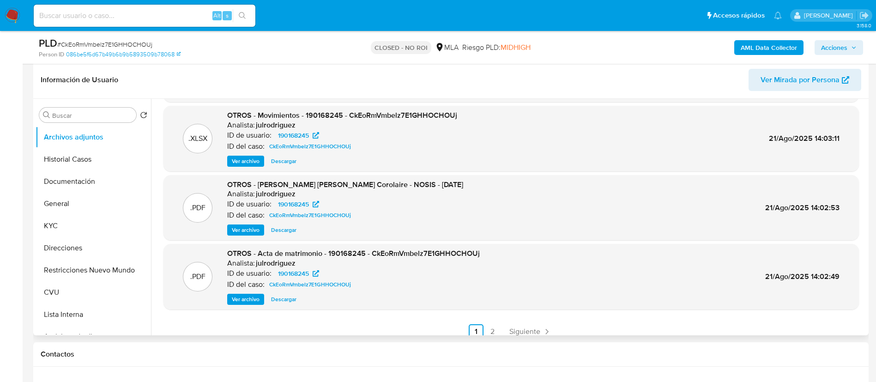
scroll to position [78, 0]
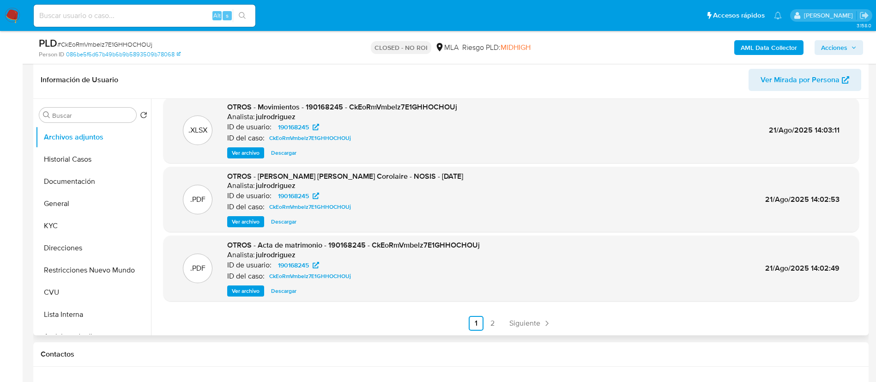
click at [282, 288] on span "Descargar" at bounding box center [283, 290] width 25 height 9
click at [493, 325] on link "2" at bounding box center [492, 323] width 15 height 15
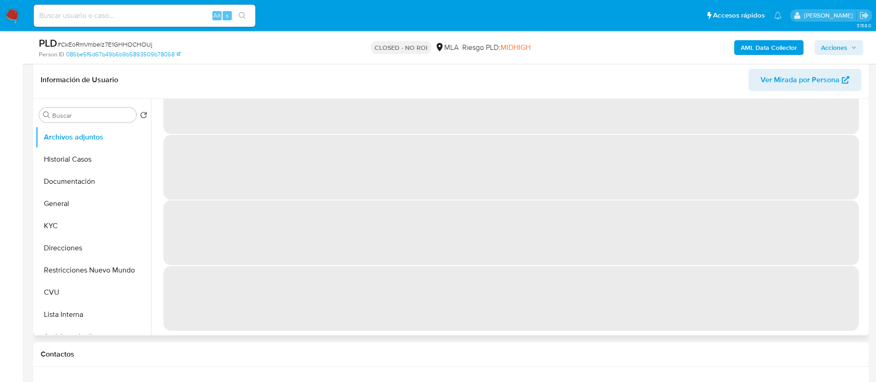
scroll to position [0, 0]
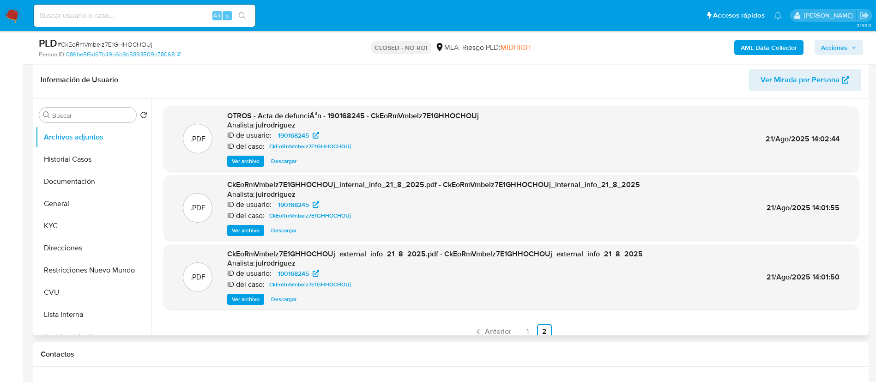
click at [285, 164] on span "Descargar" at bounding box center [283, 161] width 25 height 9
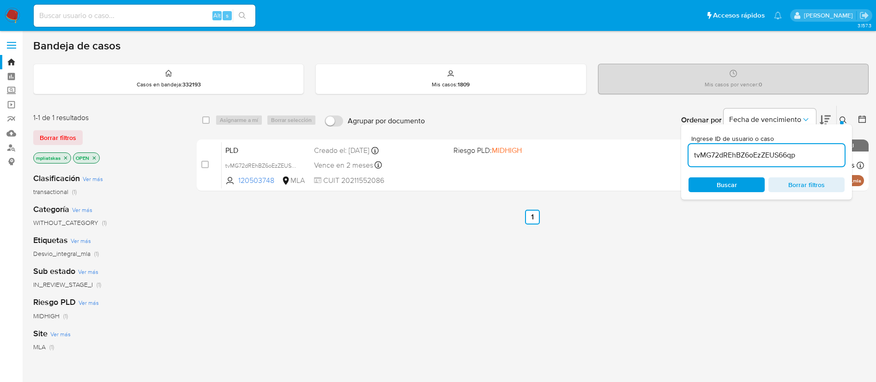
click at [714, 149] on div "tvMG72dREhBZ6oEzZEUS66qp" at bounding box center [767, 155] width 156 height 22
click at [714, 149] on input "tvMG72dREhBZ6oEzZEUS66qp" at bounding box center [767, 155] width 156 height 12
paste input "bljXjKjQ32nyiWZOvxd9miXL"
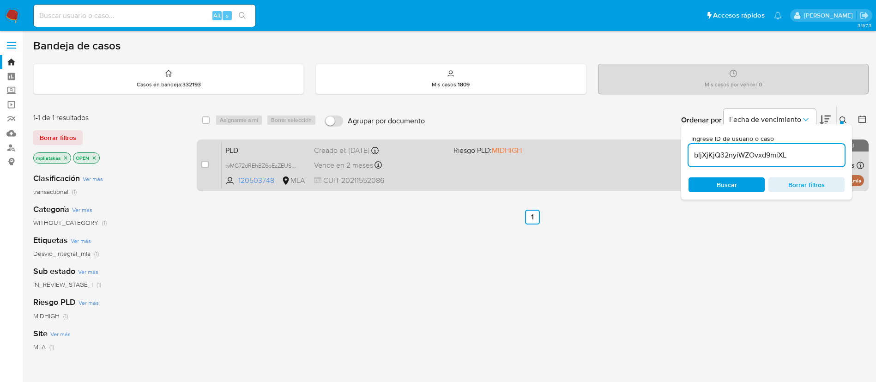
type input "bljXjKjQ32nyiWZOvxd9miXL"
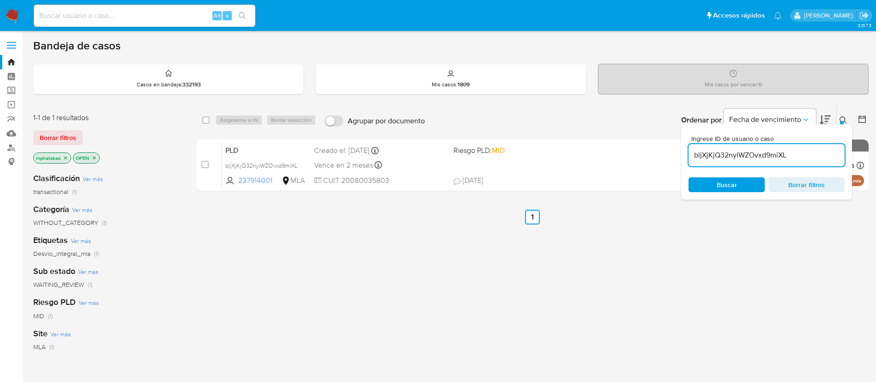
click at [202, 166] on input "checkbox" at bounding box center [204, 164] width 7 height 7
checkbox input "true"
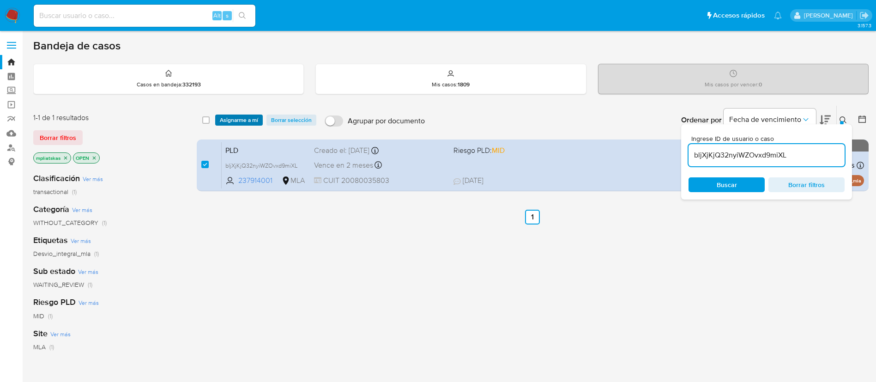
click at [233, 122] on span "Asignarme a mí" at bounding box center [239, 119] width 38 height 9
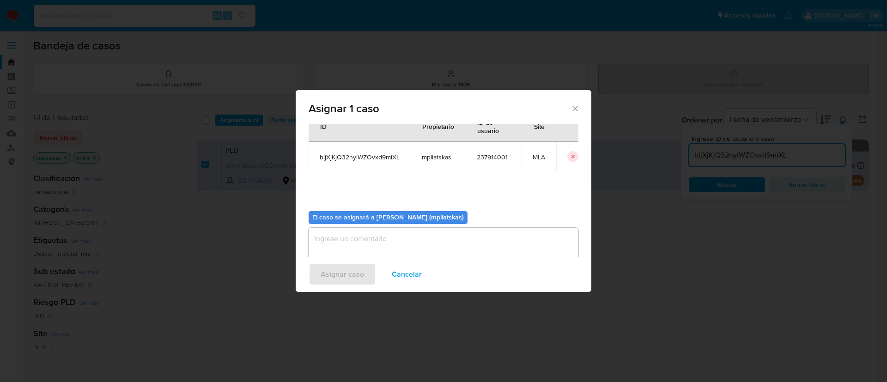
scroll to position [48, 0]
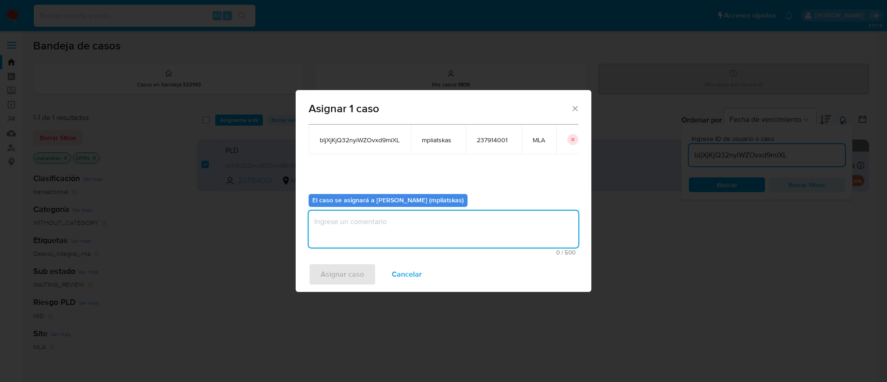
click at [347, 228] on textarea "assign-modal" at bounding box center [444, 229] width 270 height 37
click at [334, 288] on div "Asignar caso Cancelar" at bounding box center [444, 274] width 296 height 35
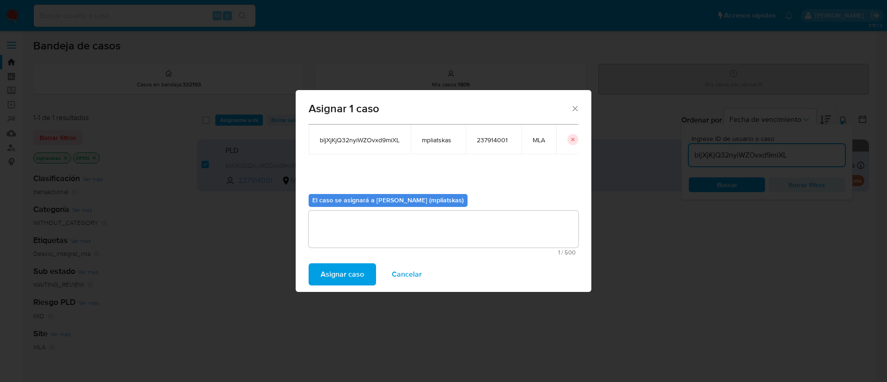
click at [334, 278] on span "Asignar caso" at bounding box center [342, 274] width 43 height 20
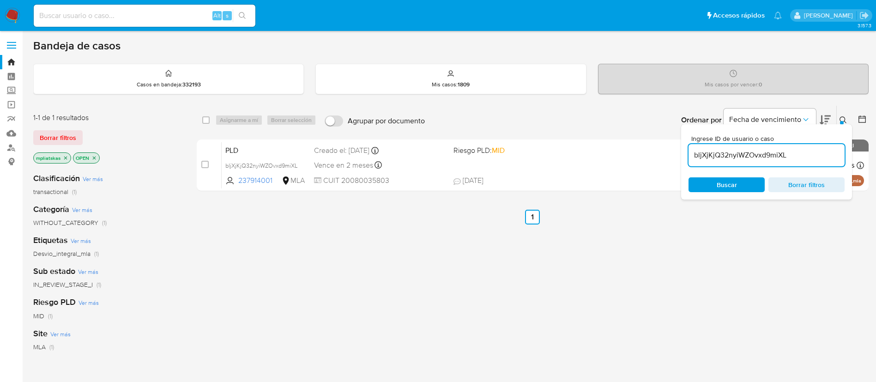
click at [701, 149] on input "bljXjKjQ32nyiWZOvxd9miXL" at bounding box center [767, 155] width 156 height 12
paste input "KFsdFAzwKdpFtK20yDzULEhW"
type input "KFsdFAzwKdpFtK20yDzULEhW"
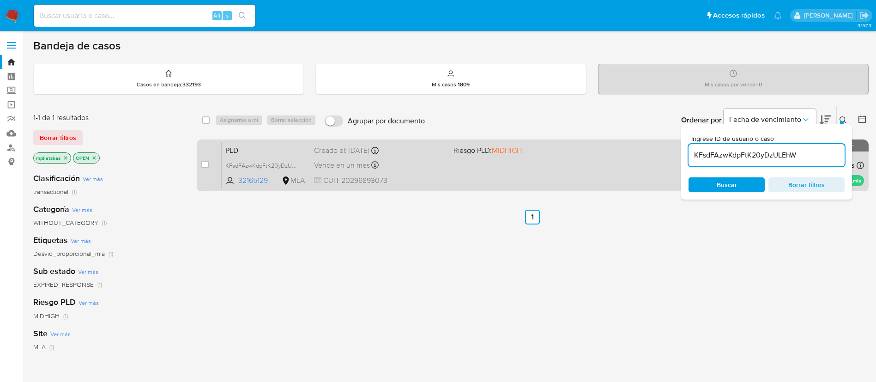
click at [200, 163] on div "case-item-checkbox No es posible asignar el caso PLD KFsdFAzwKdpFtK20yDzULEhW 3…" at bounding box center [533, 165] width 672 height 52
click at [206, 162] on input "checkbox" at bounding box center [204, 164] width 7 height 7
checkbox input "true"
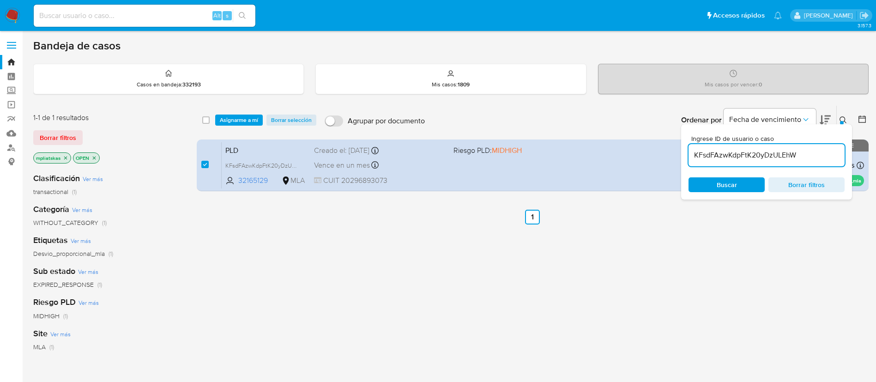
click at [229, 112] on div "select-all-cases-checkbox Asignarme a mí Borrar selección Agrupar por documento…" at bounding box center [533, 120] width 672 height 29
click at [228, 115] on span "Asignarme a mí" at bounding box center [239, 119] width 38 height 9
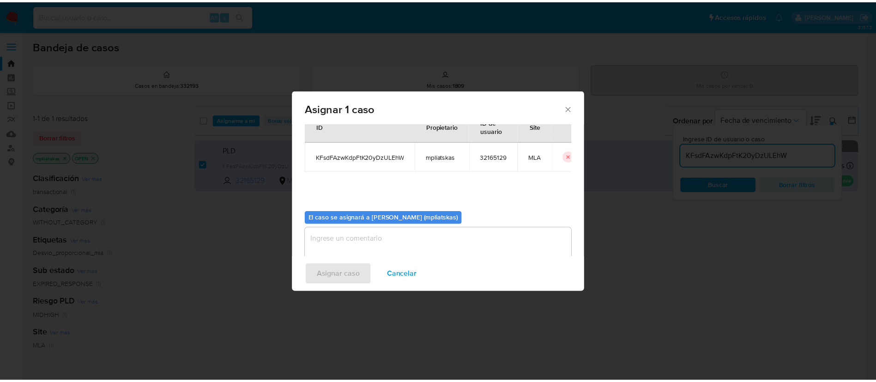
scroll to position [48, 0]
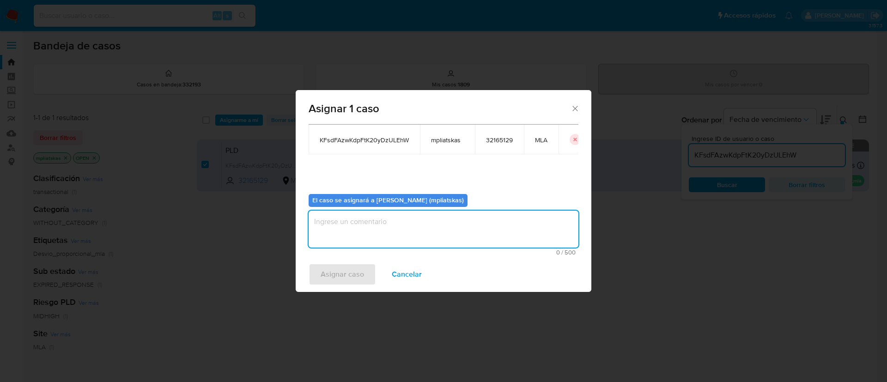
click at [373, 221] on textarea "assign-modal" at bounding box center [444, 229] width 270 height 37
click at [345, 266] on span "Asignar caso" at bounding box center [342, 274] width 43 height 20
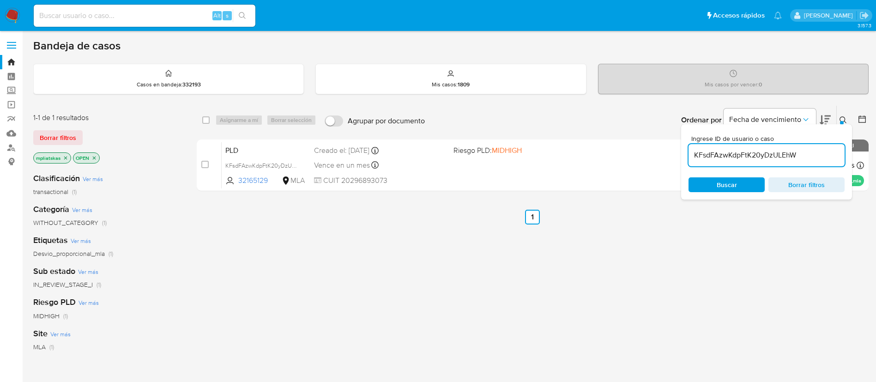
click at [9, 19] on img at bounding box center [13, 16] width 16 height 16
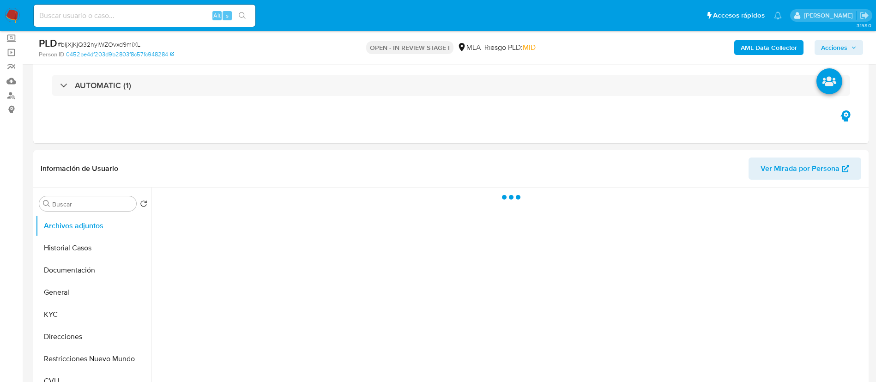
scroll to position [139, 0]
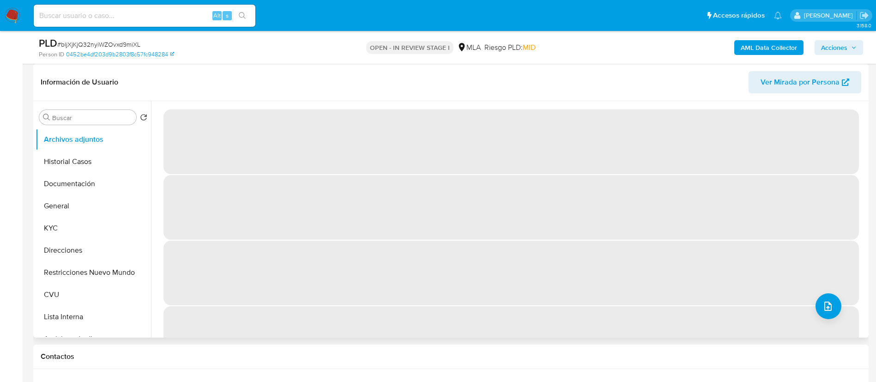
select select "10"
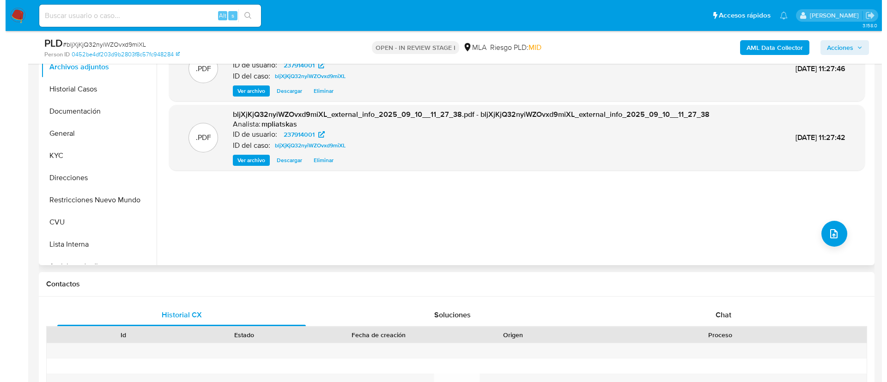
scroll to position [208, 0]
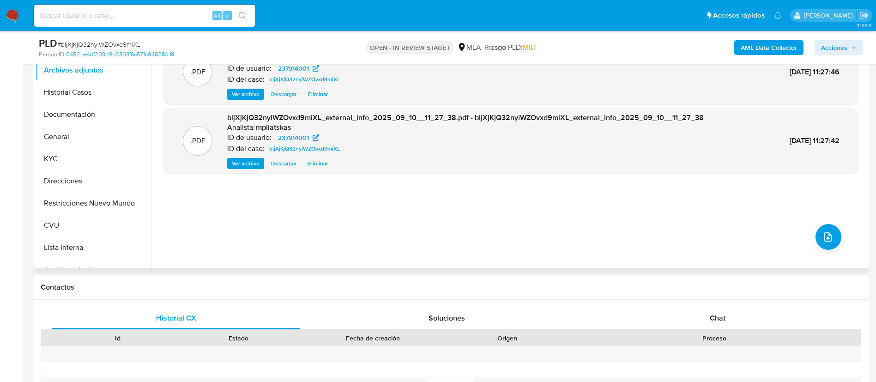
click at [816, 250] on div ".PDF bljXjKjQ32nyiWZOvxd9miXL_internal_info_2025_09_10__11_27_42.pdf - bljXjKjQ…" at bounding box center [512, 150] width 696 height 222
click at [820, 245] on button "upload-file" at bounding box center [829, 237] width 26 height 26
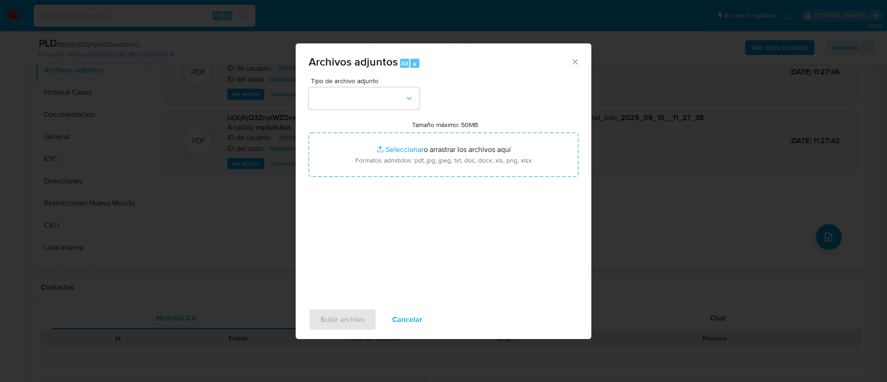
click at [351, 86] on div "Tipo de archivo adjunto" at bounding box center [364, 94] width 111 height 32
click at [355, 100] on button "button" at bounding box center [364, 98] width 111 height 22
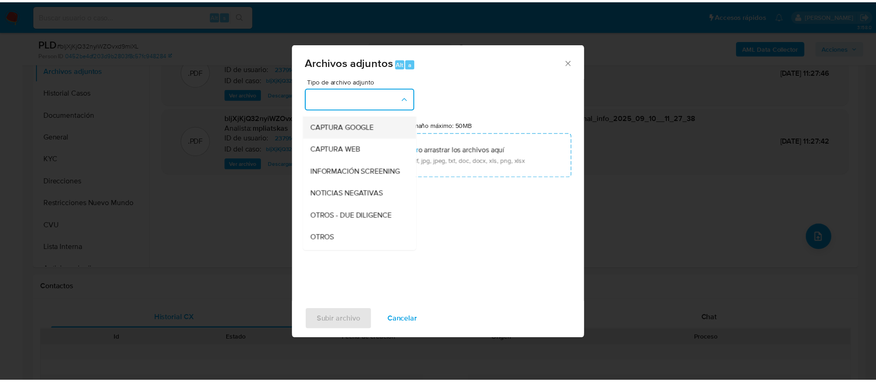
scroll to position [139, 0]
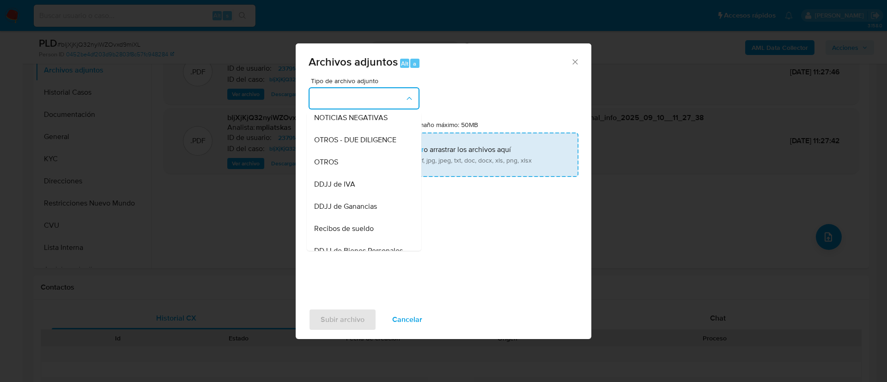
click at [348, 172] on div "OTROS" at bounding box center [361, 162] width 94 height 22
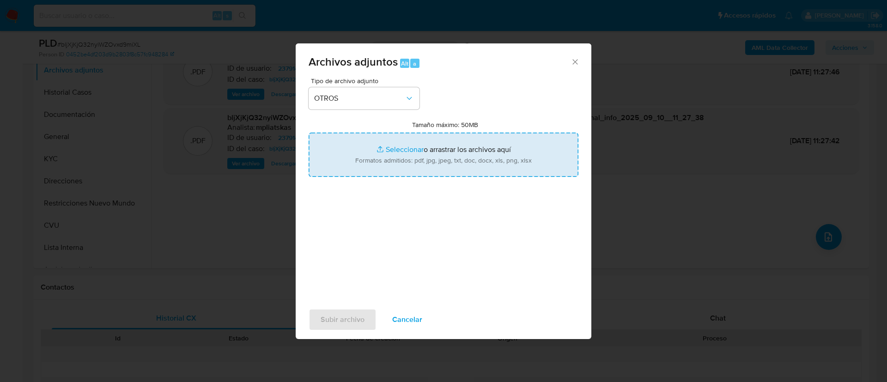
click at [350, 173] on input "Tamaño máximo: 50MB Seleccionar archivos" at bounding box center [444, 155] width 270 height 44
type input "C:\fakepath\237914001 Movimientos.xlsx"
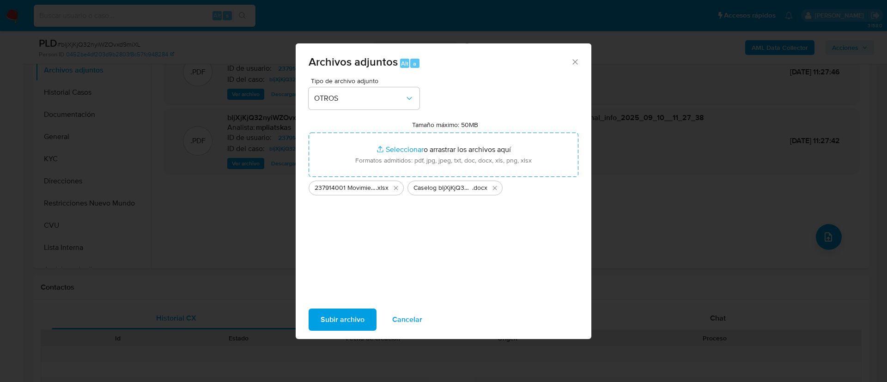
click at [337, 324] on span "Subir archivo" at bounding box center [343, 319] width 44 height 20
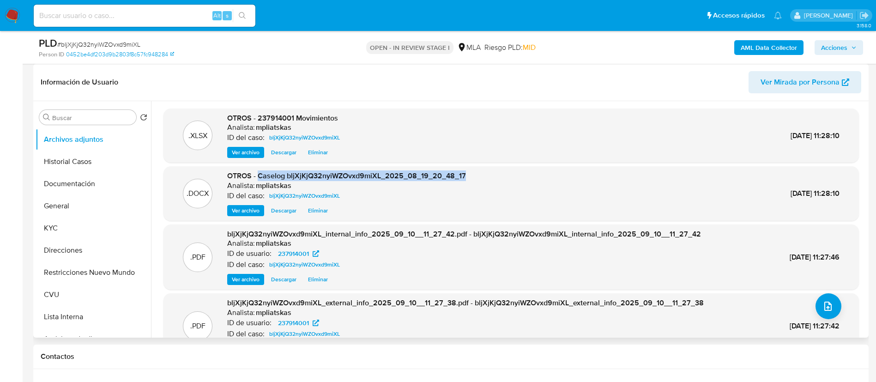
drag, startPoint x: 257, startPoint y: 174, endPoint x: 467, endPoint y: 177, distance: 209.7
click at [467, 177] on div ".DOCX OTROS - Caselog bljXjKjQ32nyiWZOvxd9miXL_2025_08_19_20_48_17 Analista: mp…" at bounding box center [511, 193] width 686 height 45
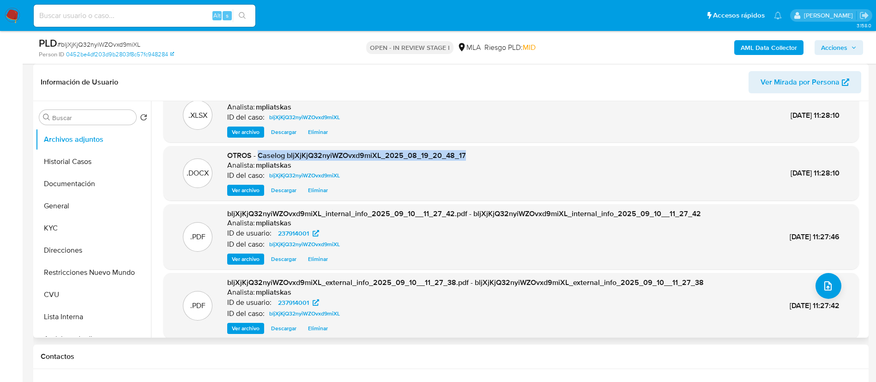
scroll to position [30, 0]
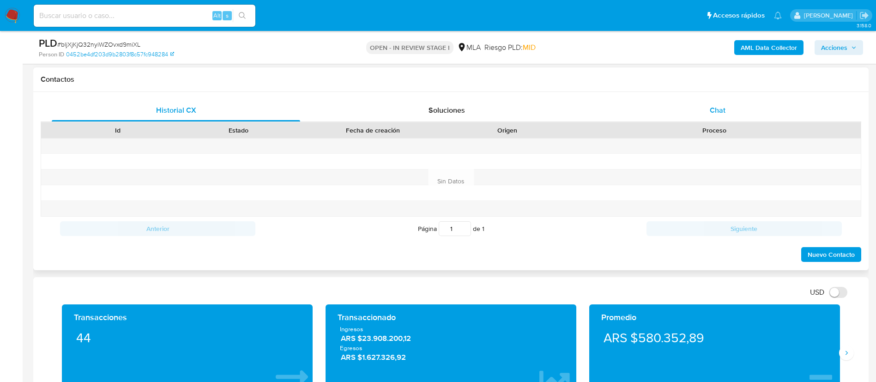
click at [723, 118] on div "Chat" at bounding box center [718, 110] width 248 height 22
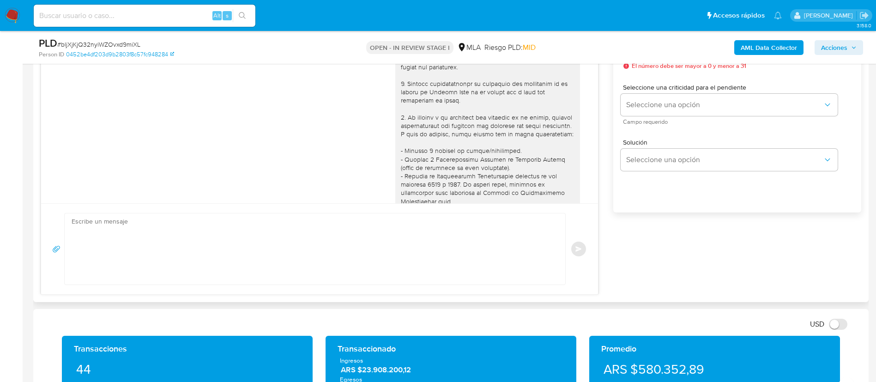
scroll to position [371, 0]
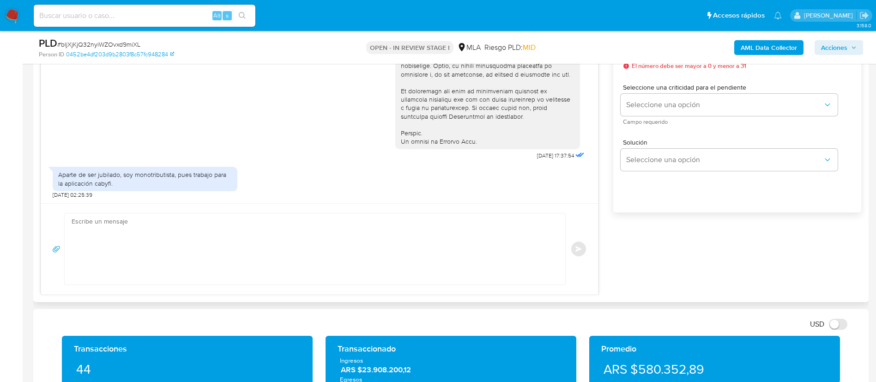
click at [422, 237] on textarea at bounding box center [313, 248] width 482 height 71
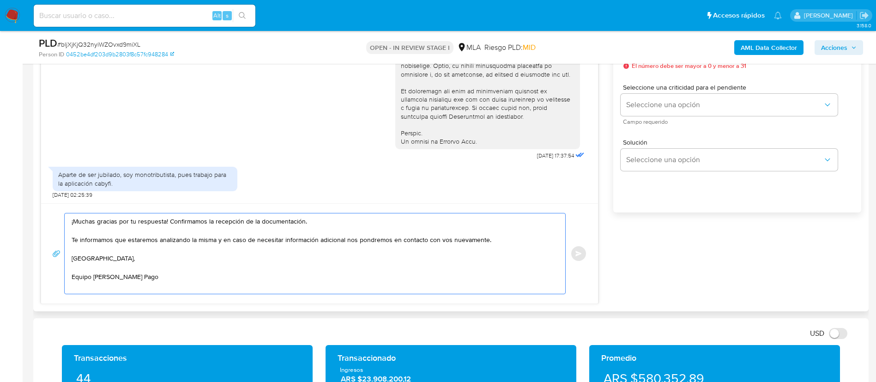
drag, startPoint x: 194, startPoint y: 223, endPoint x: 307, endPoint y: 217, distance: 112.9
click at [307, 217] on textarea "¡Muchas gracias por tu respuesta! Confirmamos la recepción de la documentación.…" at bounding box center [313, 253] width 482 height 80
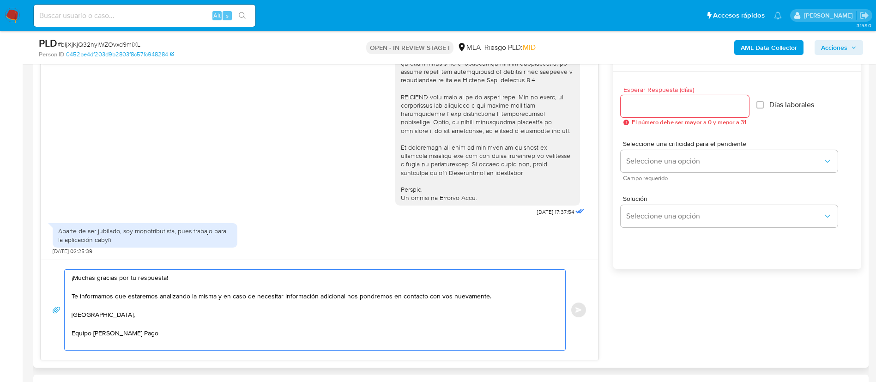
scroll to position [485, 0]
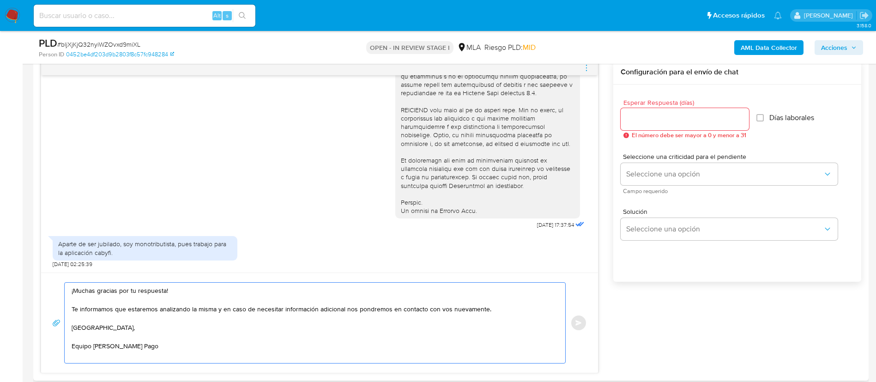
type textarea "¡Muchas gracias por tu respuesta! Te informamos que estaremos analizando la mis…"
click at [633, 112] on div at bounding box center [685, 119] width 128 height 22
click at [635, 115] on input "Esperar Respuesta (días)" at bounding box center [685, 119] width 128 height 12
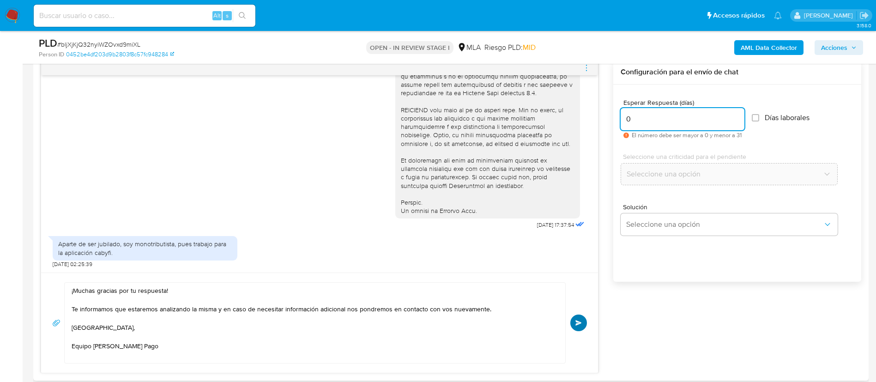
type input "0"
click at [579, 316] on button "Enviar" at bounding box center [578, 323] width 17 height 17
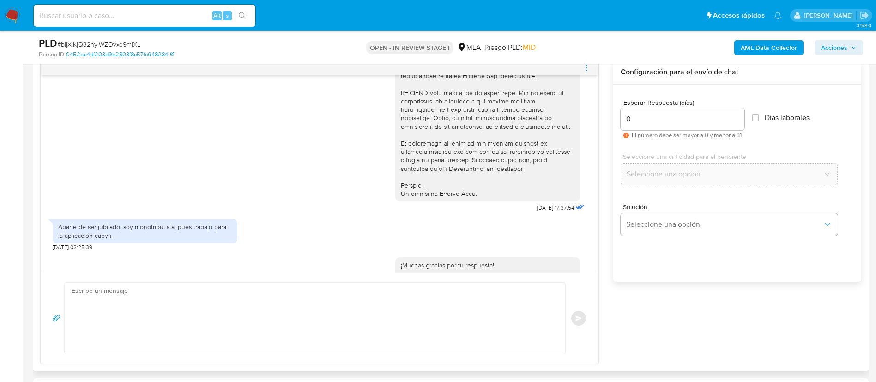
scroll to position [473, 0]
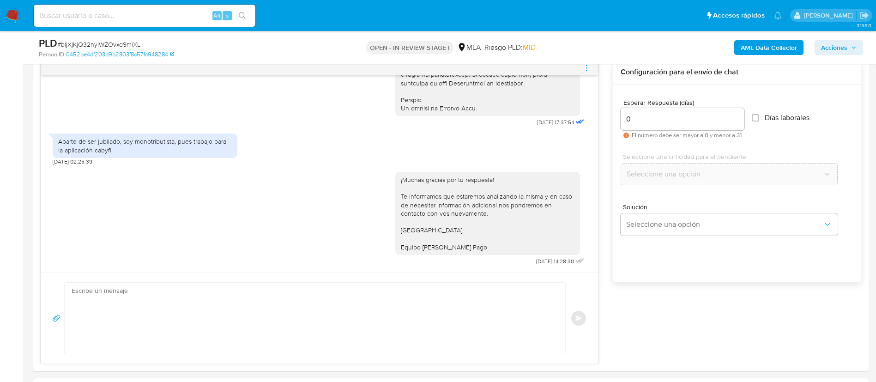
click at [586, 68] on icon "menu-action" at bounding box center [586, 68] width 8 height 8
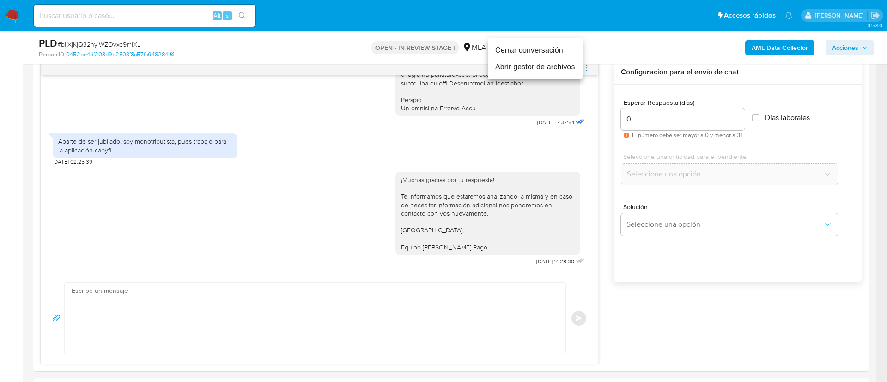
click at [560, 52] on li "Cerrar conversación" at bounding box center [535, 50] width 95 height 17
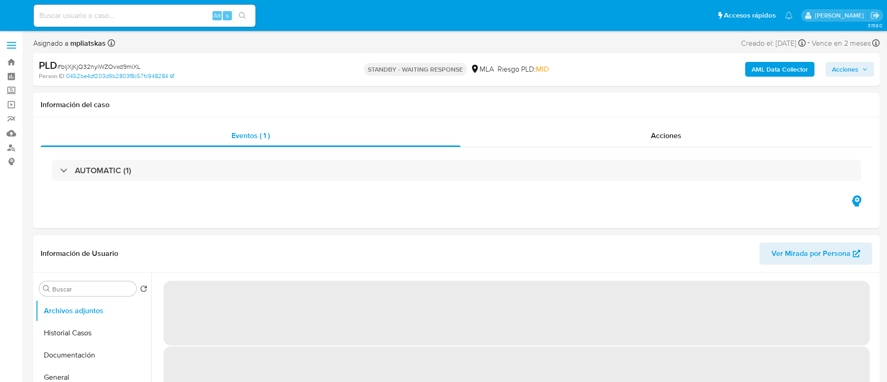
select select "10"
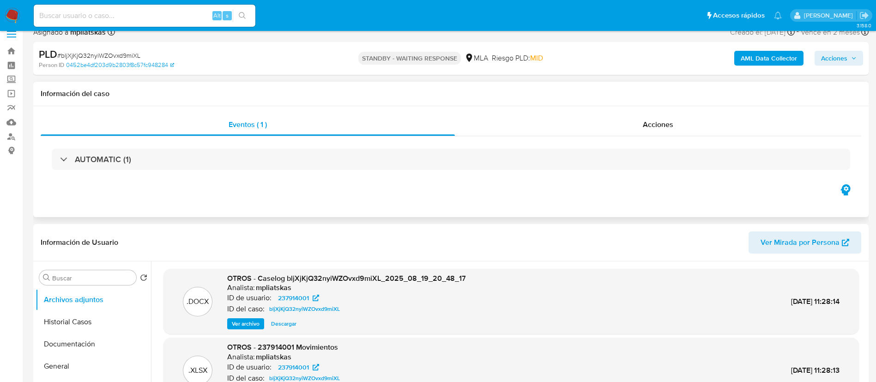
scroll to position [69, 0]
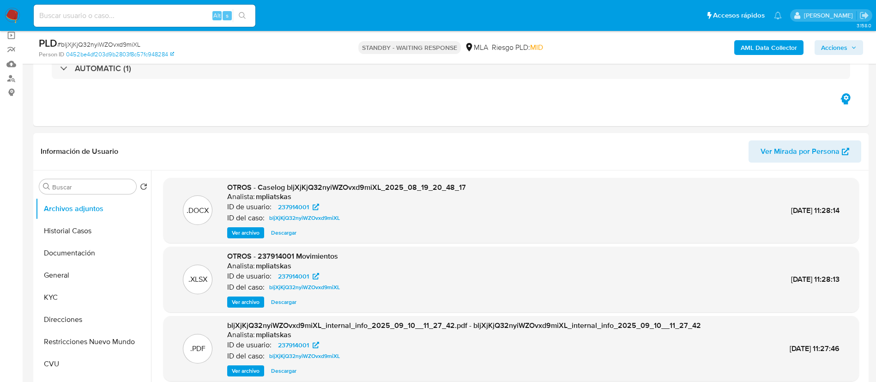
click at [184, 20] on input at bounding box center [145, 16] width 222 height 12
paste input "tlkXa0bXMW70nH3hqDTHFH7w"
click at [230, 10] on input "tlkXa0bXMW70nH3hqDTHFH7w" at bounding box center [145, 16] width 222 height 12
type input "tlkXa0bXMW70nH3hqDTHFH7w"
click at [240, 17] on icon "search-icon" at bounding box center [242, 15] width 7 height 7
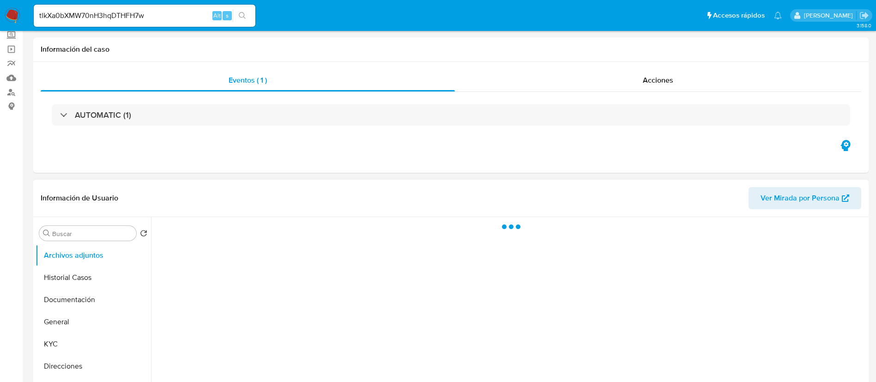
scroll to position [139, 0]
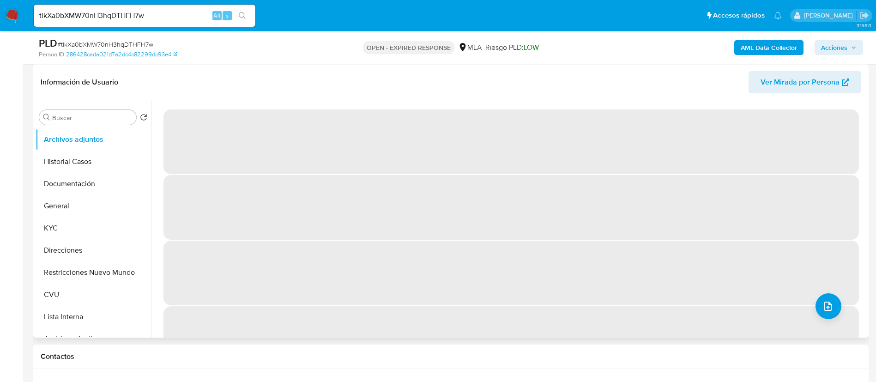
select select "10"
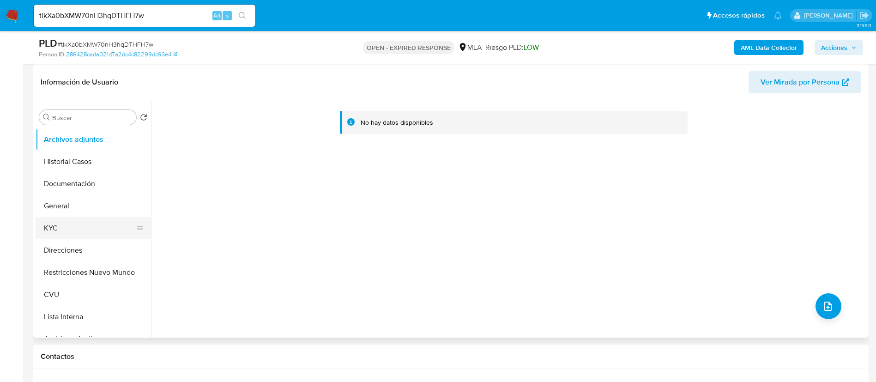
click at [87, 228] on button "KYC" at bounding box center [90, 228] width 108 height 22
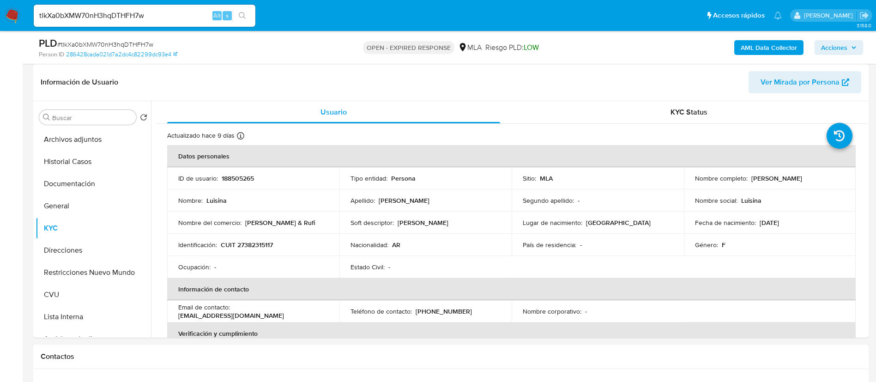
click at [236, 174] on p "188505265" at bounding box center [238, 178] width 32 height 8
copy p "188505265"
click at [188, 17] on input "tlkXa0bXMW70nH3hqDTHFH7w" at bounding box center [145, 16] width 222 height 12
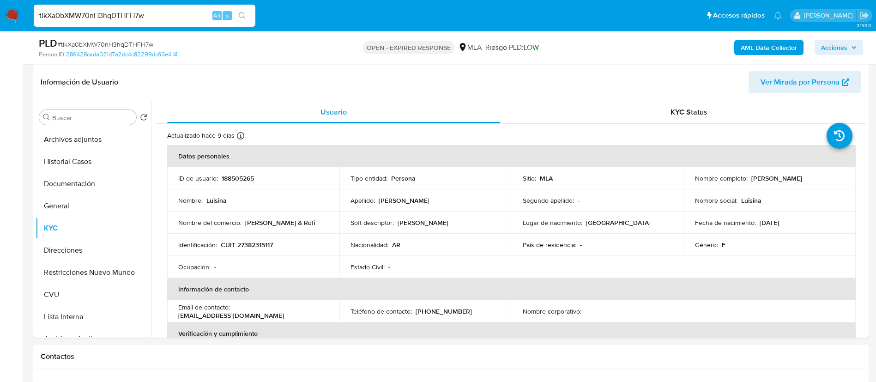
paste input "KFsdFAzwKdpFtK20yDzULEhW"
type input "KFsdFAzwKdpFtK20yDzULEhW"
click at [242, 13] on icon "search-icon" at bounding box center [242, 15] width 7 height 7
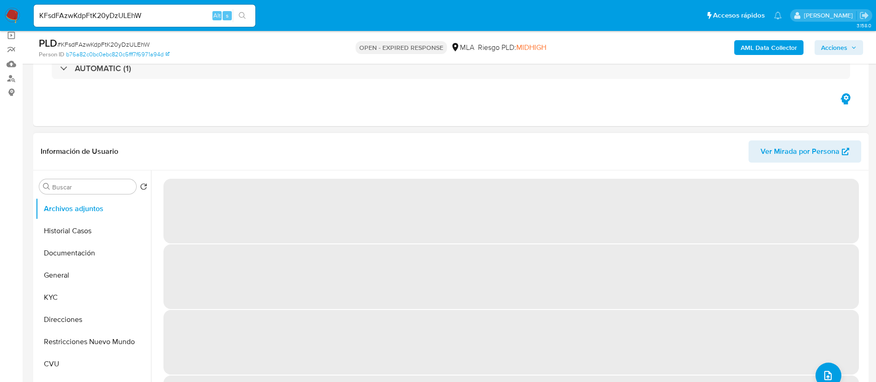
select select "10"
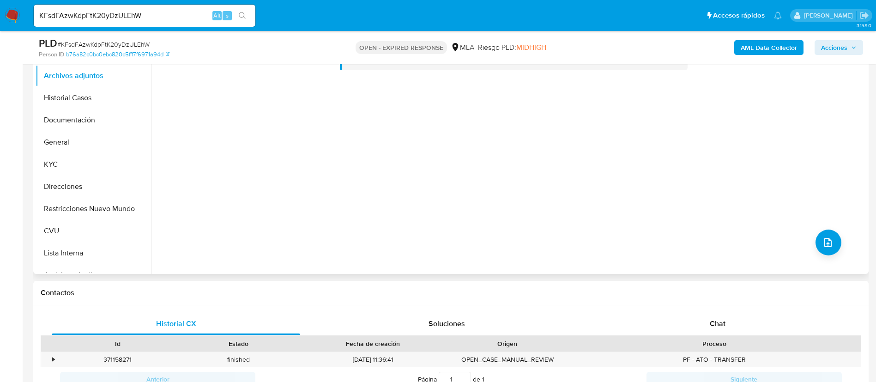
scroll to position [208, 0]
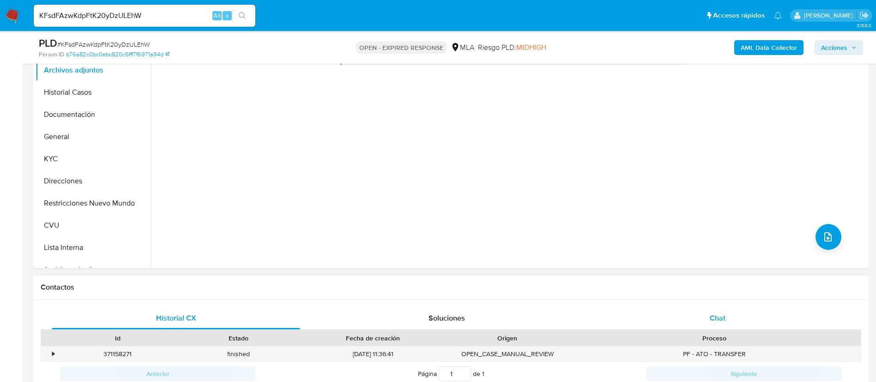
click at [693, 322] on div "Chat" at bounding box center [718, 318] width 248 height 22
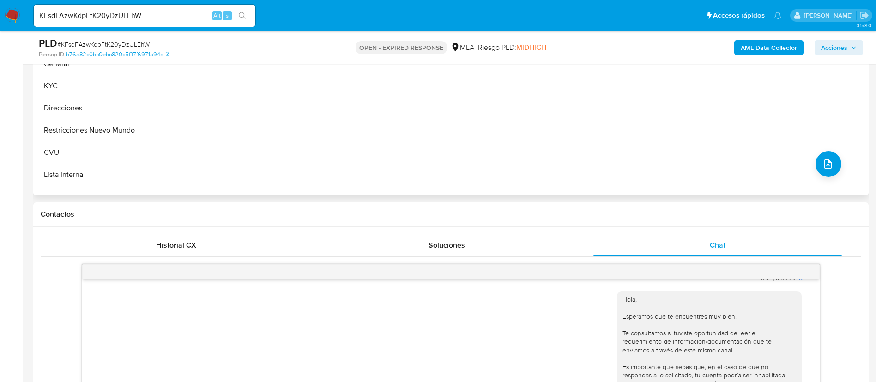
scroll to position [277, 0]
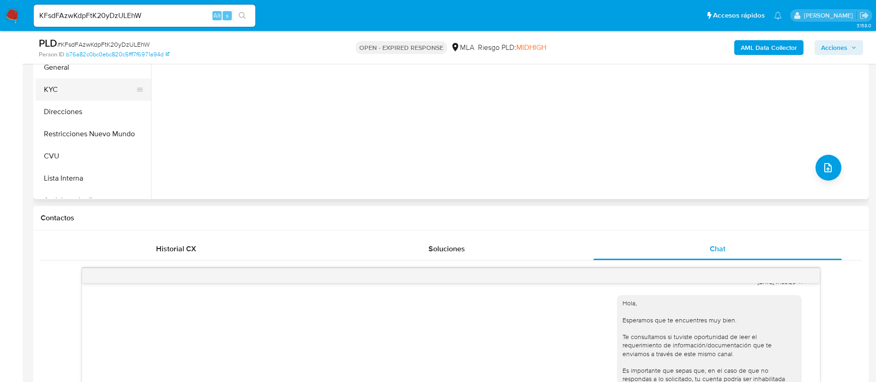
click at [75, 90] on button "KYC" at bounding box center [90, 90] width 108 height 22
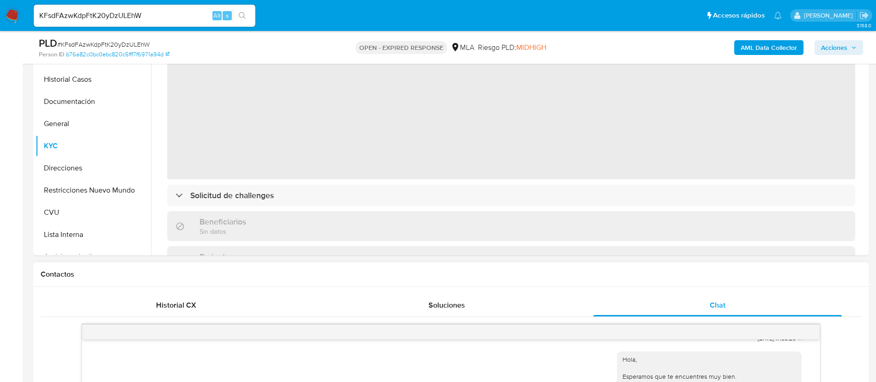
scroll to position [208, 0]
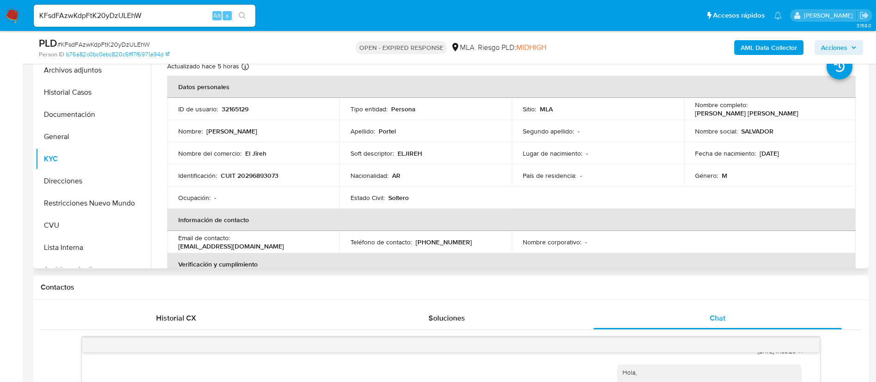
click at [236, 109] on p "32165129" at bounding box center [235, 109] width 27 height 8
copy p "32165129"
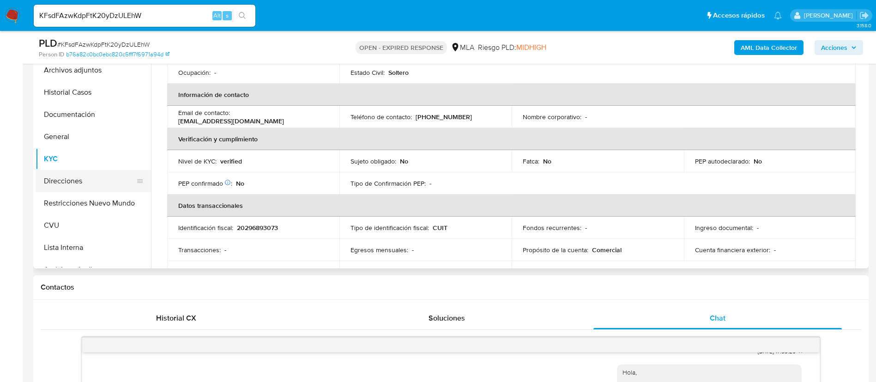
scroll to position [70, 0]
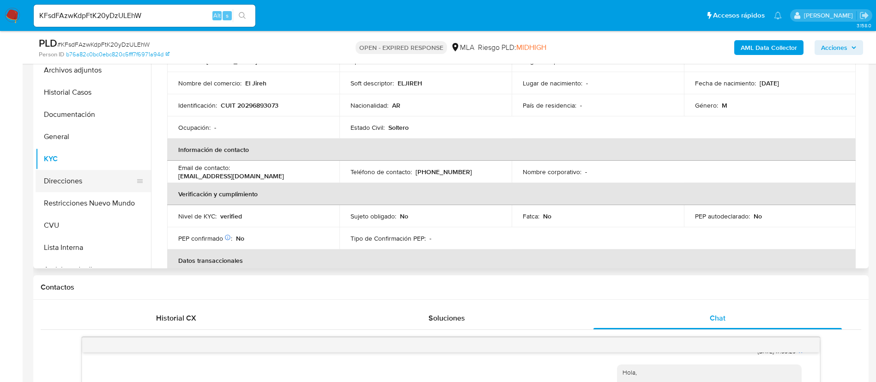
click at [82, 184] on button "Direcciones" at bounding box center [90, 181] width 108 height 22
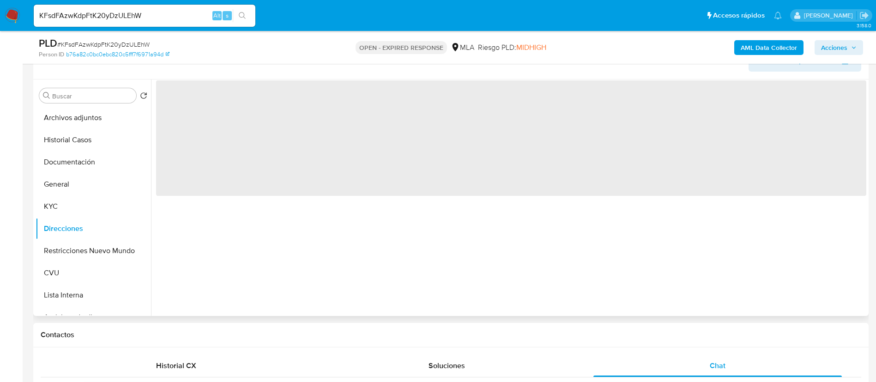
scroll to position [139, 0]
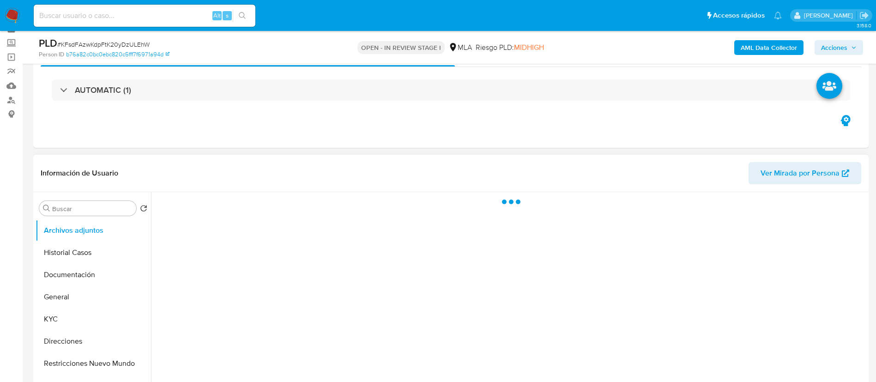
scroll to position [69, 0]
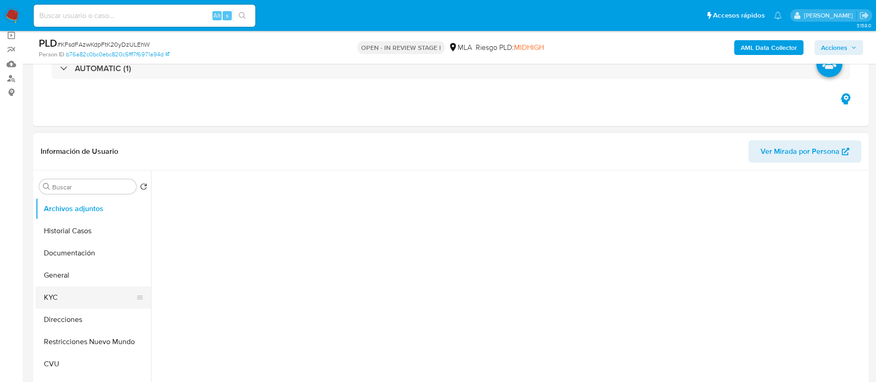
click at [74, 293] on button "KYC" at bounding box center [90, 297] width 108 height 22
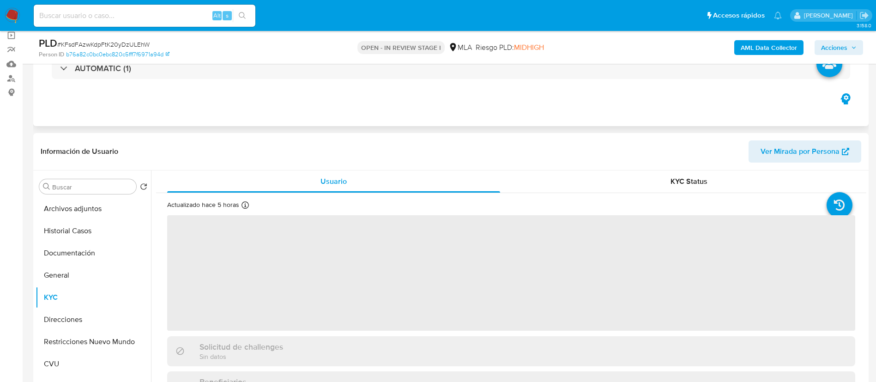
select select "10"
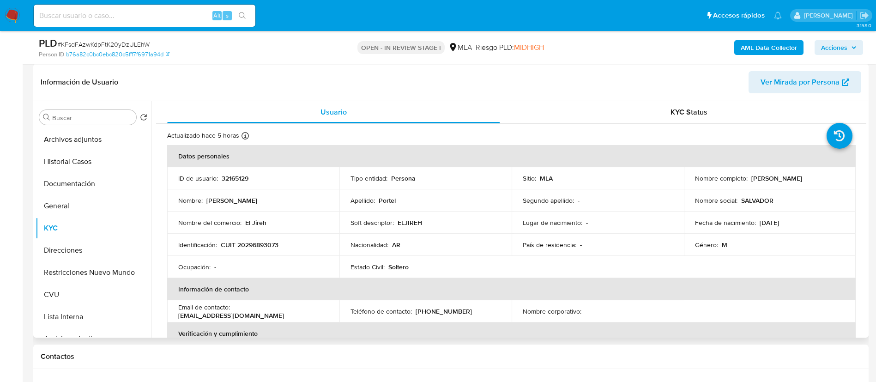
scroll to position [208, 0]
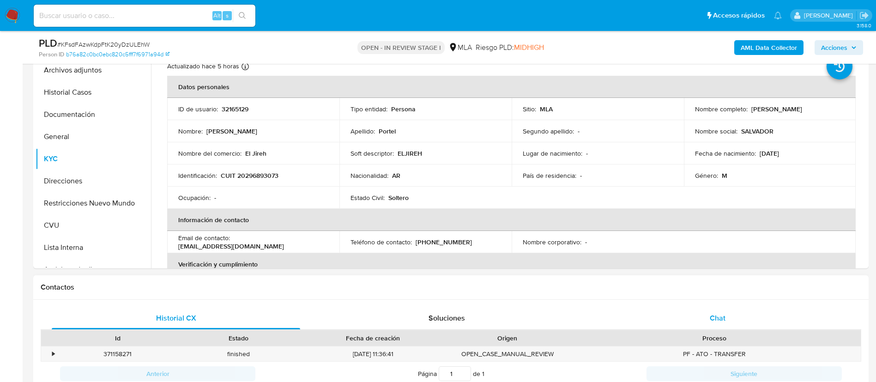
click at [724, 310] on div "Chat" at bounding box center [718, 318] width 248 height 22
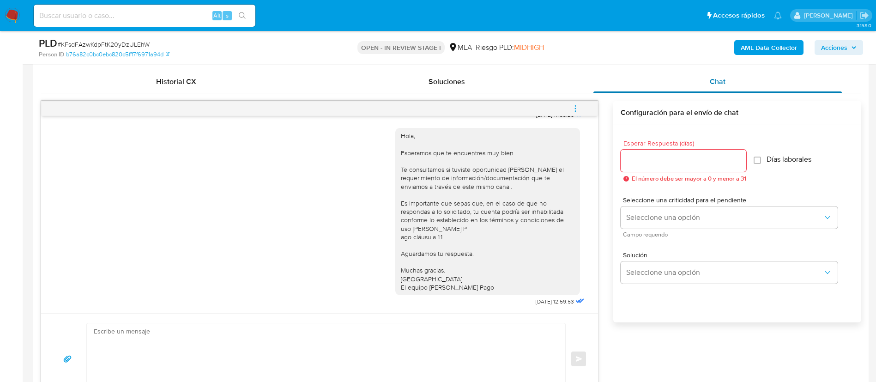
scroll to position [485, 0]
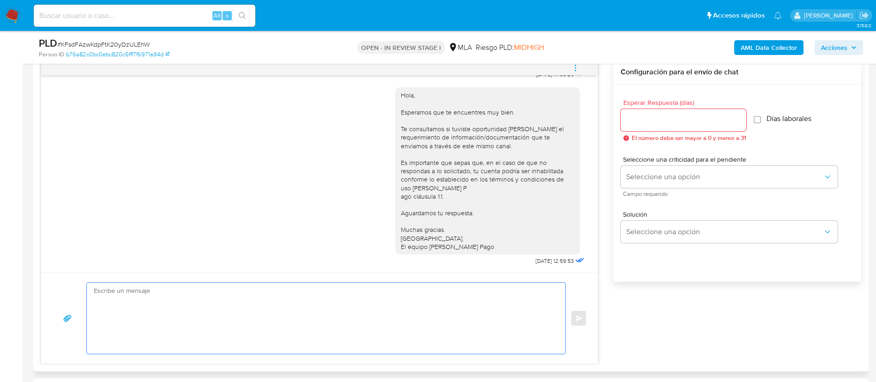
click at [481, 306] on textarea at bounding box center [324, 318] width 460 height 71
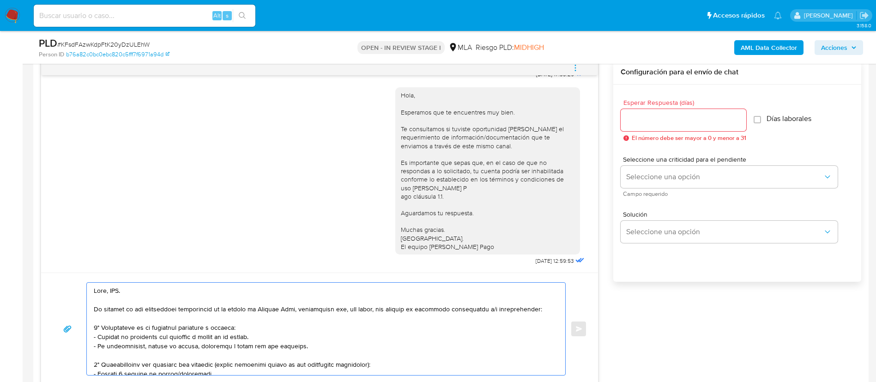
click at [115, 293] on textarea at bounding box center [324, 329] width 460 height 92
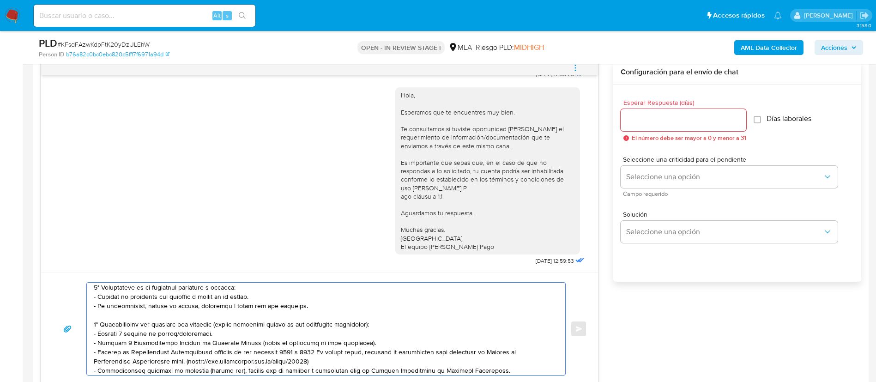
scroll to position [69, 0]
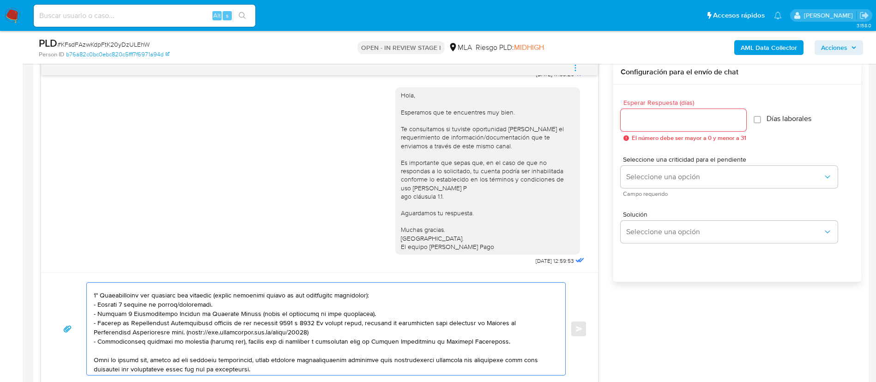
click at [183, 300] on textarea at bounding box center [324, 329] width 460 height 92
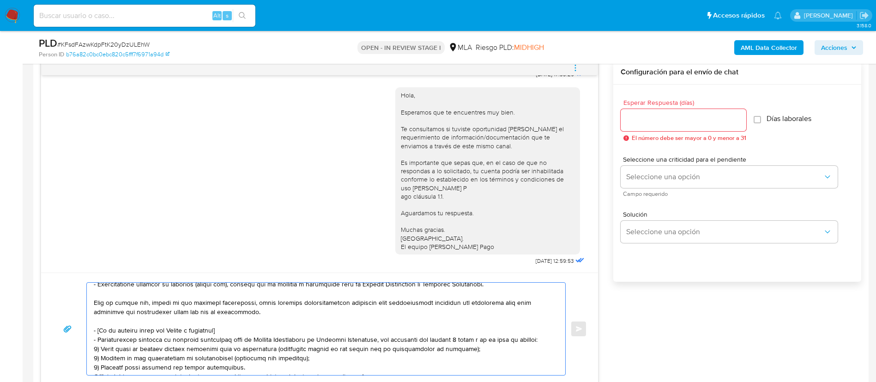
scroll to position [139, 0]
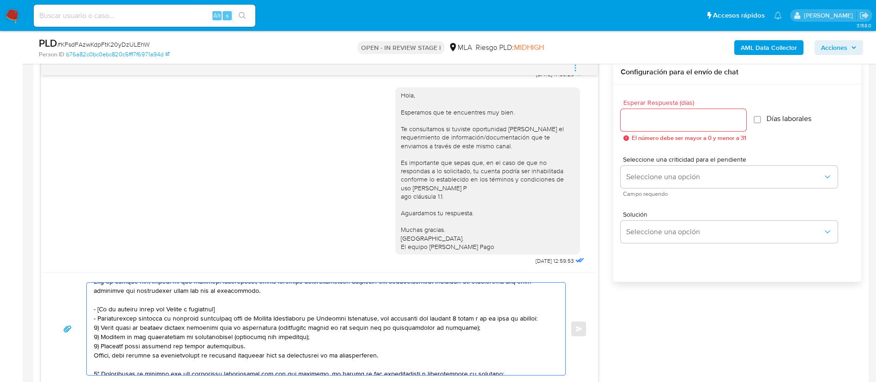
drag, startPoint x: 94, startPoint y: 309, endPoint x: 392, endPoint y: 356, distance: 301.0
click at [392, 356] on textarea at bounding box center [324, 329] width 460 height 92
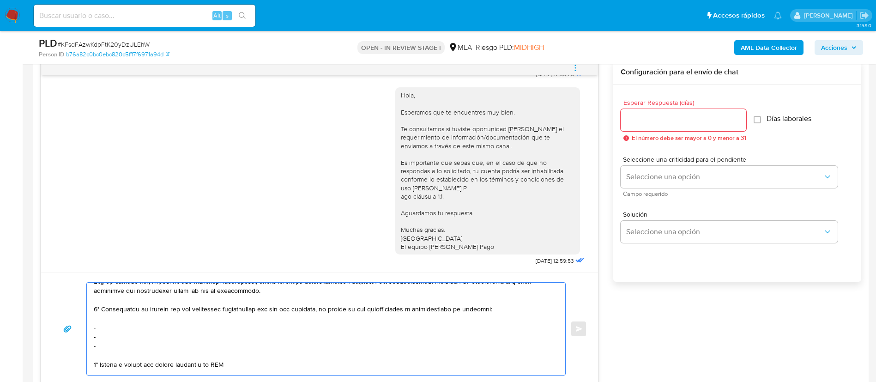
scroll to position [129, 0]
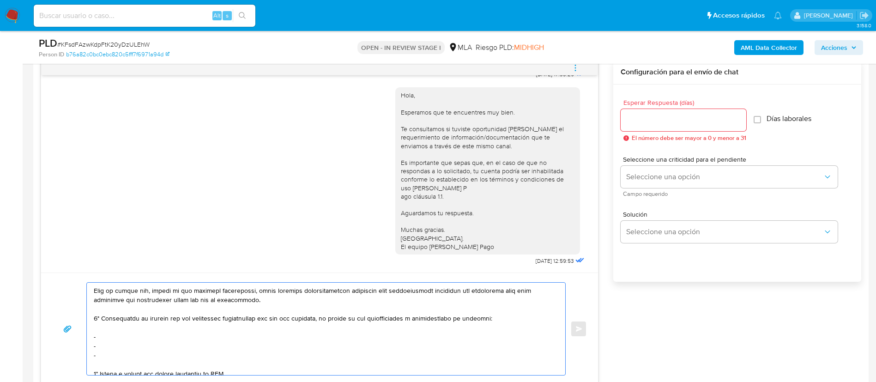
click at [157, 336] on textarea at bounding box center [324, 329] width 460 height 92
paste textarea "[PERSON_NAME] - CUIT 20308131670"
click at [105, 344] on textarea at bounding box center [324, 329] width 460 height 92
paste textarea "[PERSON_NAME] - CUIT 27320359088"
click at [120, 356] on textarea at bounding box center [324, 329] width 460 height 92
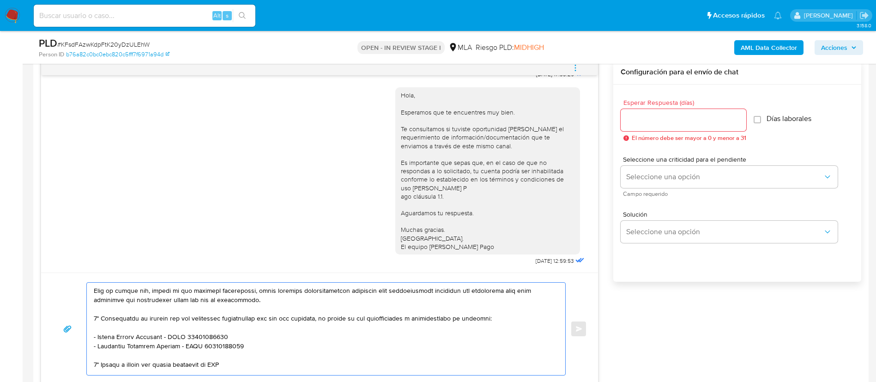
click at [224, 366] on textarea at bounding box center [324, 329] width 460 height 92
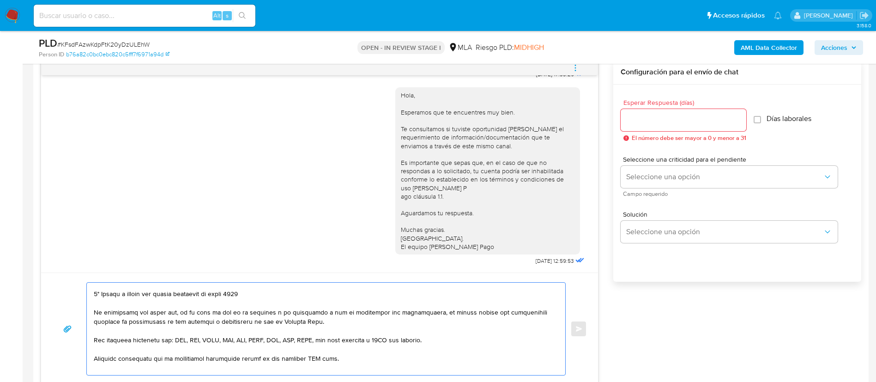
scroll to position [237, 0]
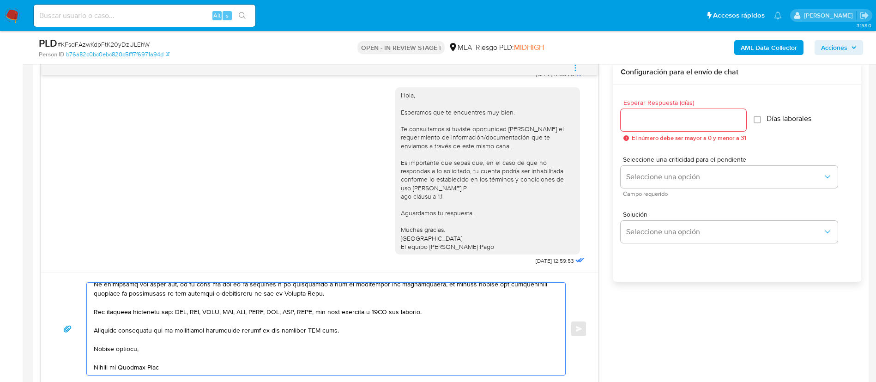
click at [314, 318] on textarea at bounding box center [324, 329] width 460 height 92
type textarea "Hola, Salvador. En función de las operaciones registradas en tu cuenta de Merca…"
click at [652, 116] on input "Esperar Respuesta (días)" at bounding box center [684, 120] width 126 height 12
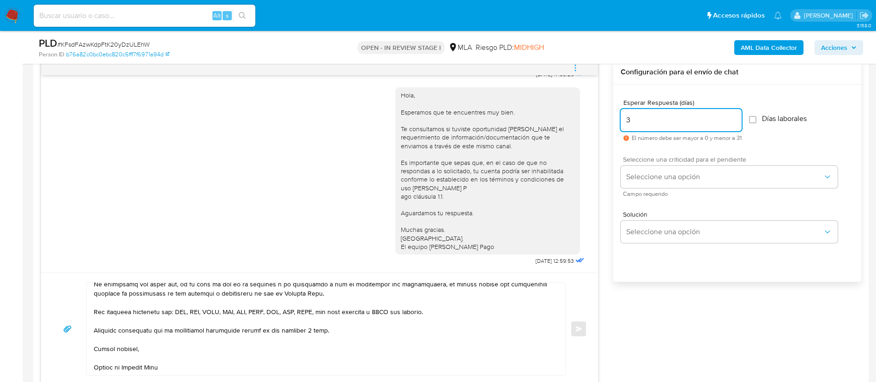
type input "3"
click at [649, 163] on span "Seleccione una criticidad para el pendiente" at bounding box center [731, 159] width 217 height 6
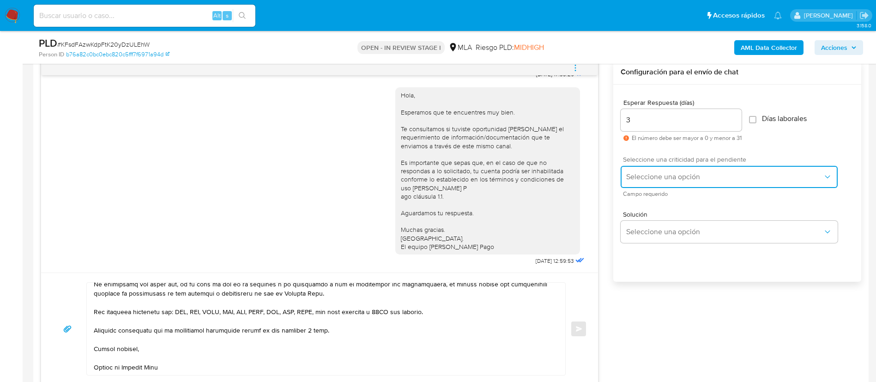
click at [648, 177] on span "Seleccione una opción" at bounding box center [724, 176] width 197 height 9
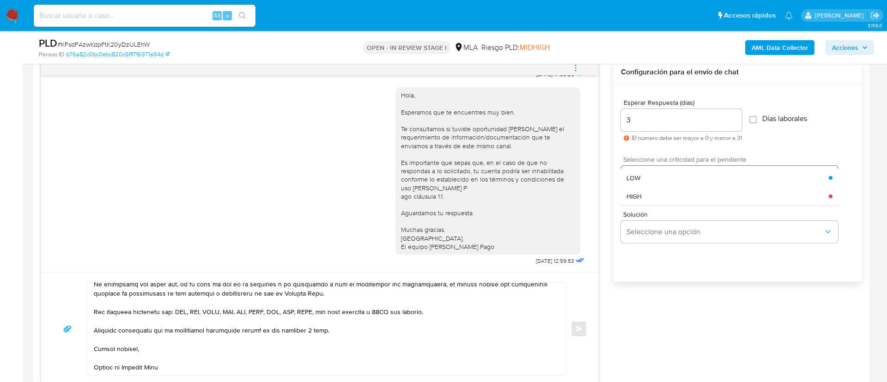
click at [648, 177] on div "LOW" at bounding box center [727, 178] width 202 height 18
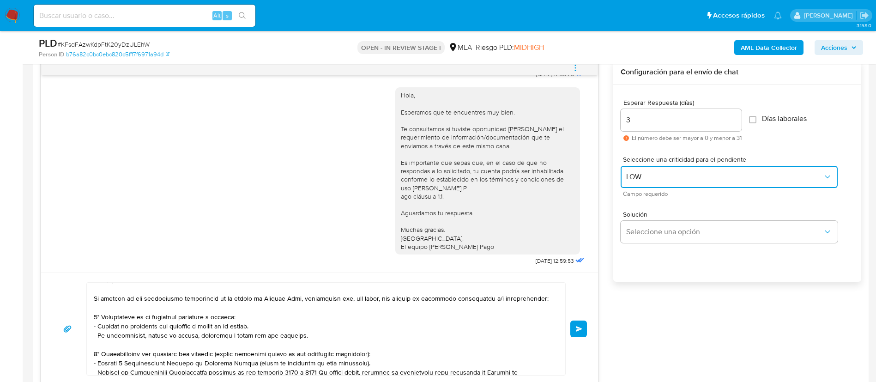
scroll to position [0, 0]
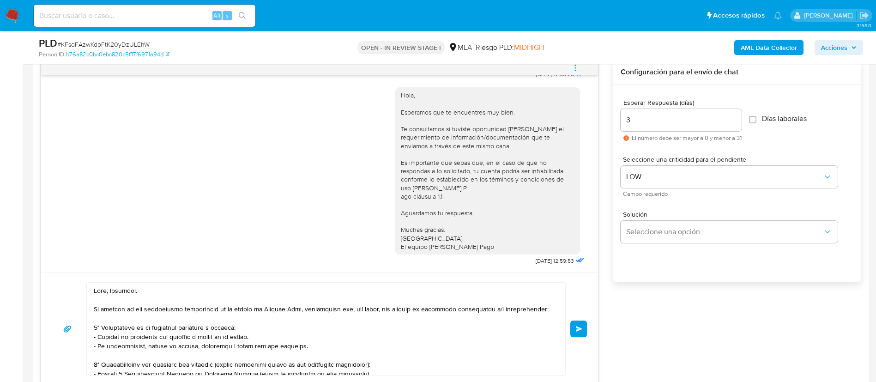
click at [576, 326] on span "Enviar" at bounding box center [579, 329] width 6 height 6
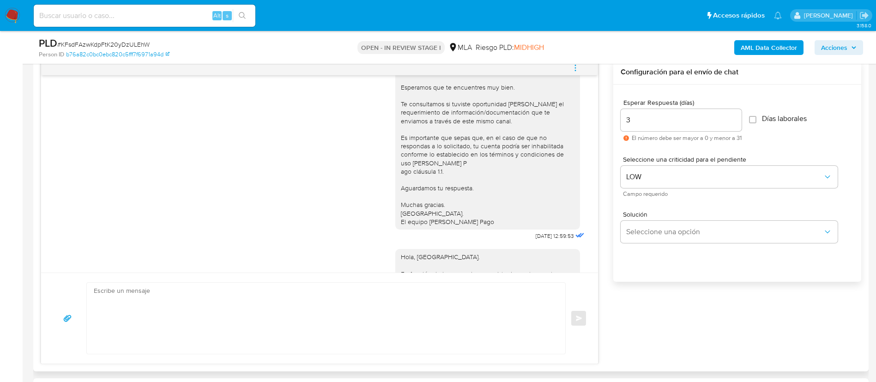
scroll to position [993, 0]
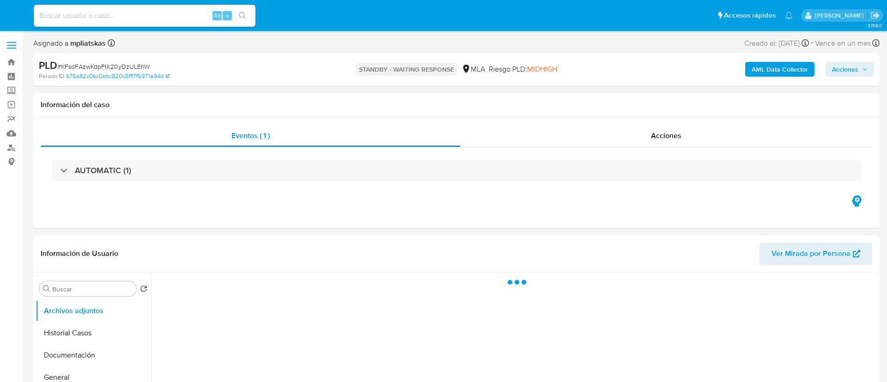
select select "10"
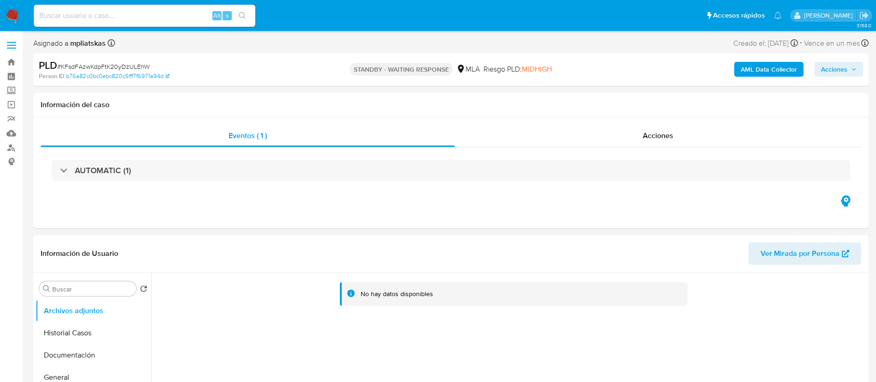
click at [190, 13] on input at bounding box center [145, 16] width 222 height 12
paste input "ESEvgmilJjEXue4FxoaDbXLK"
type input "ESEvgmilJjEXue4FxoaDbXLK"
click at [238, 15] on button "search-icon" at bounding box center [242, 15] width 19 height 13
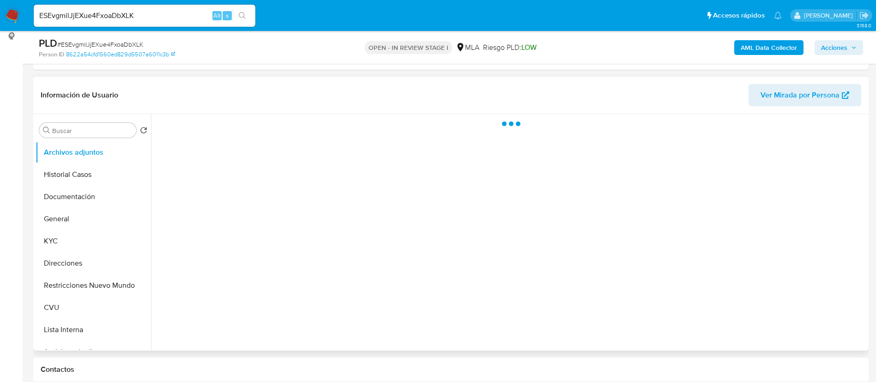
scroll to position [208, 0]
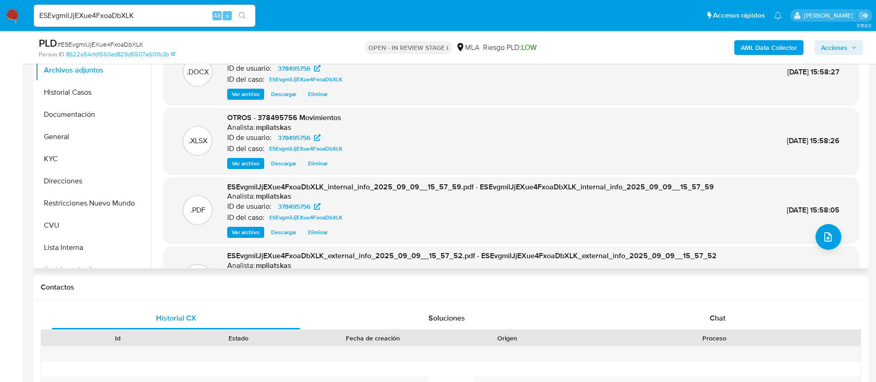
select select "10"
click at [675, 319] on div "Chat" at bounding box center [718, 318] width 248 height 22
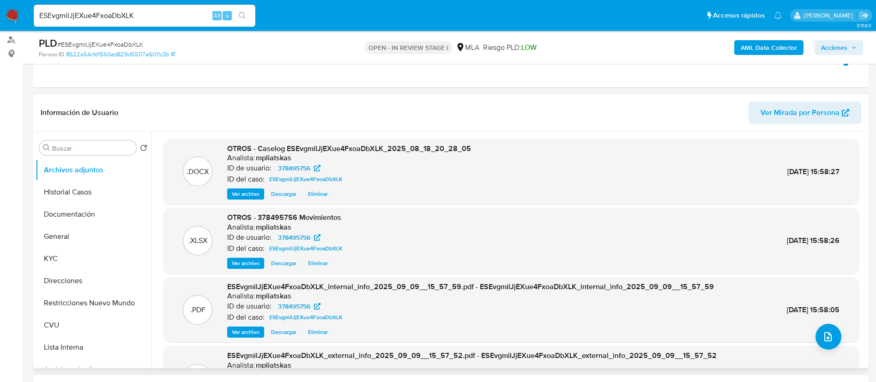
scroll to position [69, 0]
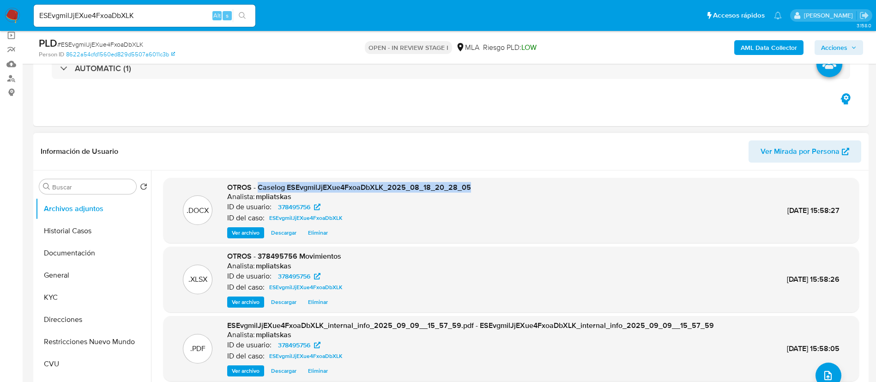
drag, startPoint x: 260, startPoint y: 183, endPoint x: 477, endPoint y: 177, distance: 217.2
click at [477, 178] on div ".DOCX OTROS - Caselog ESEvgmilJjEXue4FxoaDbXLK_2025_08_18_20_28_05 Analista: mp…" at bounding box center [512, 211] width 696 height 66
copy span "Caselog ESEvgmilJjEXue4FxoaDbXLK_2025_08_18_20_28_05"
click at [94, 341] on button "Restricciones Nuevo Mundo" at bounding box center [90, 342] width 108 height 22
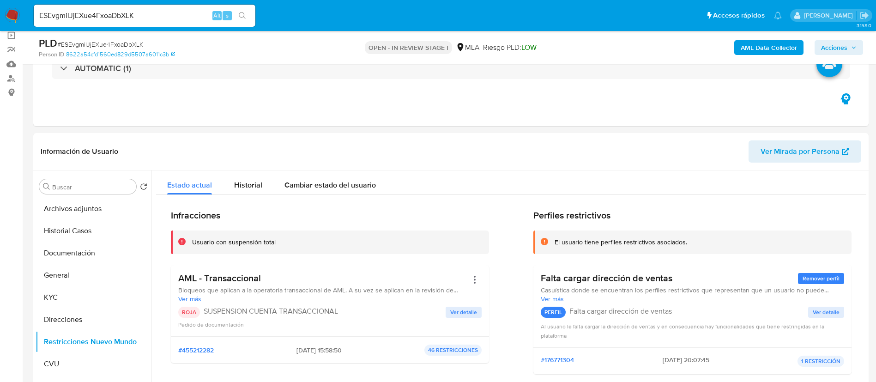
click at [836, 48] on span "Acciones" at bounding box center [834, 47] width 26 height 15
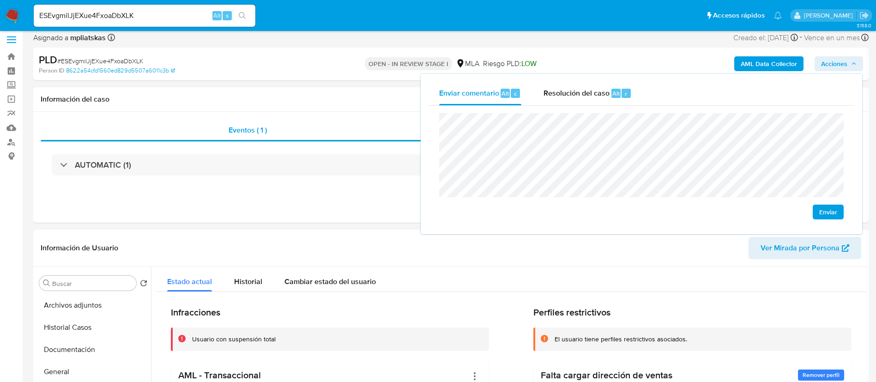
scroll to position [0, 0]
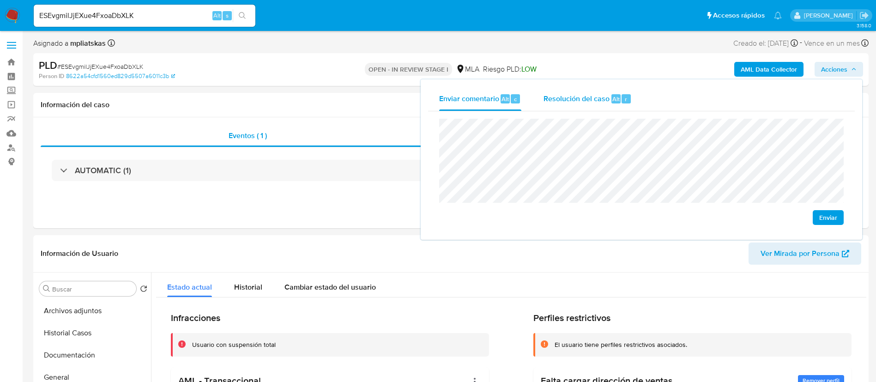
click at [600, 101] on span "Resolución del caso" at bounding box center [577, 98] width 66 height 11
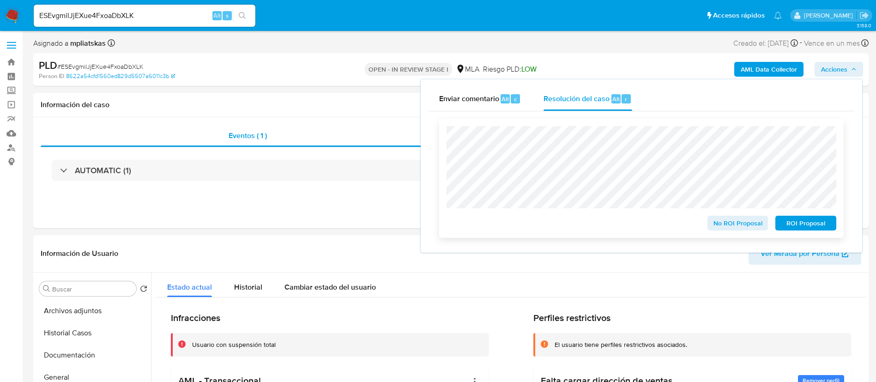
click at [800, 221] on span "ROI Proposal" at bounding box center [806, 223] width 48 height 13
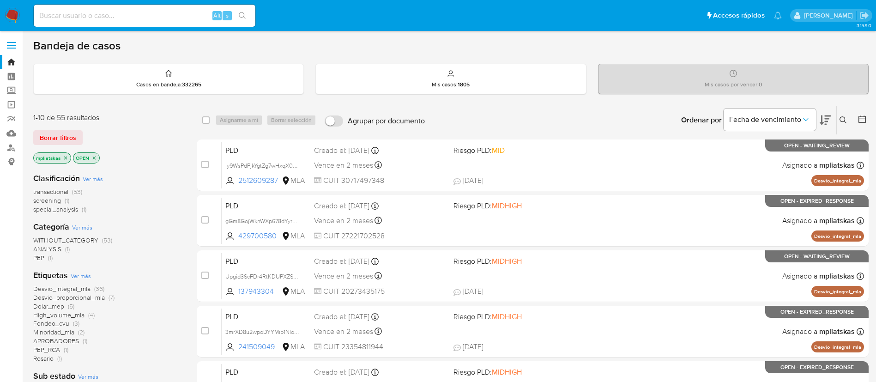
click at [842, 116] on icon at bounding box center [843, 119] width 7 height 7
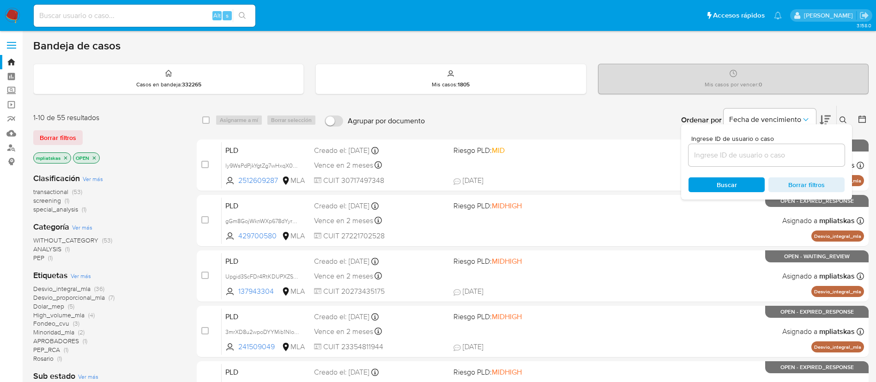
click at [750, 170] on div "Ingrese ID de usuario o caso Buscar Borrar filtros" at bounding box center [766, 161] width 171 height 75
click at [747, 155] on input at bounding box center [767, 155] width 156 height 12
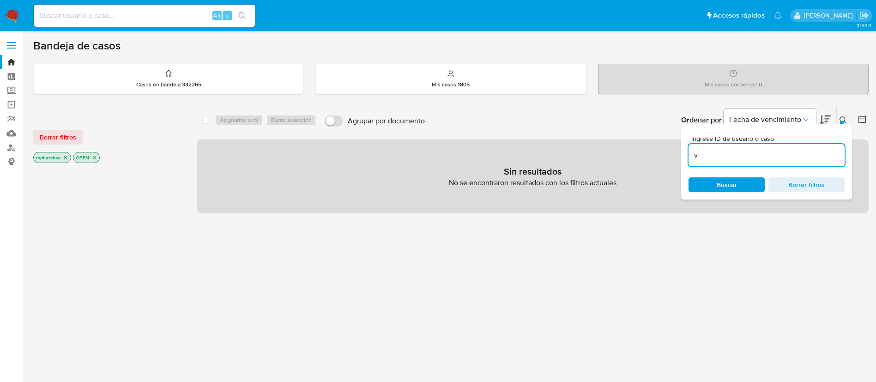
click at [746, 154] on input "v" at bounding box center [767, 155] width 156 height 12
click at [746, 153] on input "v" at bounding box center [767, 155] width 156 height 12
paste input "ESEvgmilJjEXue4FxoaDbXLK"
type input "ESEvgmilJjEXue4FxoaDbXLK"
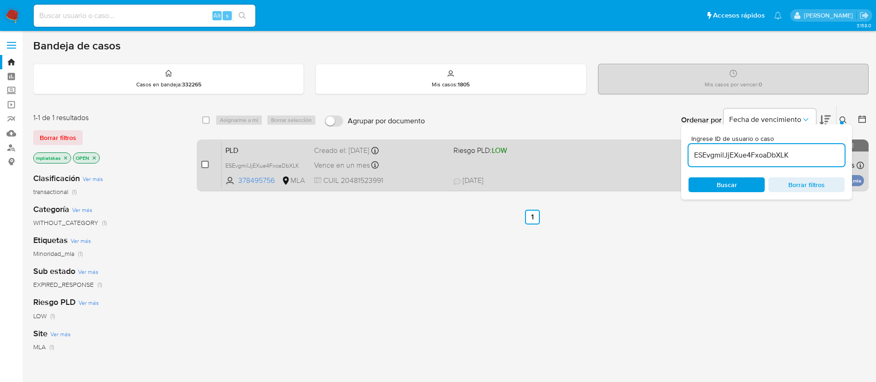
click at [204, 164] on input "checkbox" at bounding box center [204, 164] width 7 height 7
checkbox input "true"
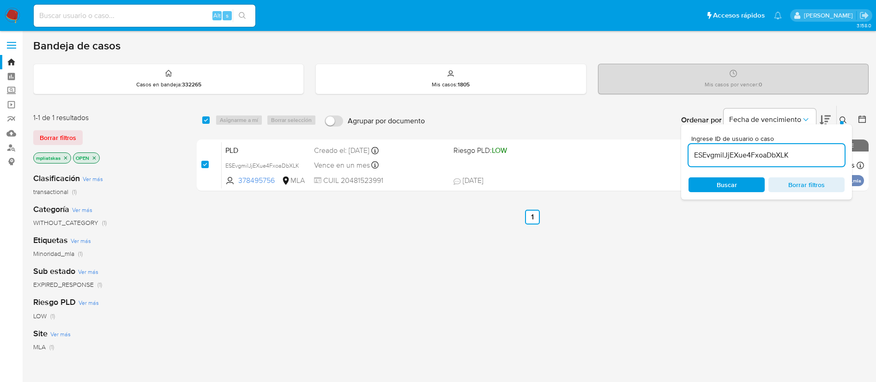
checkbox input "true"
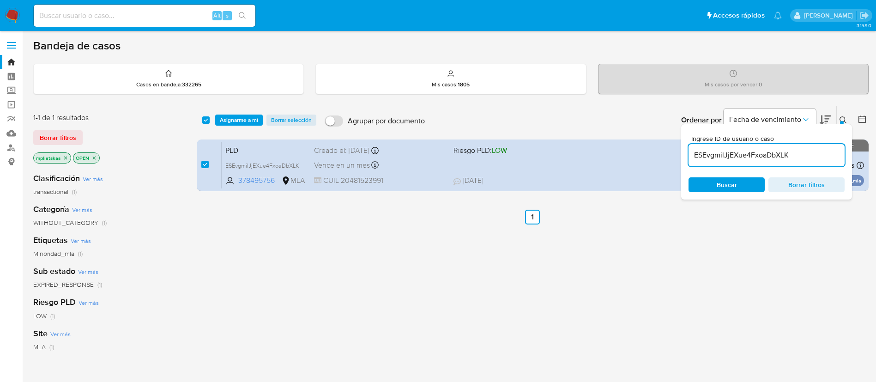
drag, startPoint x: 228, startPoint y: 117, endPoint x: 242, endPoint y: 127, distance: 17.6
click at [228, 117] on span "Asignarme a mí" at bounding box center [239, 119] width 38 height 9
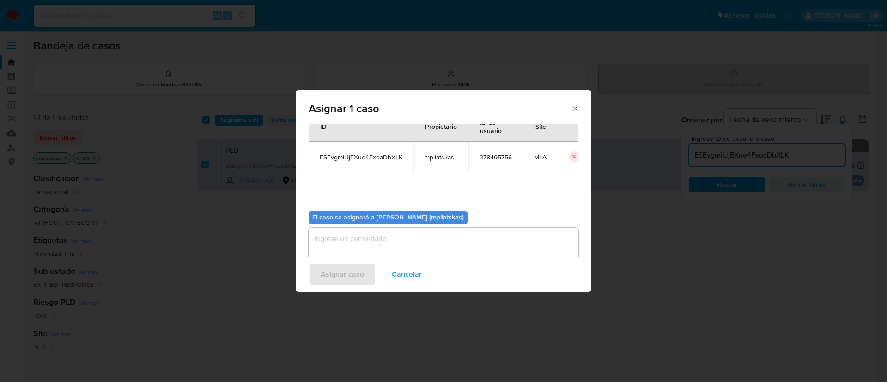
scroll to position [48, 0]
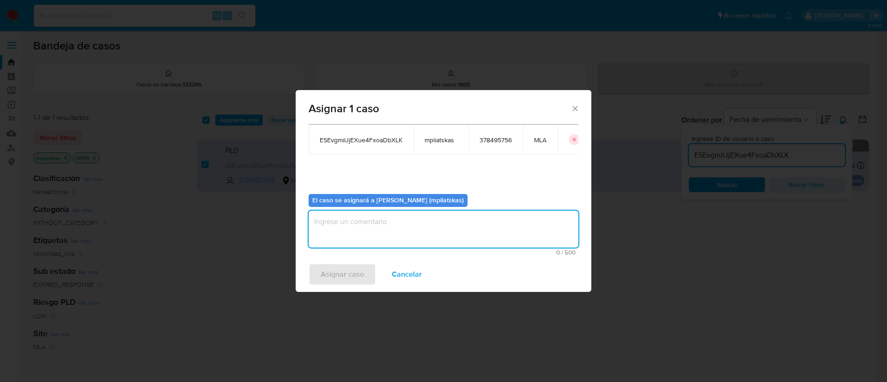
click at [376, 239] on textarea "assign-modal" at bounding box center [444, 229] width 270 height 37
click at [359, 267] on span "Asignar caso" at bounding box center [342, 274] width 43 height 20
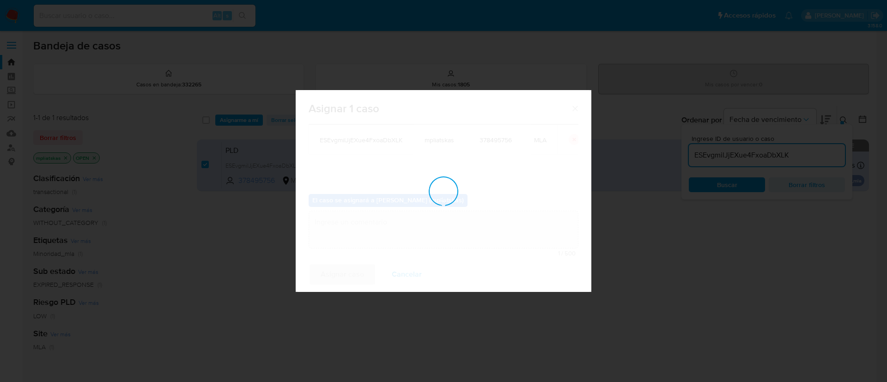
checkbox input "false"
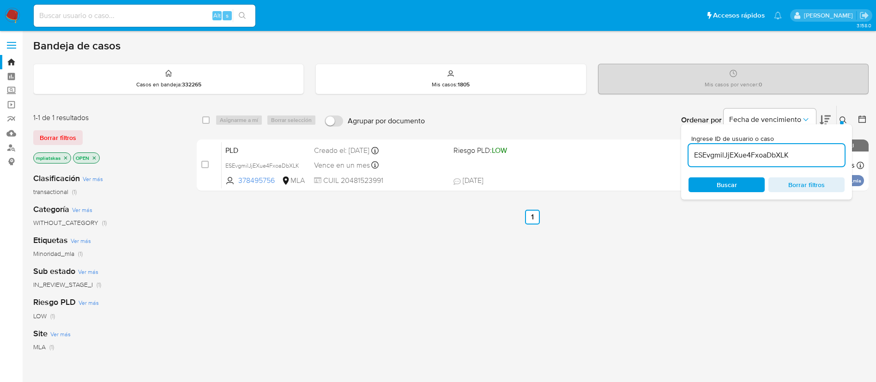
click at [785, 151] on input "ESEvgmilJjEXue4FxoaDbXLK" at bounding box center [767, 155] width 156 height 12
paste input "Rl5El0Xd04tBly2voMNHh1Uy"
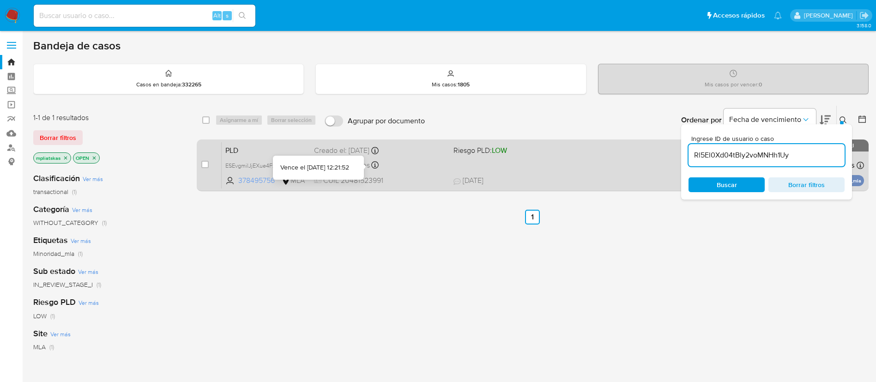
type input "Rl5El0Xd04tBly2voMNHh1Uy"
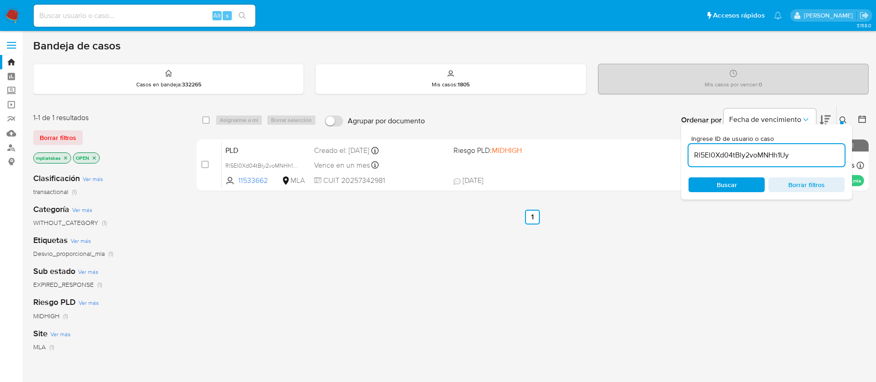
click at [204, 163] on input "checkbox" at bounding box center [204, 164] width 7 height 7
checkbox input "true"
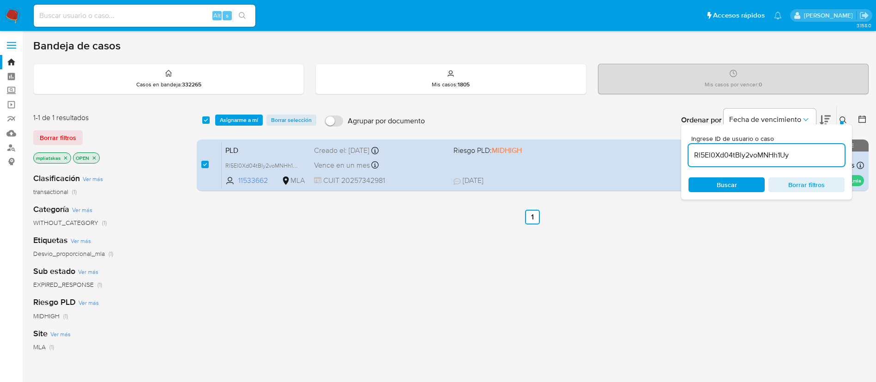
click at [242, 112] on div "select-all-cases-checkbox Asignarme a mí Borrar selección Agrupar por documento…" at bounding box center [533, 120] width 672 height 29
click at [241, 116] on span "Asignarme a mí" at bounding box center [239, 119] width 38 height 9
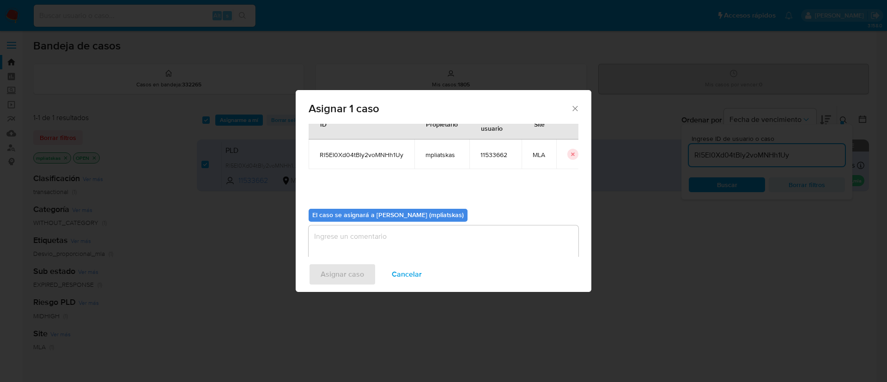
scroll to position [48, 0]
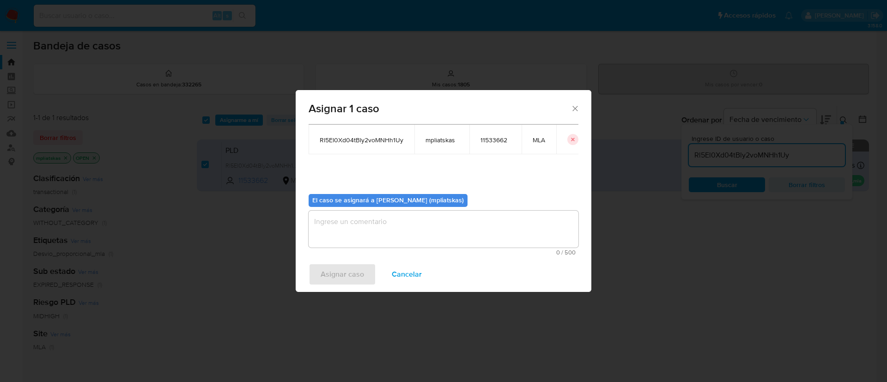
click at [400, 239] on textarea "assign-modal" at bounding box center [444, 229] width 270 height 37
click at [355, 264] on span "Asignar caso" at bounding box center [342, 274] width 43 height 20
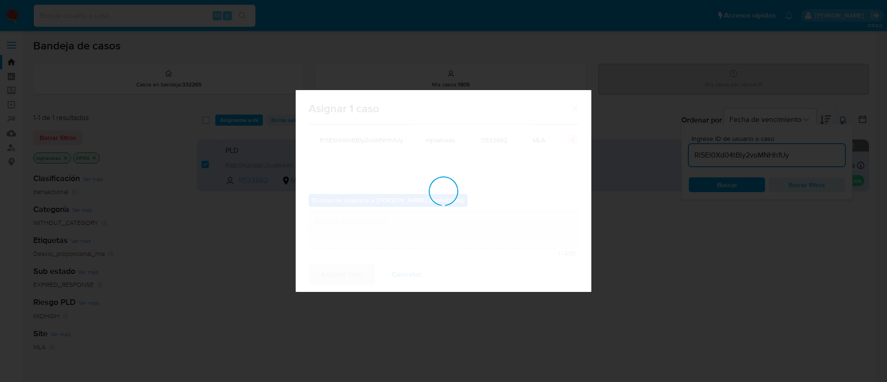
checkbox input "false"
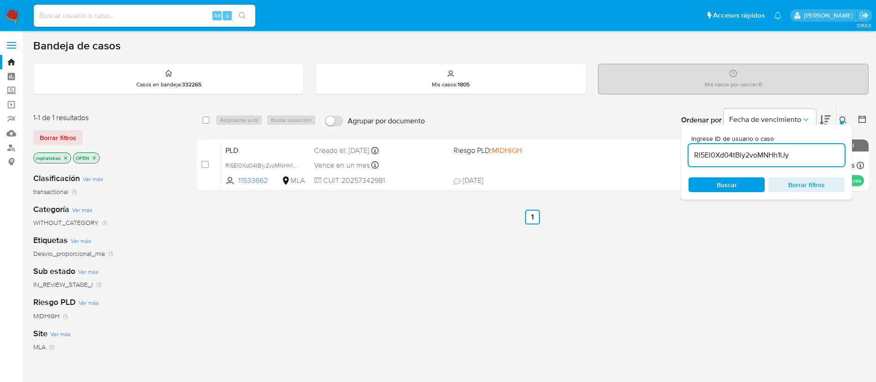
click at [736, 155] on input "Rl5El0Xd04tBly2voMNHh1Uy" at bounding box center [767, 155] width 156 height 12
paste input "l0Dl57ROeLYtie3jA6qCzmcr"
type input "l0Dl57ROeLYtie3jA6qCzmcr"
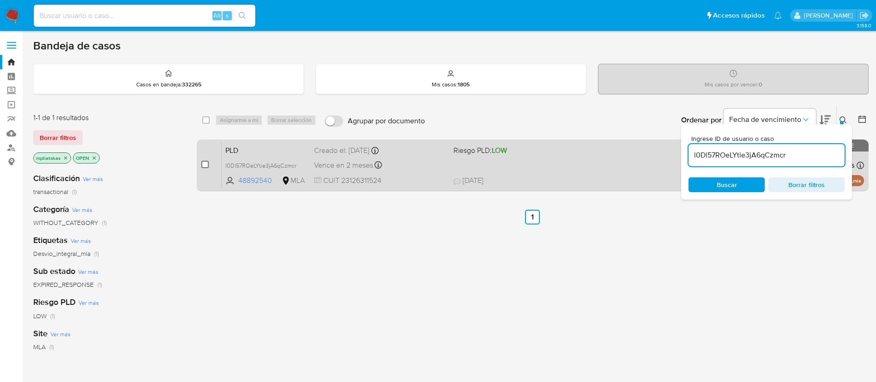
click at [204, 164] on input "checkbox" at bounding box center [204, 164] width 7 height 7
checkbox input "true"
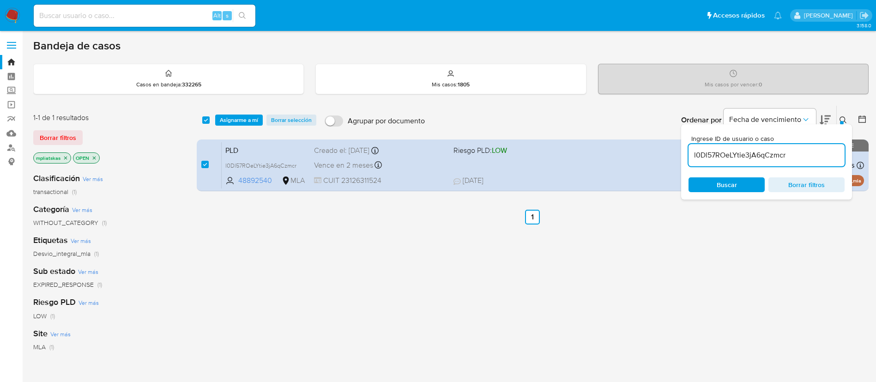
click at [725, 151] on input "l0Dl57ROeLYtie3jA6qCzmcr" at bounding box center [767, 155] width 156 height 12
type input "xtp0z4km8wPABsujF0ZRzFIf"
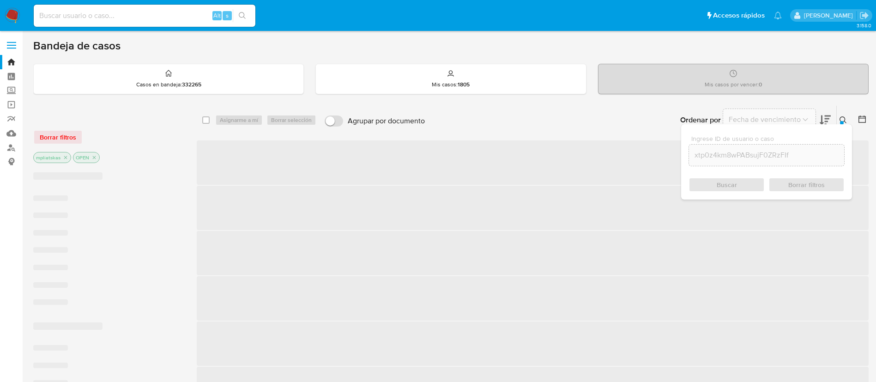
checkbox input "false"
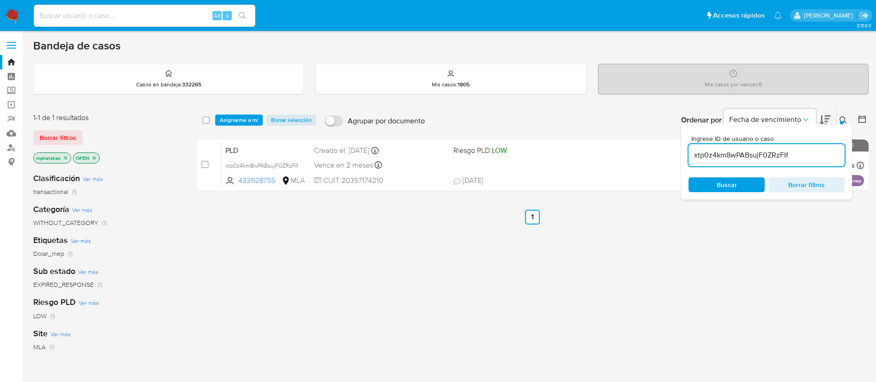
click at [203, 164] on input "checkbox" at bounding box center [204, 164] width 7 height 7
checkbox input "true"
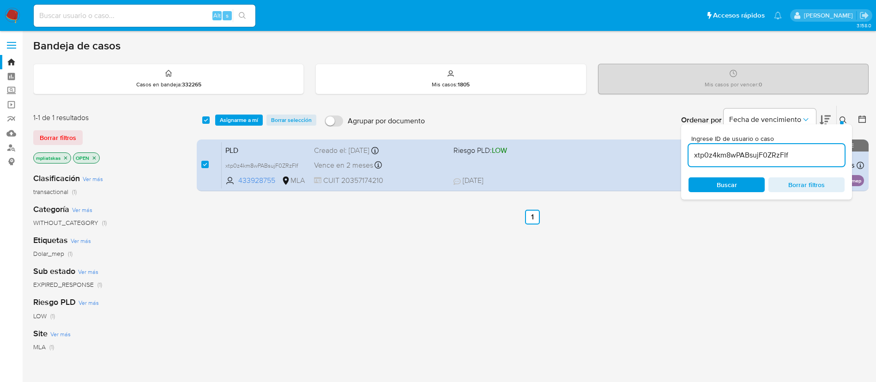
click at [724, 164] on div "xtp0z4km8wPABsujF0ZRzFIf" at bounding box center [767, 155] width 156 height 22
click at [725, 158] on input "xtp0z4km8wPABsujF0ZRzFIf" at bounding box center [767, 155] width 156 height 12
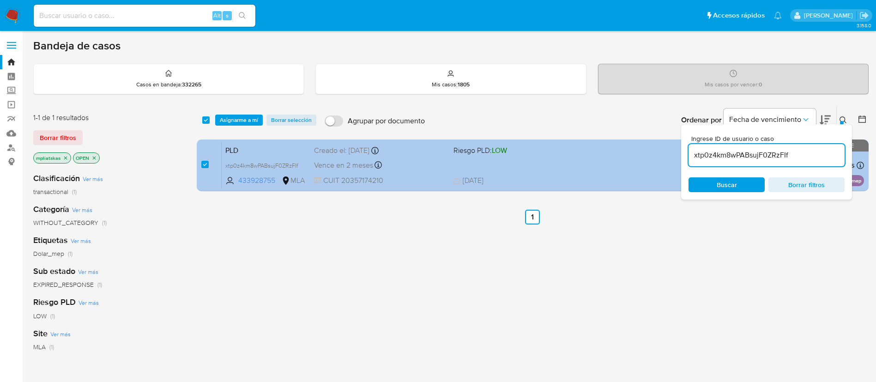
paste input "1xjDbYp86iJF81bl1qUFyIy7"
type input "1xjDbYp86iJF81bl1qUFyIy7"
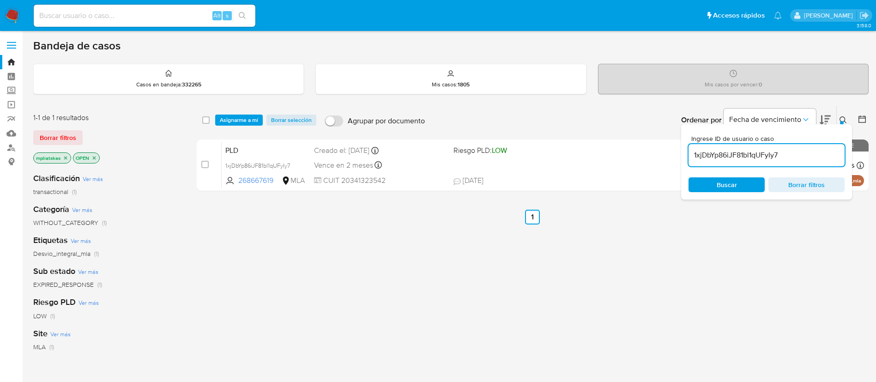
checkbox input "false"
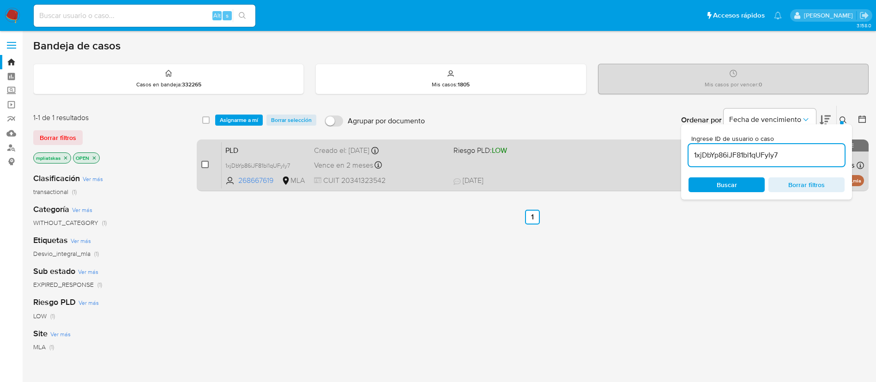
click at [204, 163] on input "checkbox" at bounding box center [204, 164] width 7 height 7
checkbox input "true"
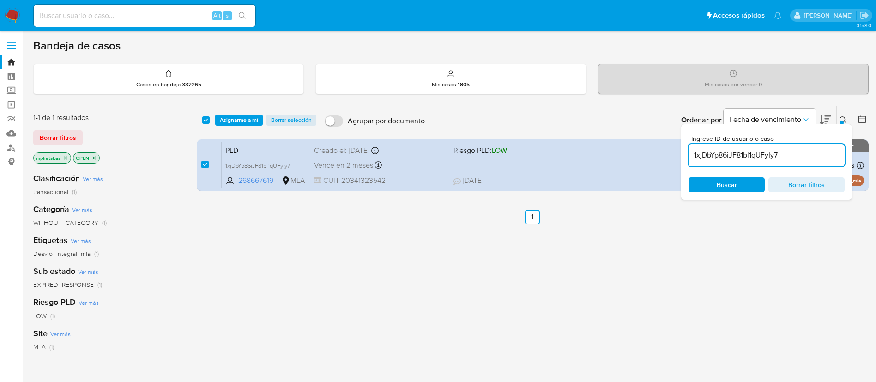
click at [749, 145] on div "1xjDbYp86iJF81bl1qUFyIy7" at bounding box center [767, 155] width 156 height 22
click at [747, 154] on input "1xjDbYp86iJF81bl1qUFyIy7" at bounding box center [767, 155] width 156 height 12
paste input "bljXjKjQ32nyiWZOvxd9miXL"
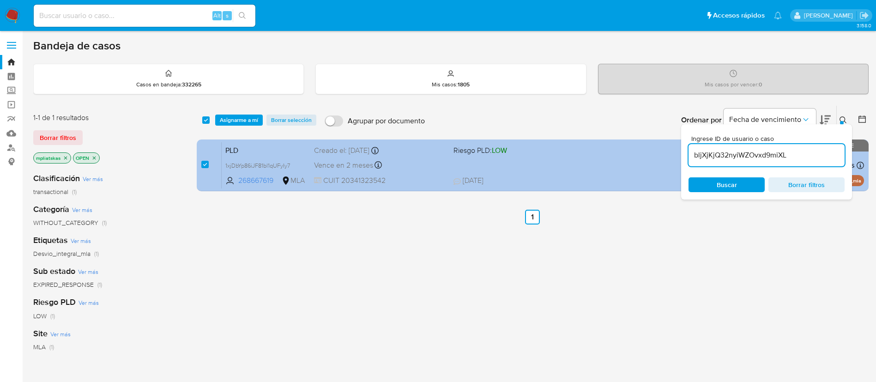
type input "bljXjKjQ32nyiWZOvxd9miXL"
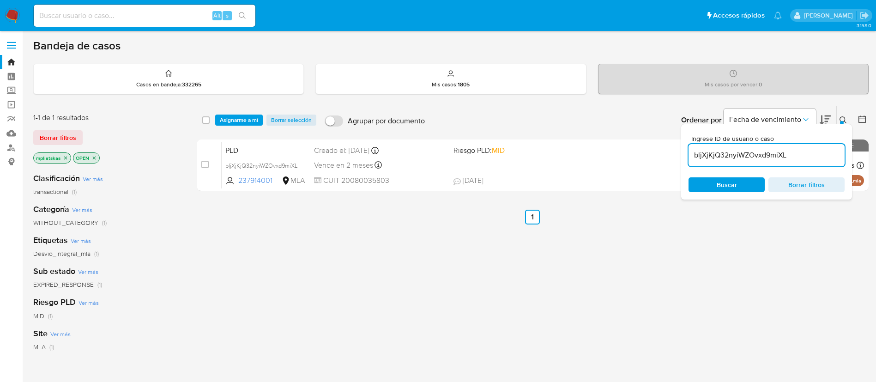
checkbox input "false"
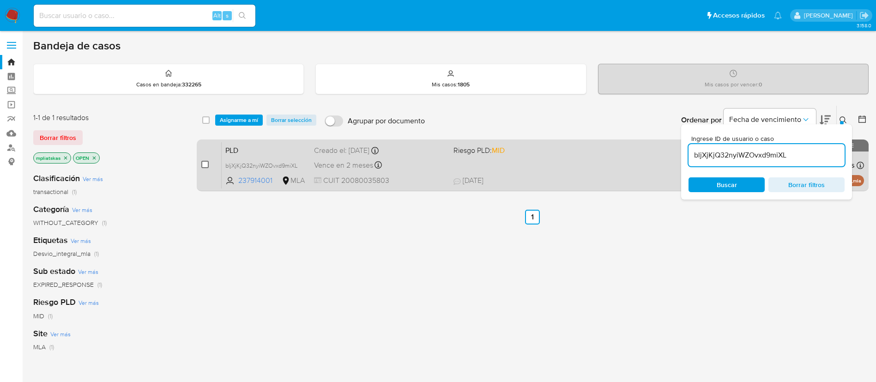
click at [206, 164] on input "checkbox" at bounding box center [204, 164] width 7 height 7
checkbox input "true"
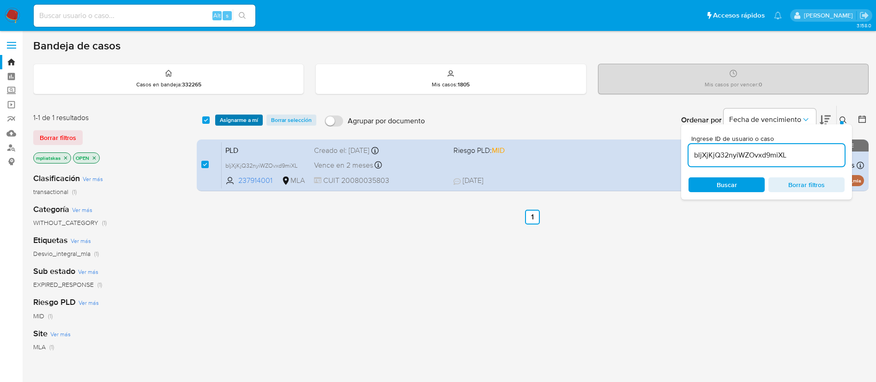
click at [234, 125] on span "Asignarme a mí" at bounding box center [239, 119] width 38 height 9
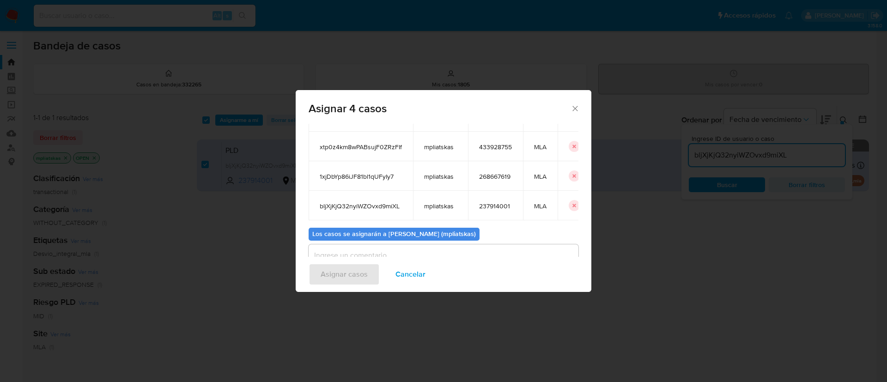
scroll to position [115, 0]
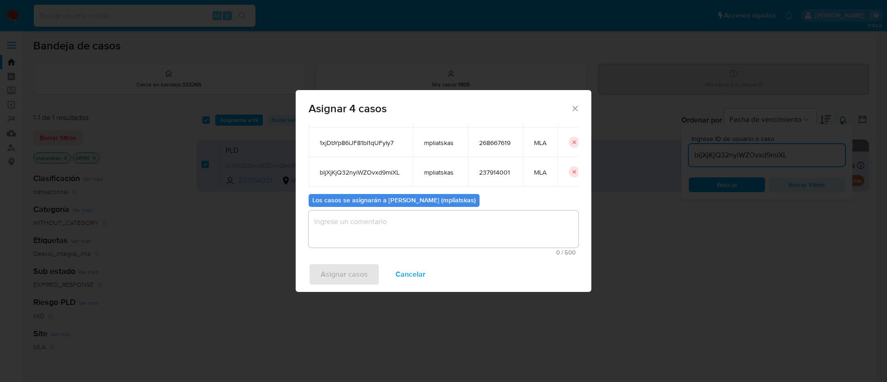
click at [430, 247] on div "0 / 500 500 caracteres restantes" at bounding box center [444, 233] width 270 height 45
click at [397, 243] on textarea "assign-modal" at bounding box center [444, 229] width 270 height 37
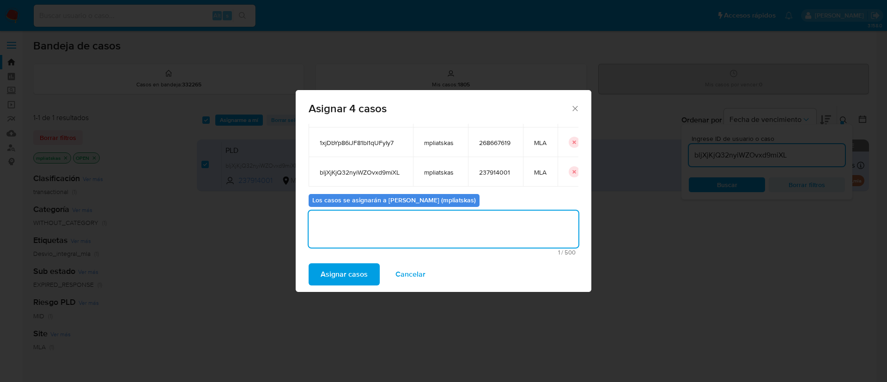
click at [355, 266] on span "Asignar casos" at bounding box center [344, 274] width 47 height 20
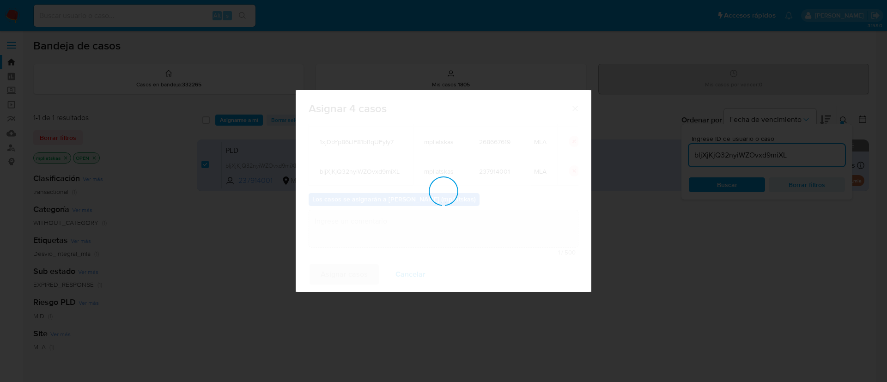
checkbox input "false"
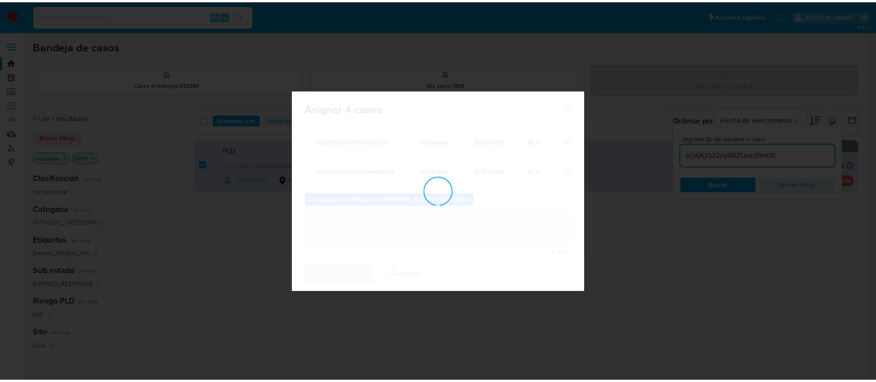
scroll to position [56, 0]
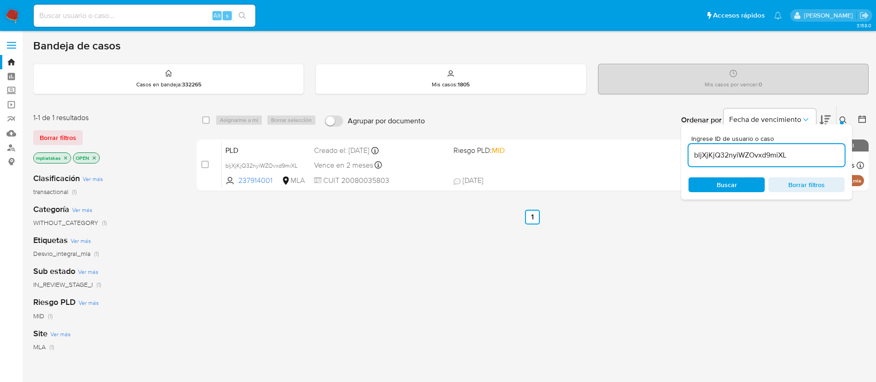
click at [16, 12] on img at bounding box center [13, 16] width 16 height 16
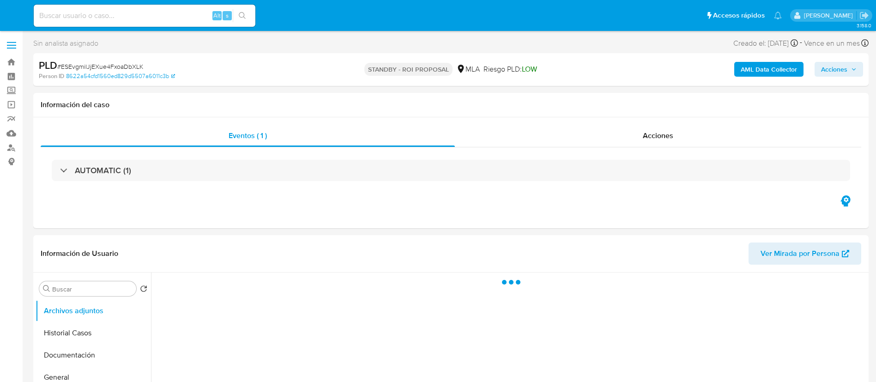
select select "10"
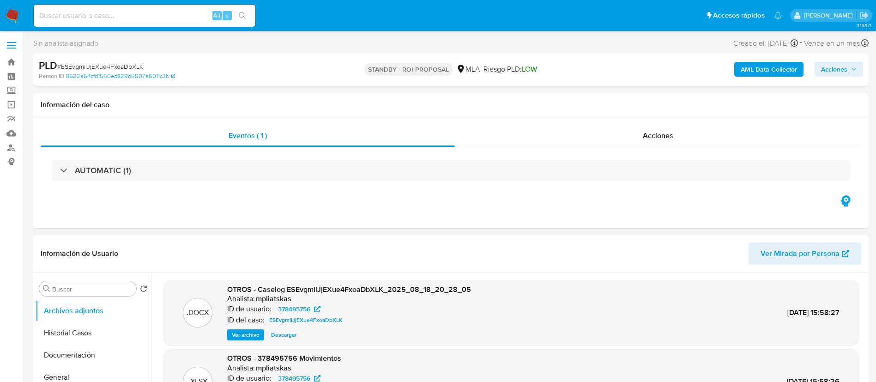
click at [164, 14] on input at bounding box center [145, 16] width 222 height 12
paste input "Rl5El0Xd04tBly2voMNHh1Uy"
type input "Rl5El0Xd04tBly2voMNHh1Uy"
click at [241, 16] on icon "search-icon" at bounding box center [242, 15] width 7 height 7
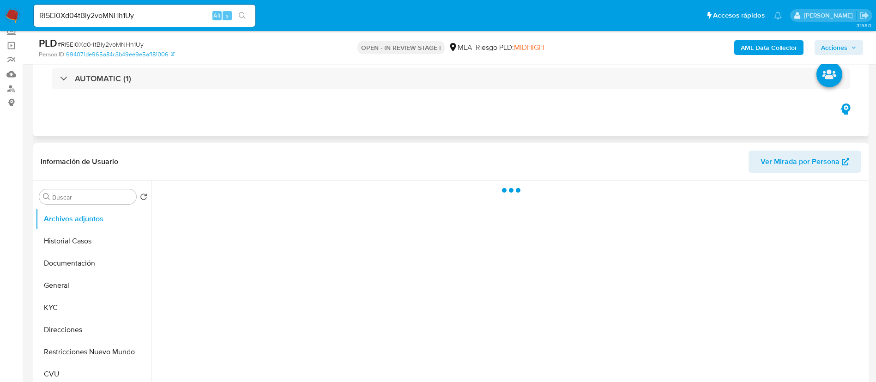
scroll to position [139, 0]
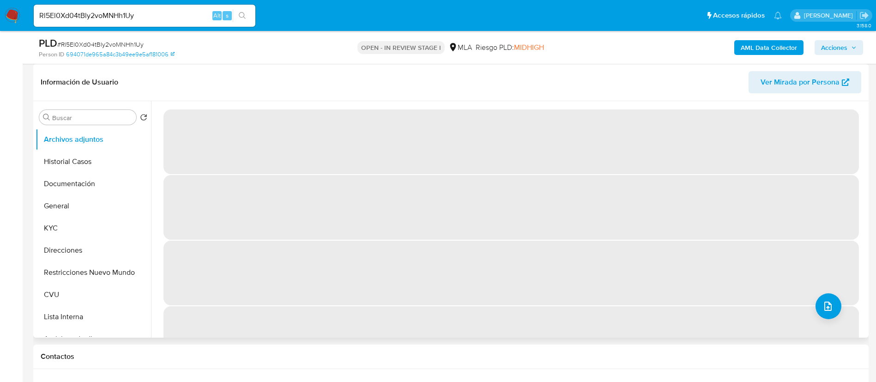
select select "10"
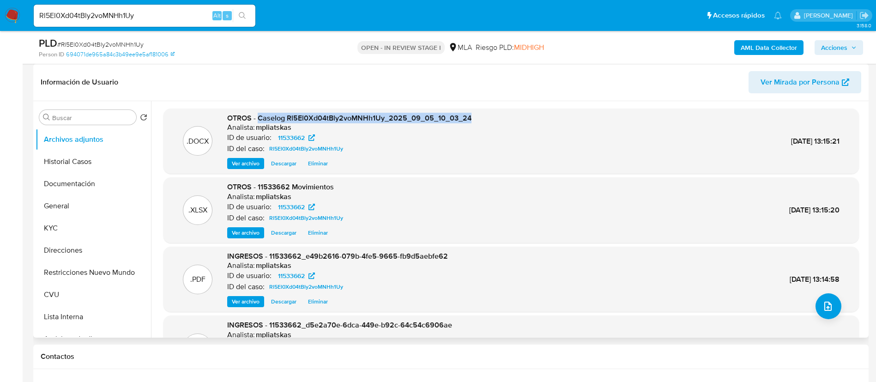
drag, startPoint x: 258, startPoint y: 120, endPoint x: 480, endPoint y: 109, distance: 222.9
click at [480, 109] on div ".DOCX OTROS - Caselog Rl5El0Xd04tBly2voMNHh1Uy_2025_09_05_10_03_24 Analista: mp…" at bounding box center [512, 142] width 696 height 66
copy span "Caselog Rl5El0Xd04tBly2voMNHh1Uy_2025_09_05_10_03_24"
click at [835, 49] on span "Acciones" at bounding box center [834, 47] width 26 height 15
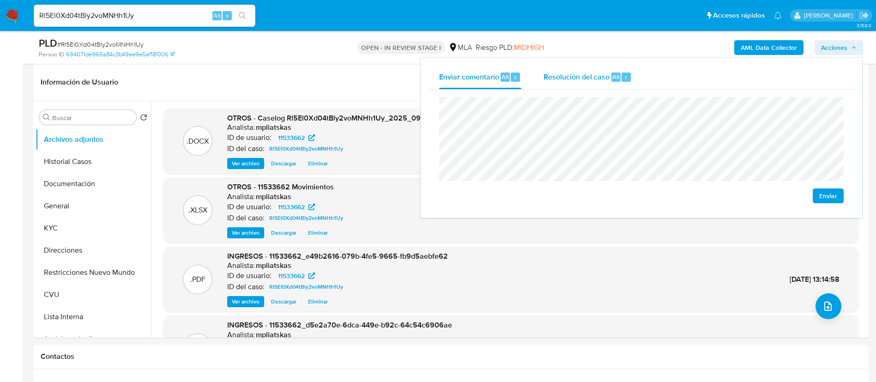
click at [574, 87] on div "Resolución del caso Alt r" at bounding box center [588, 77] width 88 height 24
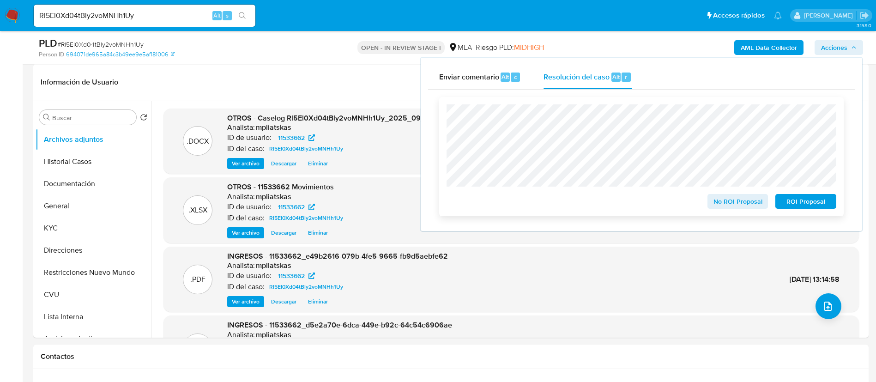
click at [719, 208] on span "No ROI Proposal" at bounding box center [738, 201] width 48 height 13
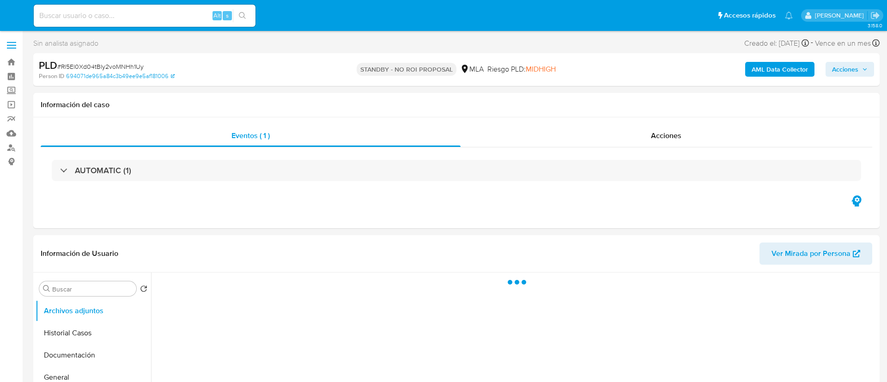
select select "10"
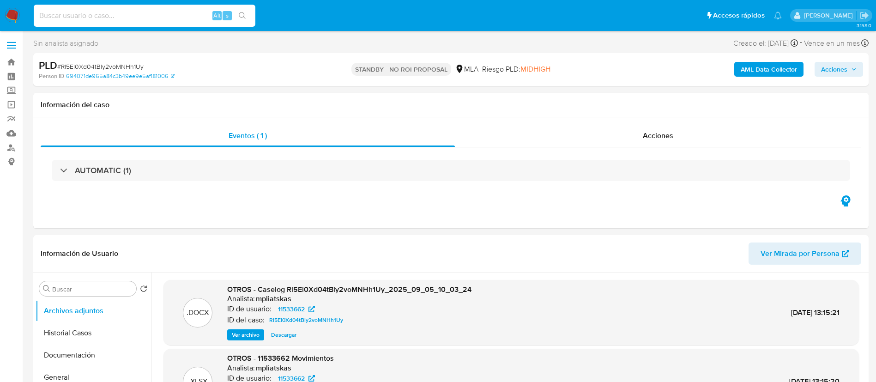
click at [169, 20] on input at bounding box center [145, 16] width 222 height 12
paste input "l0Dl57ROeLYtie3jA6qCzmcr"
type input "l0Dl57ROeLYtie3jA6qCzmcr"
click at [238, 15] on button "search-icon" at bounding box center [242, 15] width 19 height 13
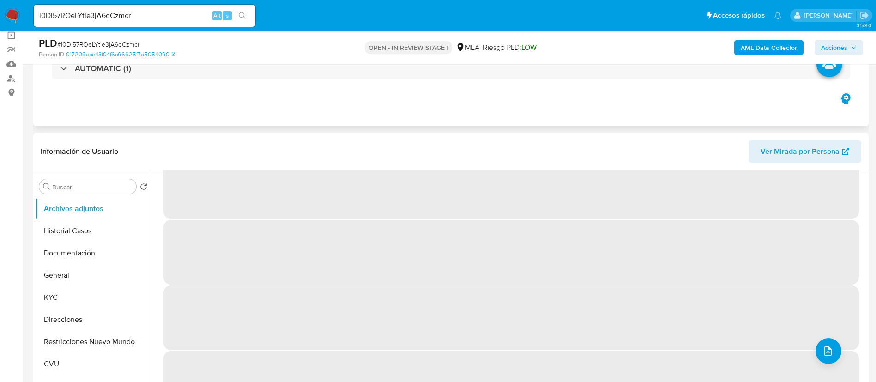
scroll to position [38, 0]
select select "10"
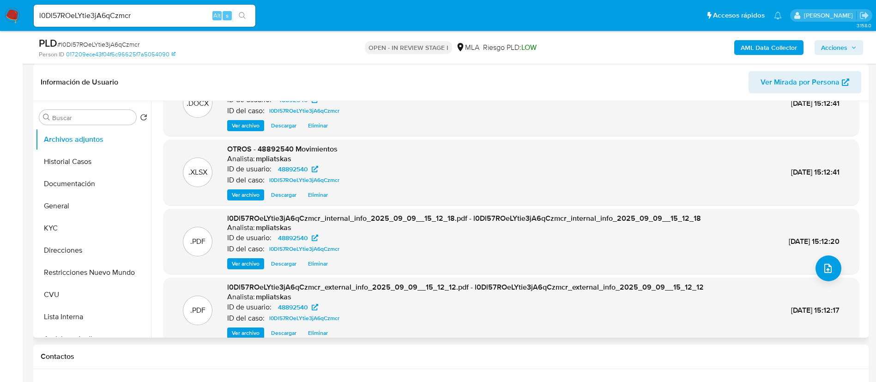
scroll to position [0, 0]
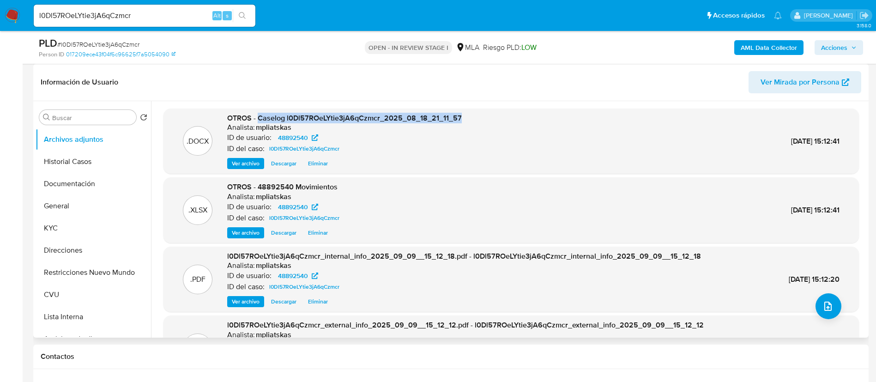
drag, startPoint x: 258, startPoint y: 117, endPoint x: 495, endPoint y: 102, distance: 237.4
click at [495, 102] on div ".DOCX OTROS - Caselog l0Dl57ROeLYtie3jA6qCzmcr_2025_08_18_21_11_57 Analista: mp…" at bounding box center [508, 219] width 715 height 236
copy span "Caselog l0Dl57ROeLYtie3jA6qCzmcr_2025_08_18_21_11_57"
drag, startPoint x: 855, startPoint y: 44, endPoint x: 849, endPoint y: 52, distance: 10.2
click at [855, 44] on span "Acciones" at bounding box center [839, 47] width 36 height 13
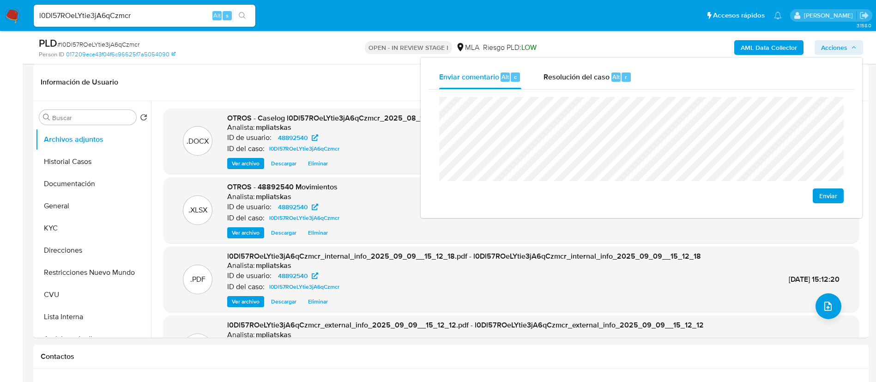
drag, startPoint x: 623, startPoint y: 74, endPoint x: 621, endPoint y: 89, distance: 15.0
click at [623, 76] on div "r" at bounding box center [626, 77] width 9 height 9
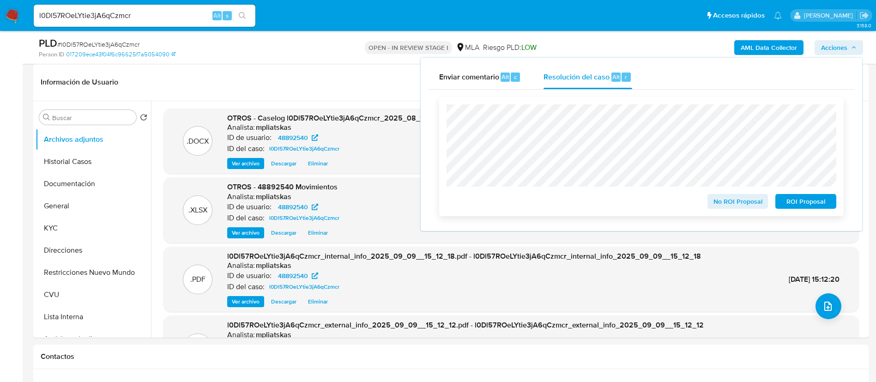
click at [747, 211] on div "No ROI Proposal ROI Proposal" at bounding box center [641, 156] width 405 height 119
click at [745, 206] on span "No ROI Proposal" at bounding box center [738, 201] width 48 height 13
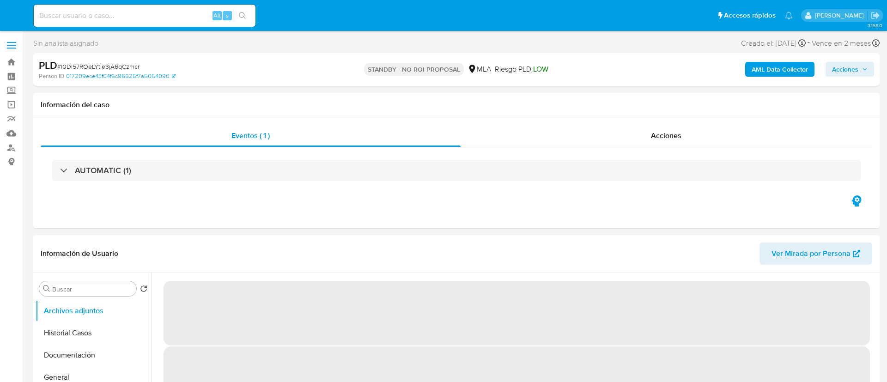
select select "10"
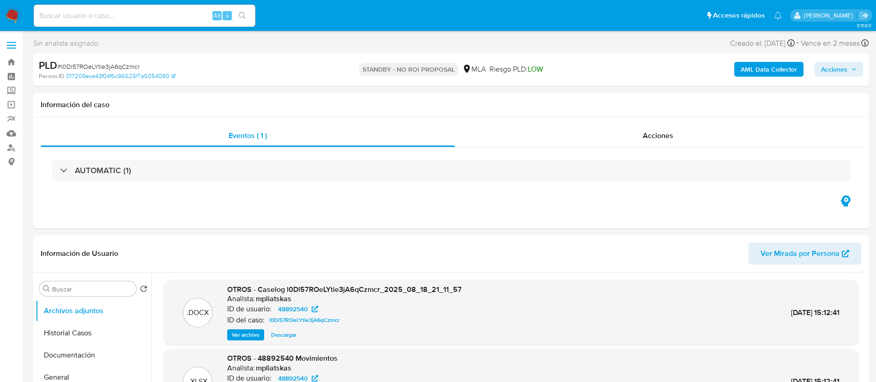
click at [181, 21] on input at bounding box center [145, 16] width 222 height 12
paste input "xtp0z4km8wPABsujF0ZRzFIf"
type input "xtp0z4km8wPABsujF0ZRzFIf"
click at [242, 20] on button "search-icon" at bounding box center [242, 15] width 19 height 13
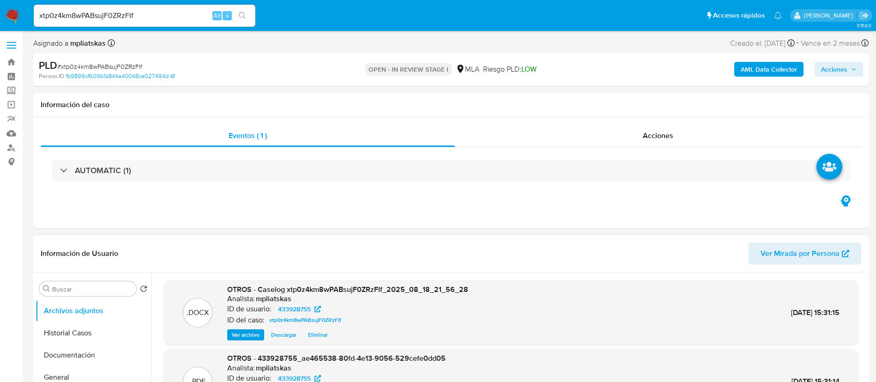
select select "10"
drag, startPoint x: 257, startPoint y: 291, endPoint x: 479, endPoint y: 287, distance: 221.7
click at [479, 287] on div ".DOCX OTROS - Caselog xtp0z4km8wPABsujF0ZRzFIf_2025_08_18_21_56_28 Analista: mp…" at bounding box center [511, 313] width 686 height 56
copy span "Caselog xtp0z4km8wPABsujF0ZRzFIf_2025_08_18_21_56_28"
click at [852, 65] on span "Acciones" at bounding box center [839, 69] width 36 height 13
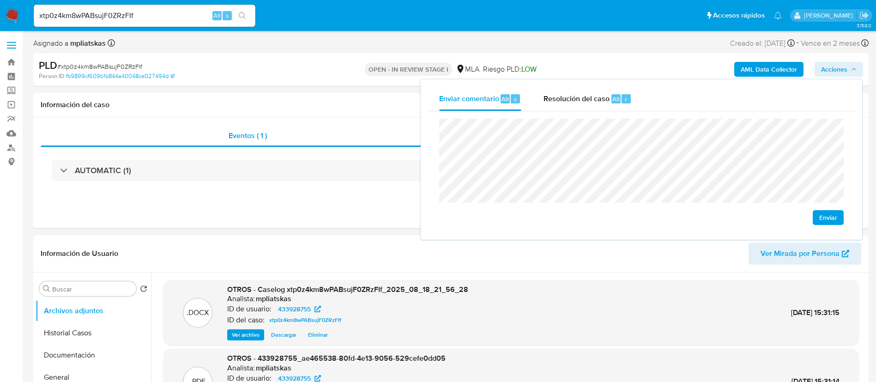
drag, startPoint x: 603, startPoint y: 106, endPoint x: 603, endPoint y: 115, distance: 8.8
click at [603, 106] on div "Resolución del caso Alt r" at bounding box center [588, 99] width 88 height 24
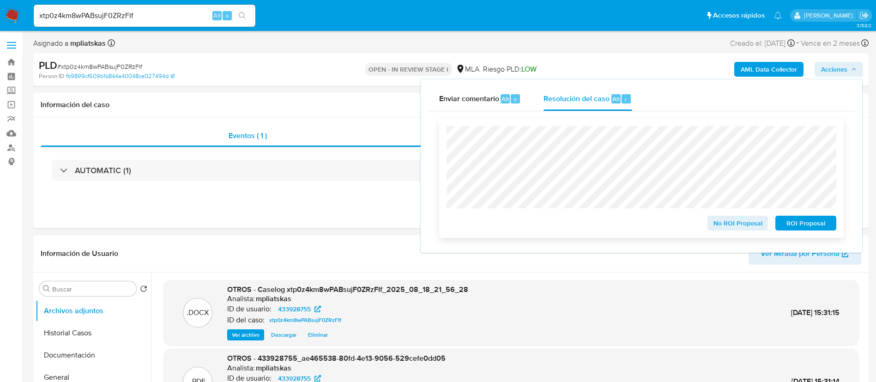
click at [727, 220] on span "No ROI Proposal" at bounding box center [738, 223] width 48 height 13
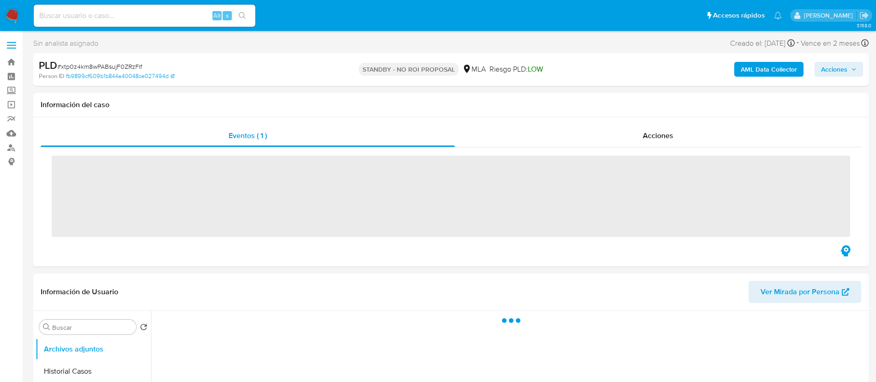
click at [181, 11] on input at bounding box center [145, 16] width 222 height 12
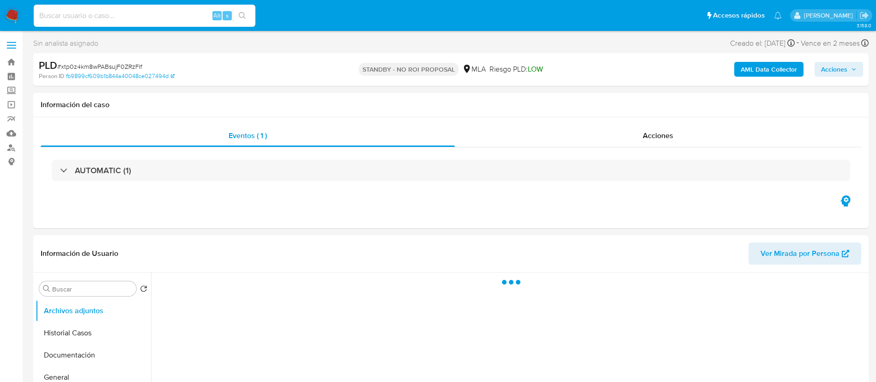
paste input "1xjDbYp86iJF81bl1qUFyIy7"
type input "1xjDbYp86iJF81bl1qUFyIy7"
click at [240, 14] on icon "search-icon" at bounding box center [242, 15] width 7 height 7
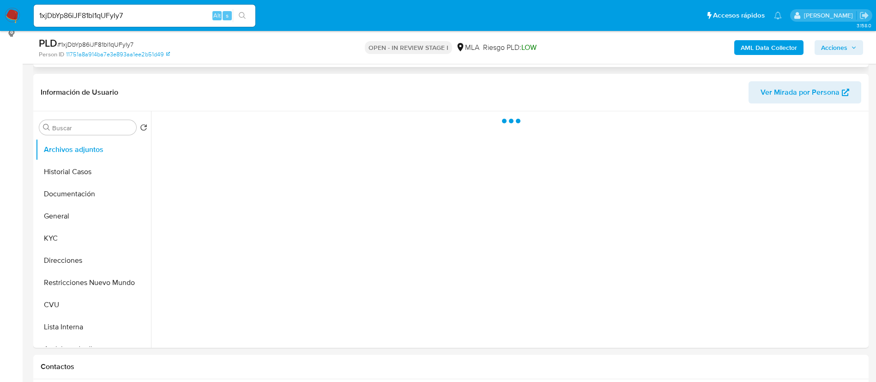
scroll to position [139, 0]
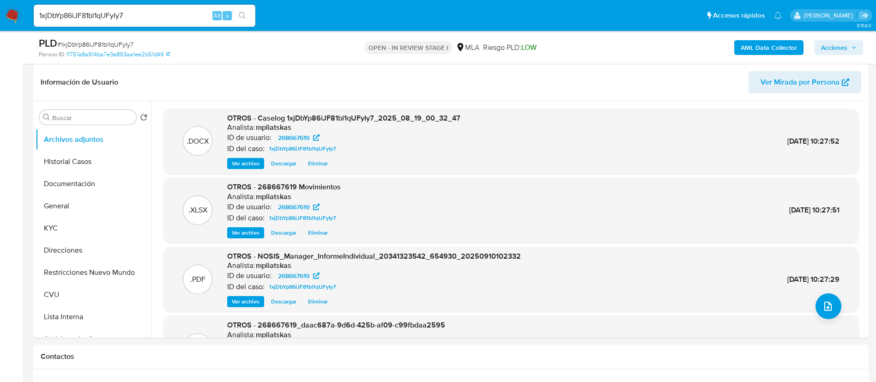
select select "10"
drag, startPoint x: 258, startPoint y: 115, endPoint x: 485, endPoint y: 117, distance: 226.8
click at [485, 117] on div ".DOCX OTROS - Caselog 1xjDbYp86iJF81bl1qUFyIy7_2025_08_19_00_32_47 Analista: mp…" at bounding box center [511, 141] width 686 height 56
copy span "Caselog 1xjDbYp86iJF81bl1qUFyIy7_2025_08_19_00_32_47"
click at [833, 51] on span "Acciones" at bounding box center [834, 47] width 26 height 15
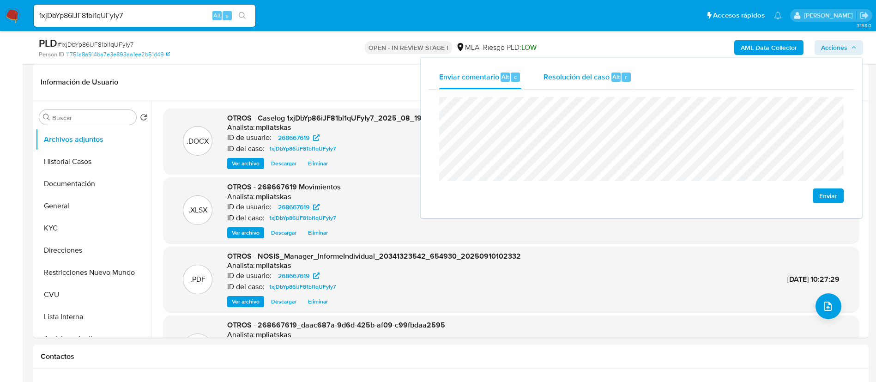
click at [595, 78] on span "Resolución del caso" at bounding box center [577, 76] width 66 height 11
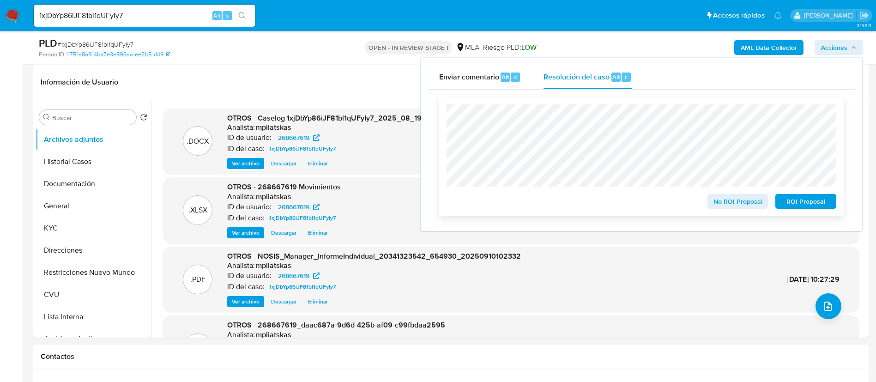
click at [725, 195] on span "No ROI Proposal" at bounding box center [738, 201] width 48 height 13
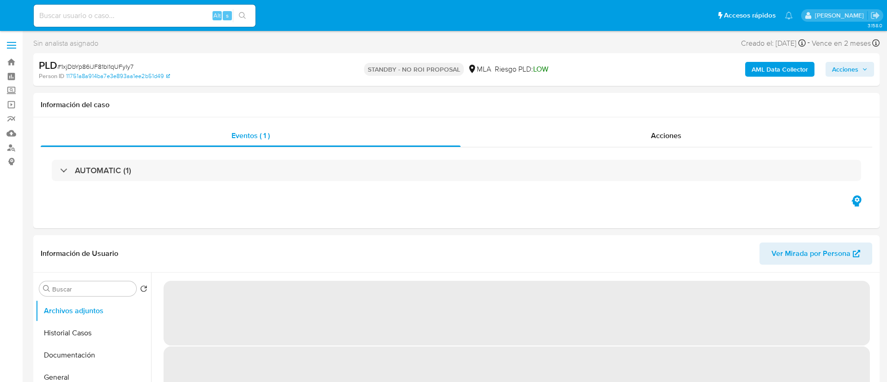
select select "10"
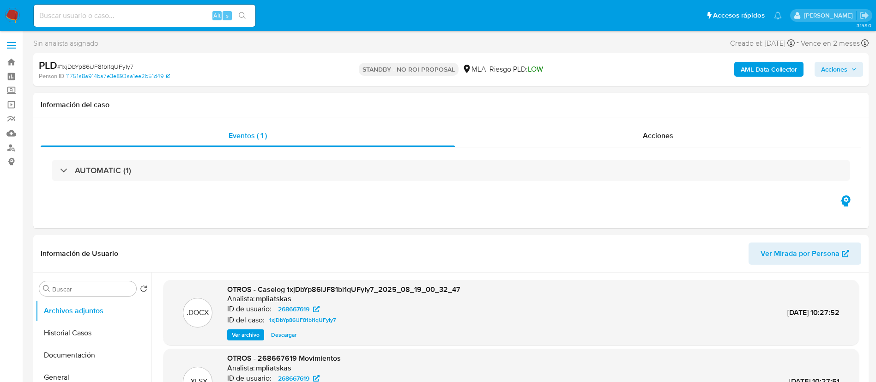
click at [182, 17] on input at bounding box center [145, 16] width 222 height 12
paste input "bljXjKjQ32nyiWZOvxd9miXL"
type input "bljXjKjQ32nyiWZOvxd9miXL"
click at [247, 20] on button "search-icon" at bounding box center [242, 15] width 19 height 13
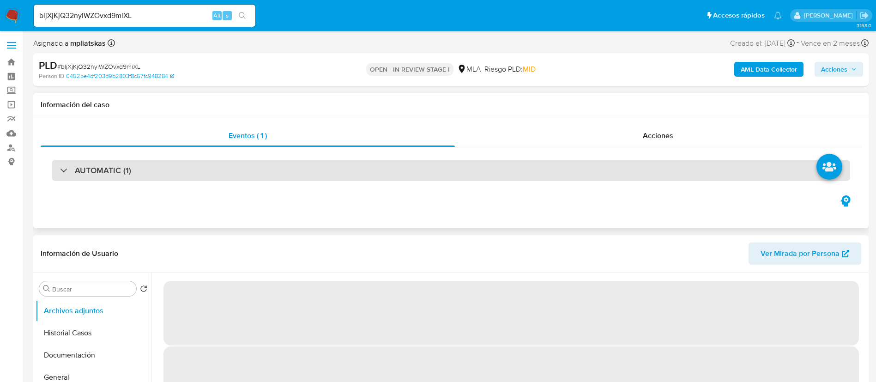
scroll to position [69, 0]
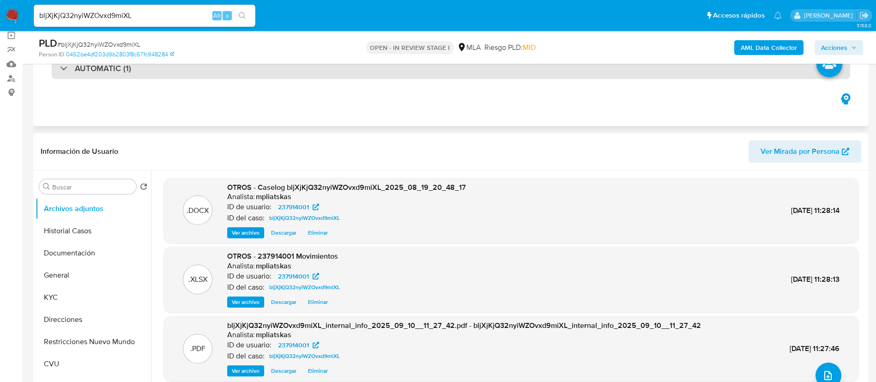
select select "10"
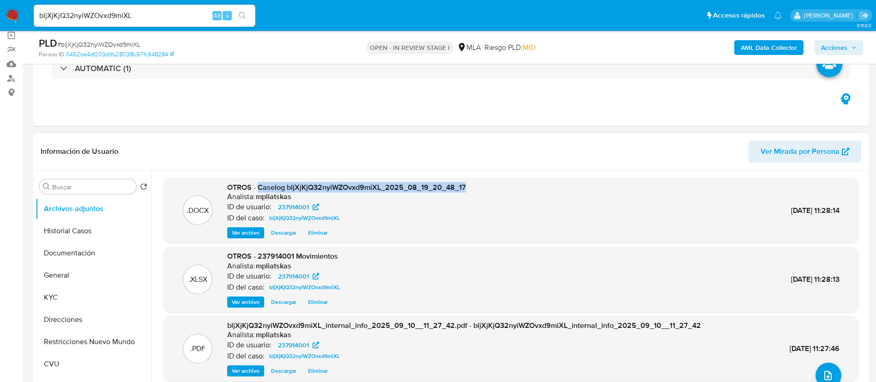
drag, startPoint x: 259, startPoint y: 190, endPoint x: 532, endPoint y: 184, distance: 272.6
click at [489, 183] on div ".DOCX OTROS - Caselog bljXjKjQ32nyiWZOvxd9miXL_2025_08_19_20_48_17 Analista: mp…" at bounding box center [511, 210] width 686 height 56
copy span "Caselog bljXjKjQ32nyiWZOvxd9miXL_2025_08_19_20_48_17"
click at [832, 50] on span "Acciones" at bounding box center [834, 47] width 26 height 15
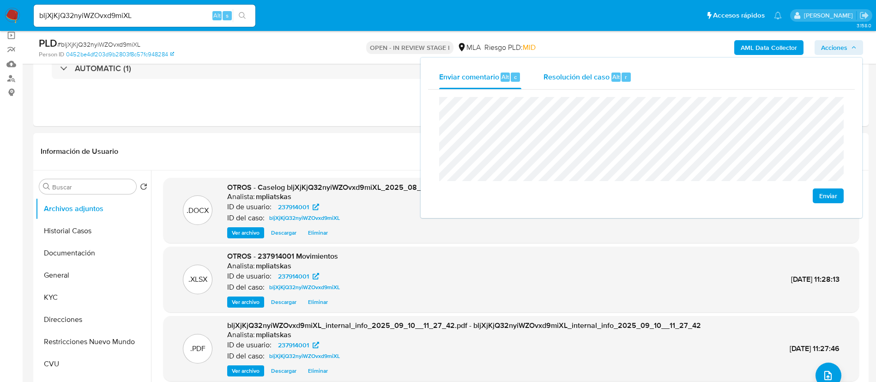
click at [585, 89] on div "Resolución del caso Alt r" at bounding box center [588, 77] width 88 height 24
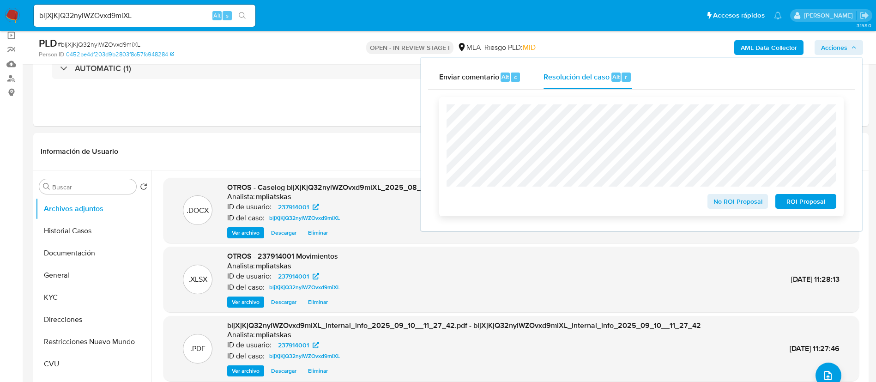
click at [732, 208] on span "No ROI Proposal" at bounding box center [738, 201] width 48 height 13
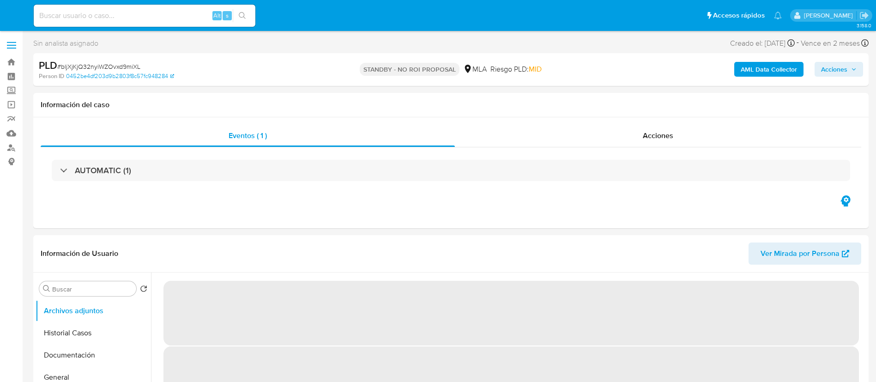
select select "10"
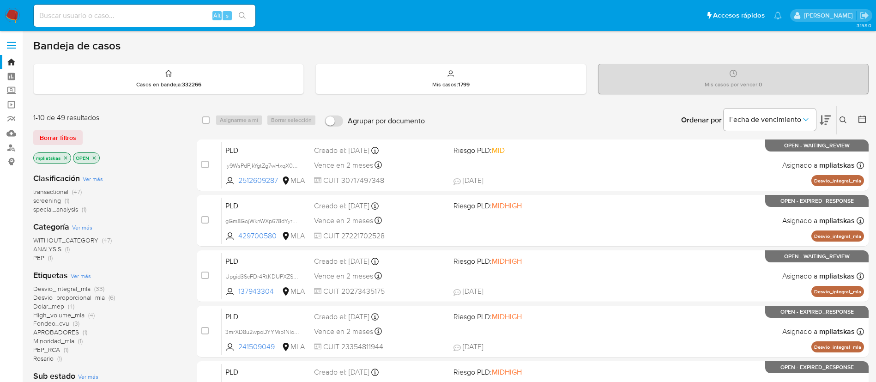
click at [23, 7] on nav "Pausado Ver notificaciones Alt s Accesos rápidos Presiona las siguientes teclas…" at bounding box center [438, 15] width 876 height 31
click at [18, 14] on img at bounding box center [13, 16] width 16 height 16
drag, startPoint x: 106, startPoint y: 214, endPoint x: 75, endPoint y: 148, distance: 72.3
click at [107, 214] on div "Clasificación Ver más transactional (47) screening (1) special_analysis (1) Cat…" at bounding box center [107, 332] width 149 height 334
click at [8, 12] on img at bounding box center [13, 16] width 16 height 16
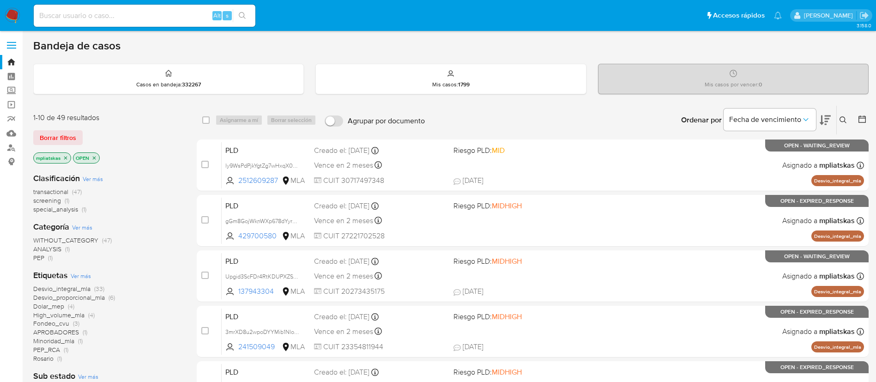
click at [15, 16] on img at bounding box center [13, 16] width 16 height 16
click at [12, 14] on img at bounding box center [13, 16] width 16 height 16
